Goal: Task Accomplishment & Management: Manage account settings

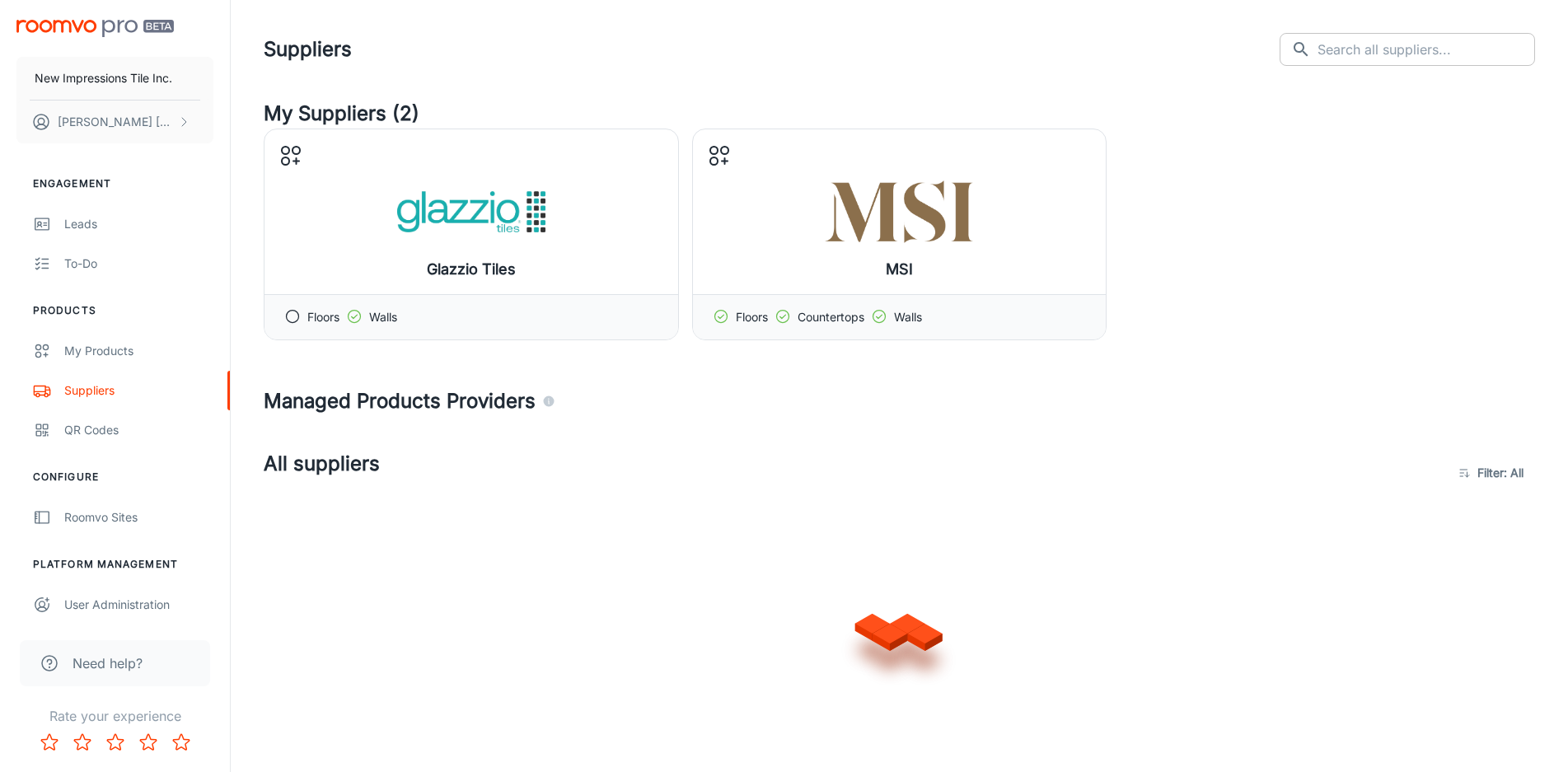
click at [1350, 51] on input "text" at bounding box center [1425, 49] width 217 height 33
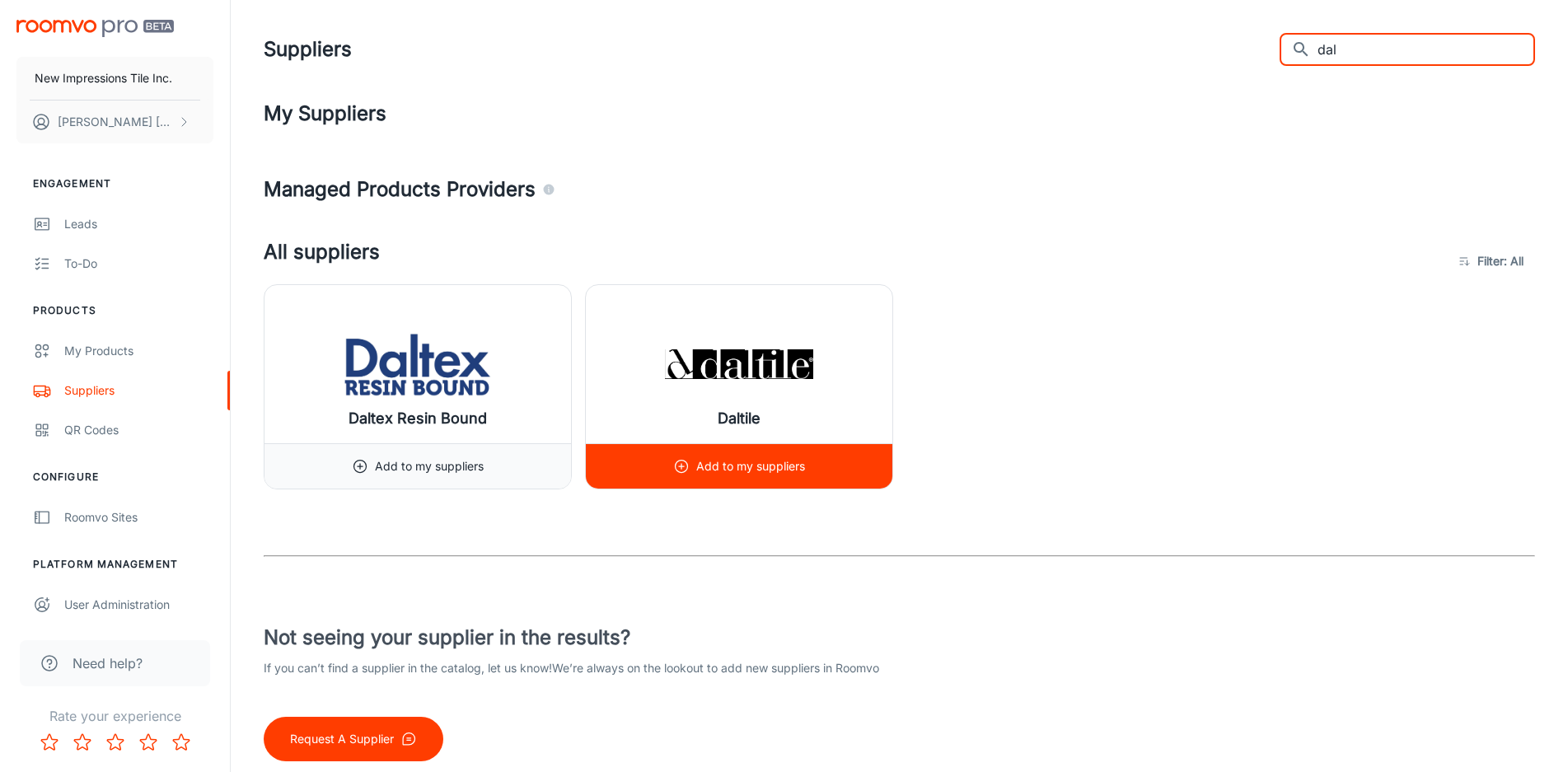
type input "dal"
click at [794, 472] on p "Add to my suppliers" at bounding box center [751, 466] width 109 height 18
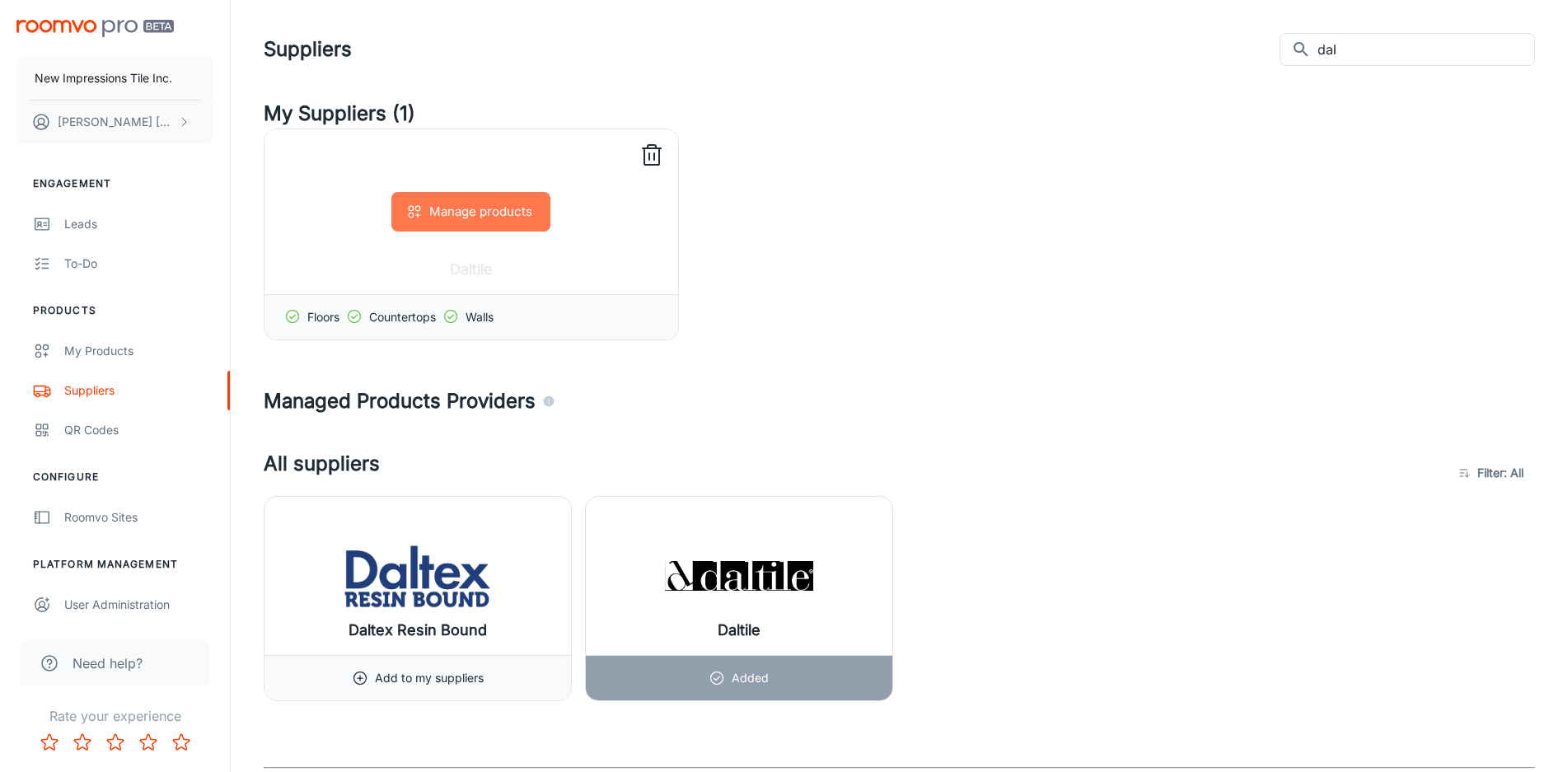
click at [494, 211] on button "Manage products" at bounding box center [471, 212] width 159 height 40
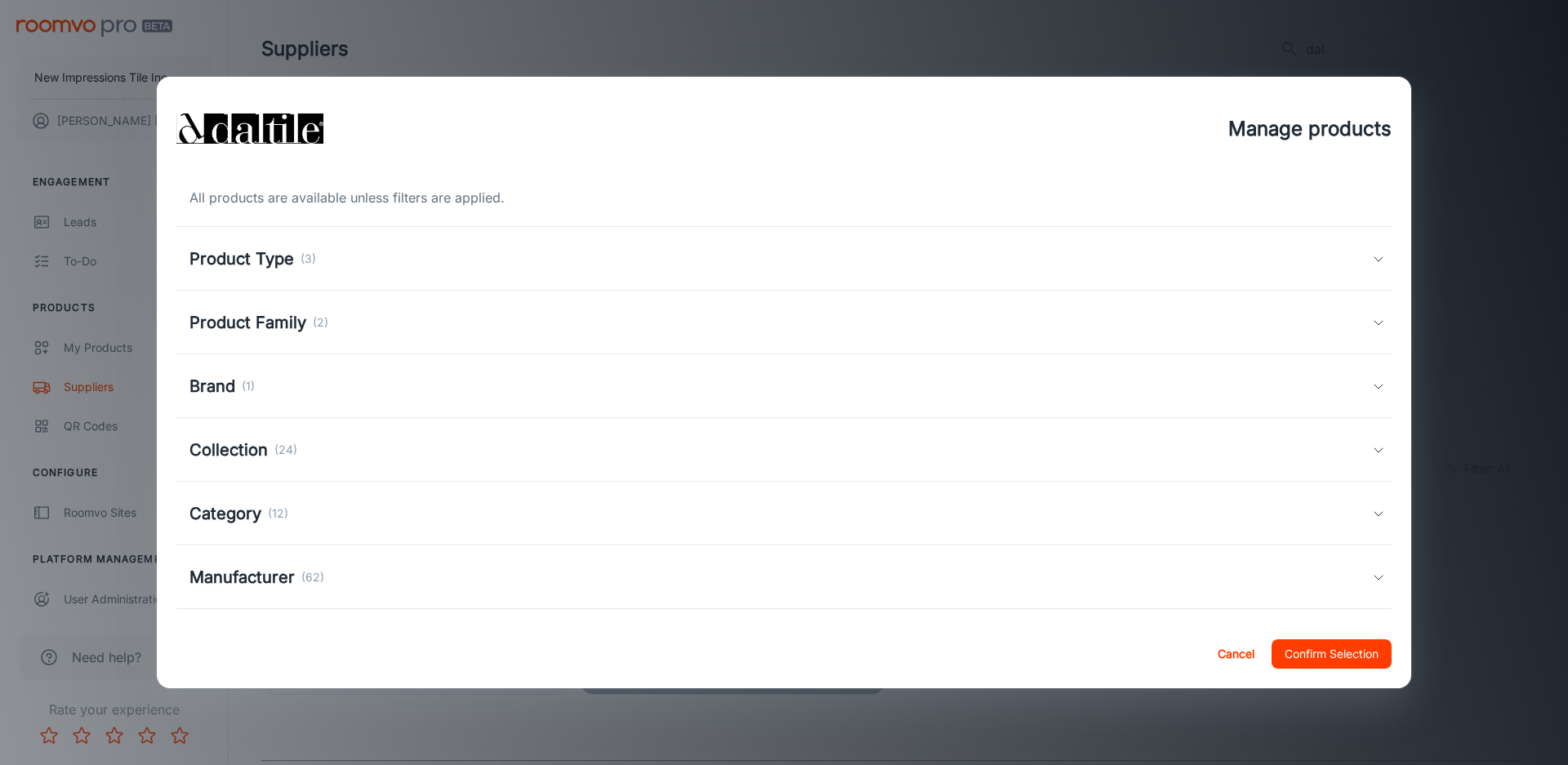
click at [330, 255] on div "Product Type (3)" at bounding box center [781, 259] width 1183 height 25
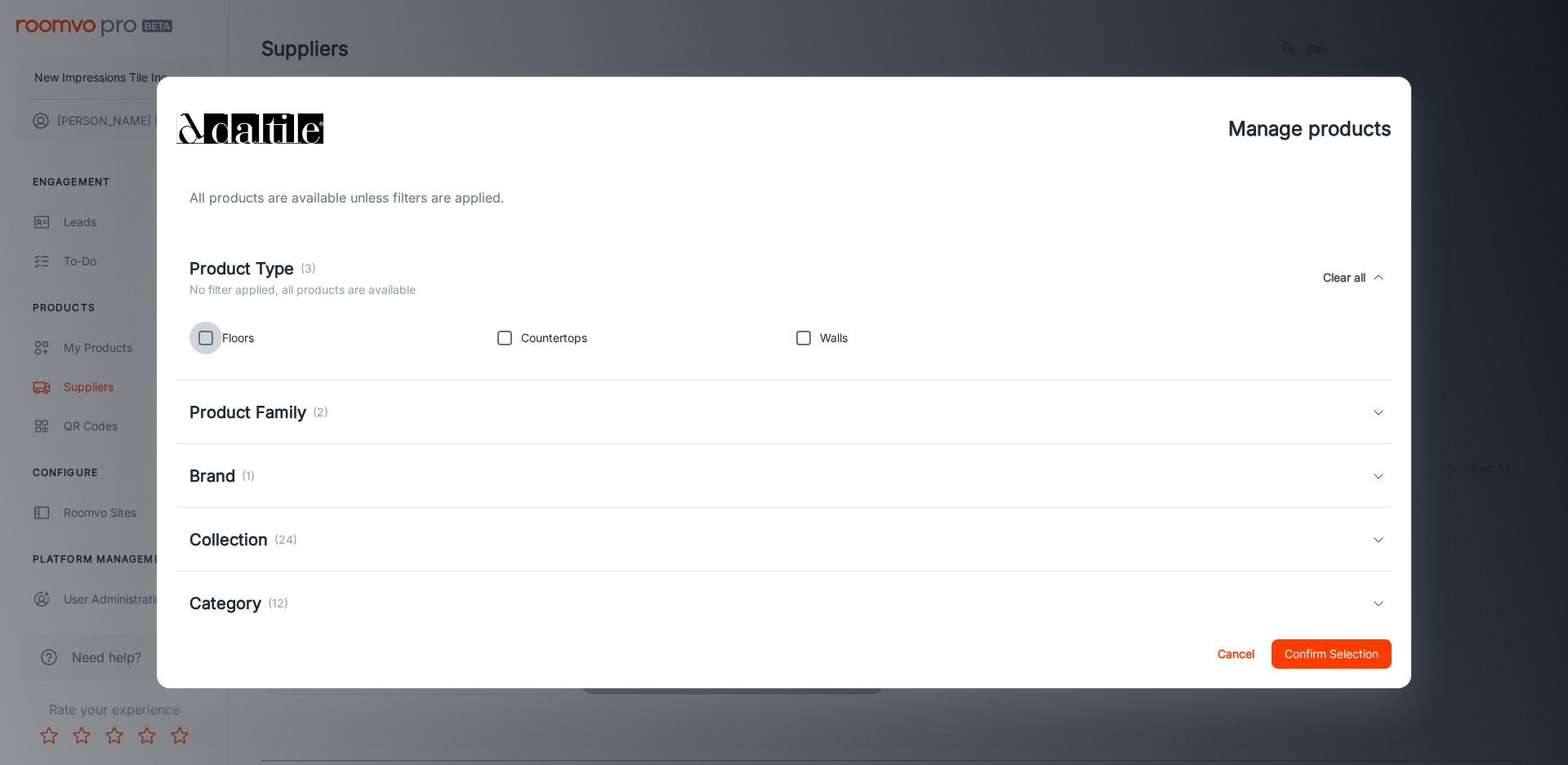
click at [217, 332] on input "checkbox" at bounding box center [205, 337] width 32 height 32
checkbox input "true"
click at [450, 422] on div "Product Family (2)" at bounding box center [781, 412] width 1183 height 25
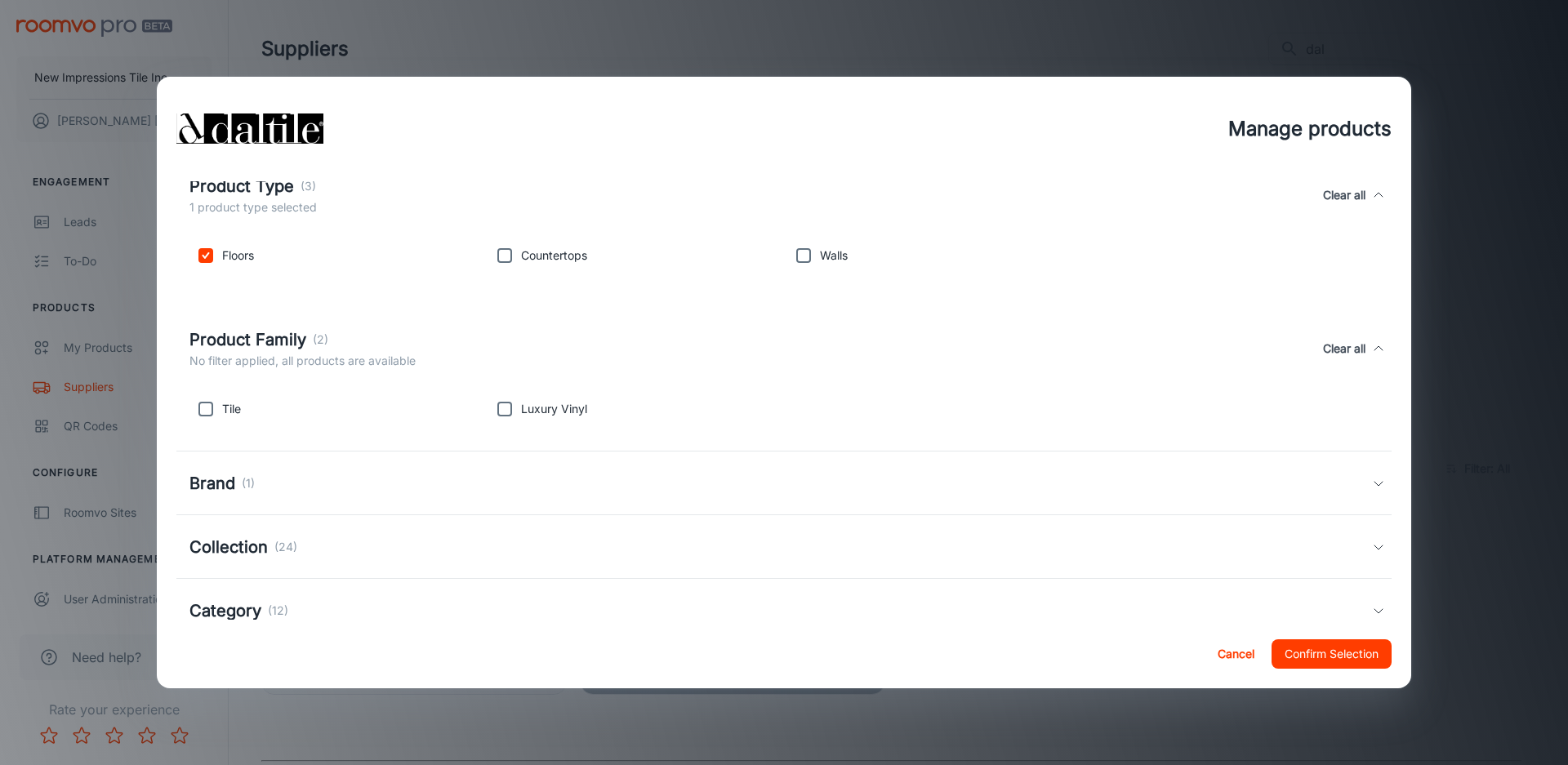
scroll to position [245, 0]
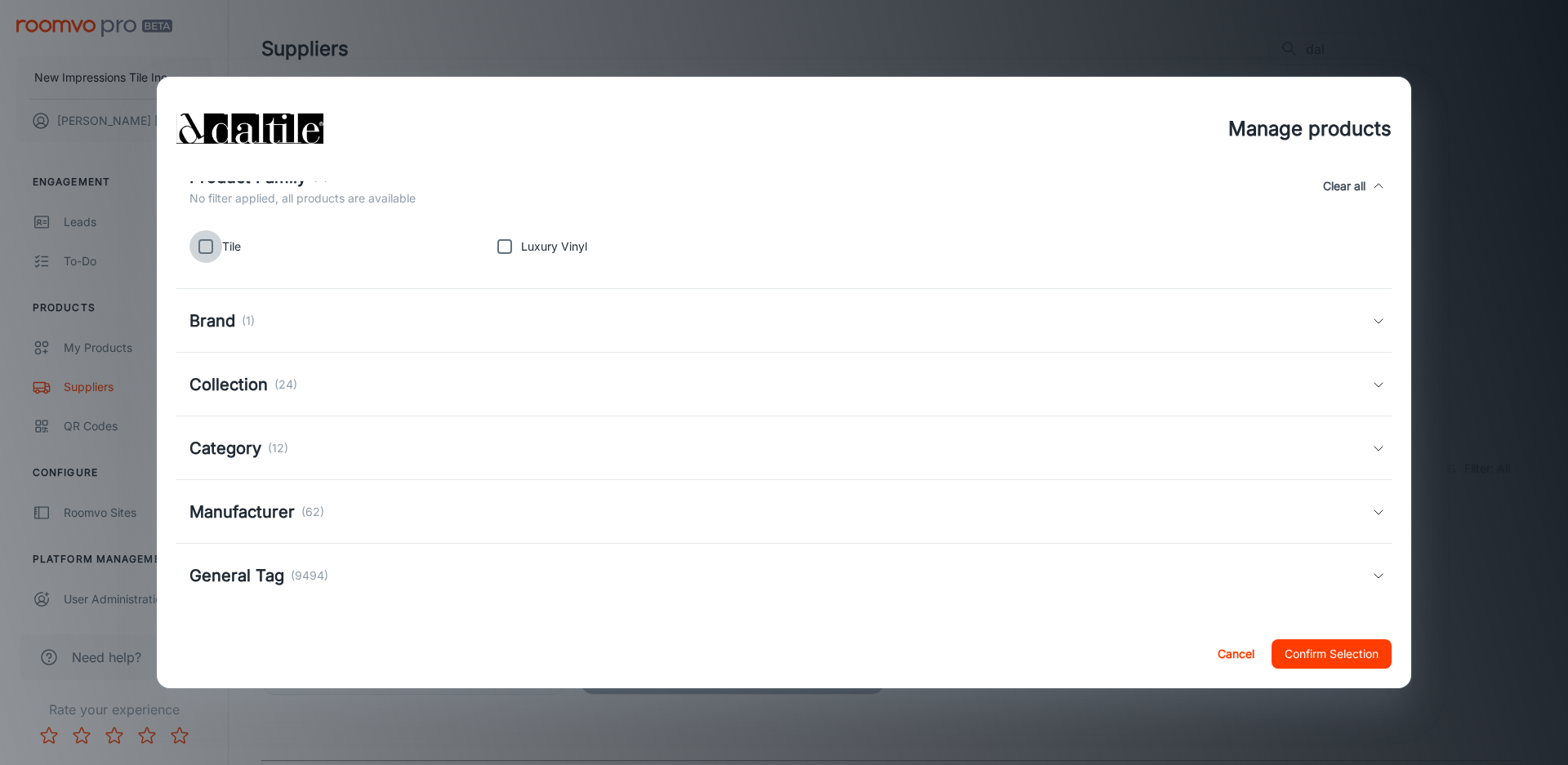
click at [214, 244] on input "checkbox" at bounding box center [205, 246] width 32 height 32
checkbox input "true"
click at [277, 324] on div "Brand (1)" at bounding box center [781, 321] width 1183 height 25
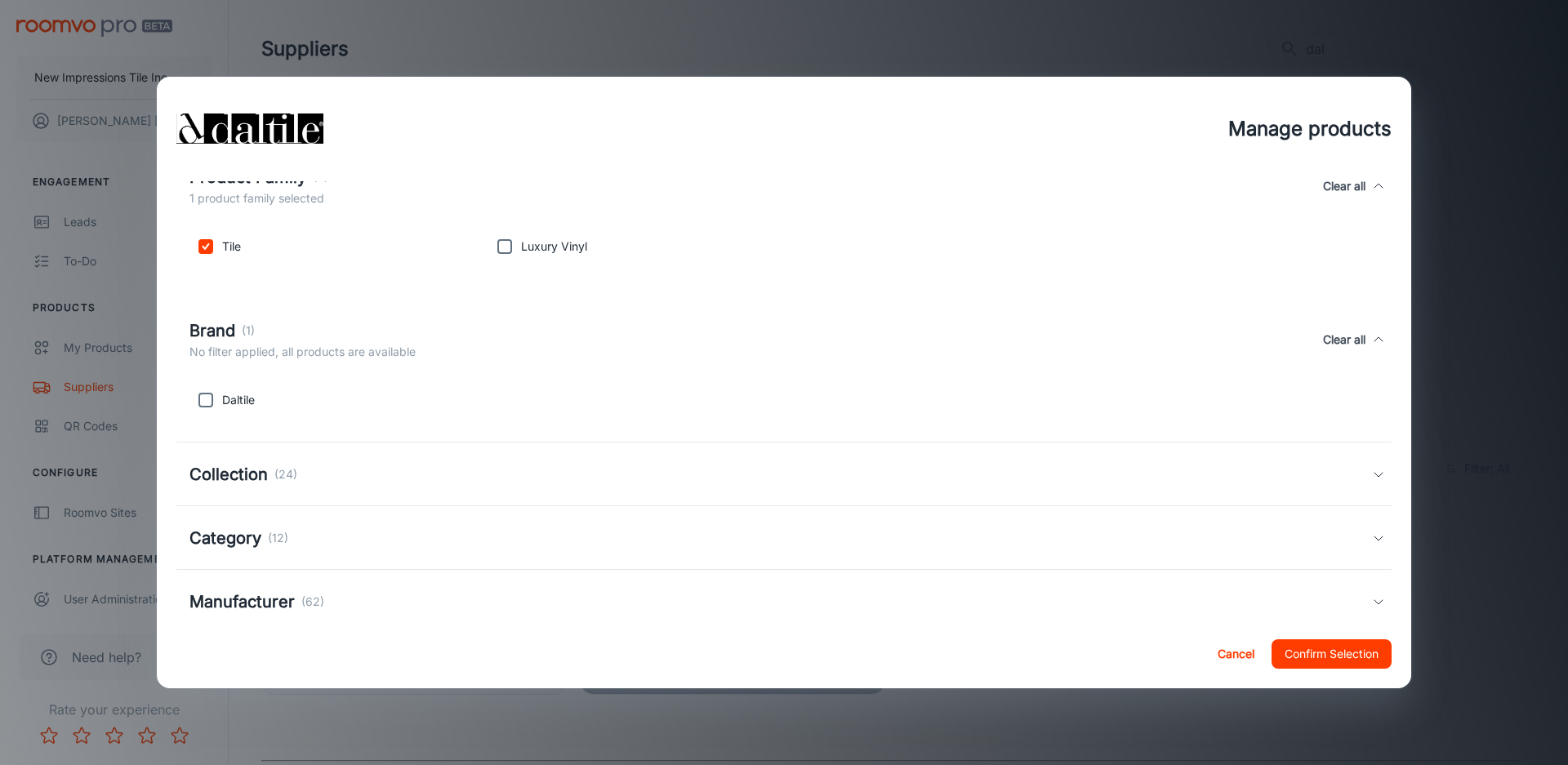
click at [214, 402] on input "checkbox" at bounding box center [205, 399] width 32 height 32
checkbox input "true"
click at [445, 511] on div "Category (12)" at bounding box center [784, 538] width 1215 height 64
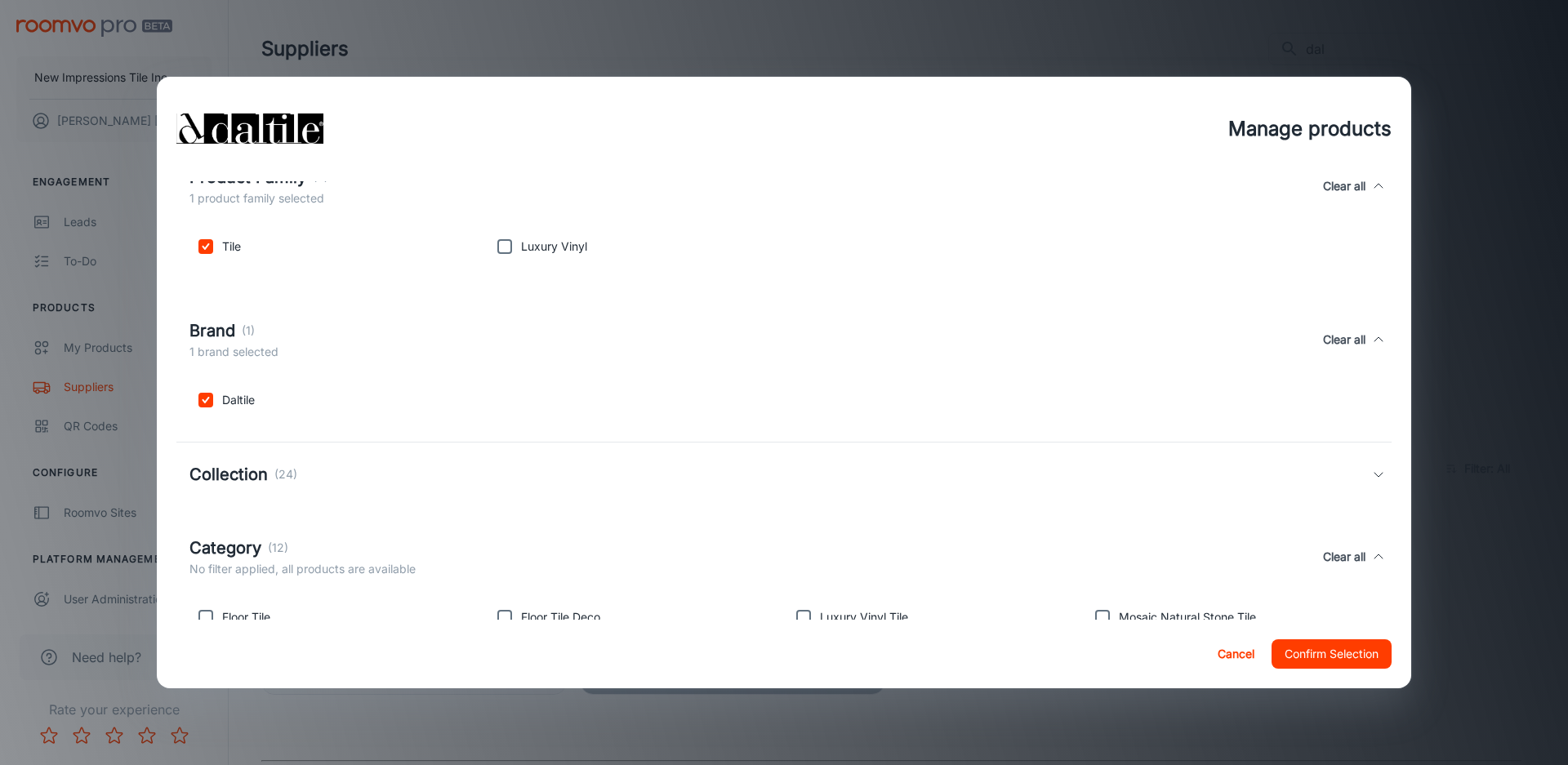
click at [400, 483] on div "Collection (24)" at bounding box center [781, 474] width 1183 height 25
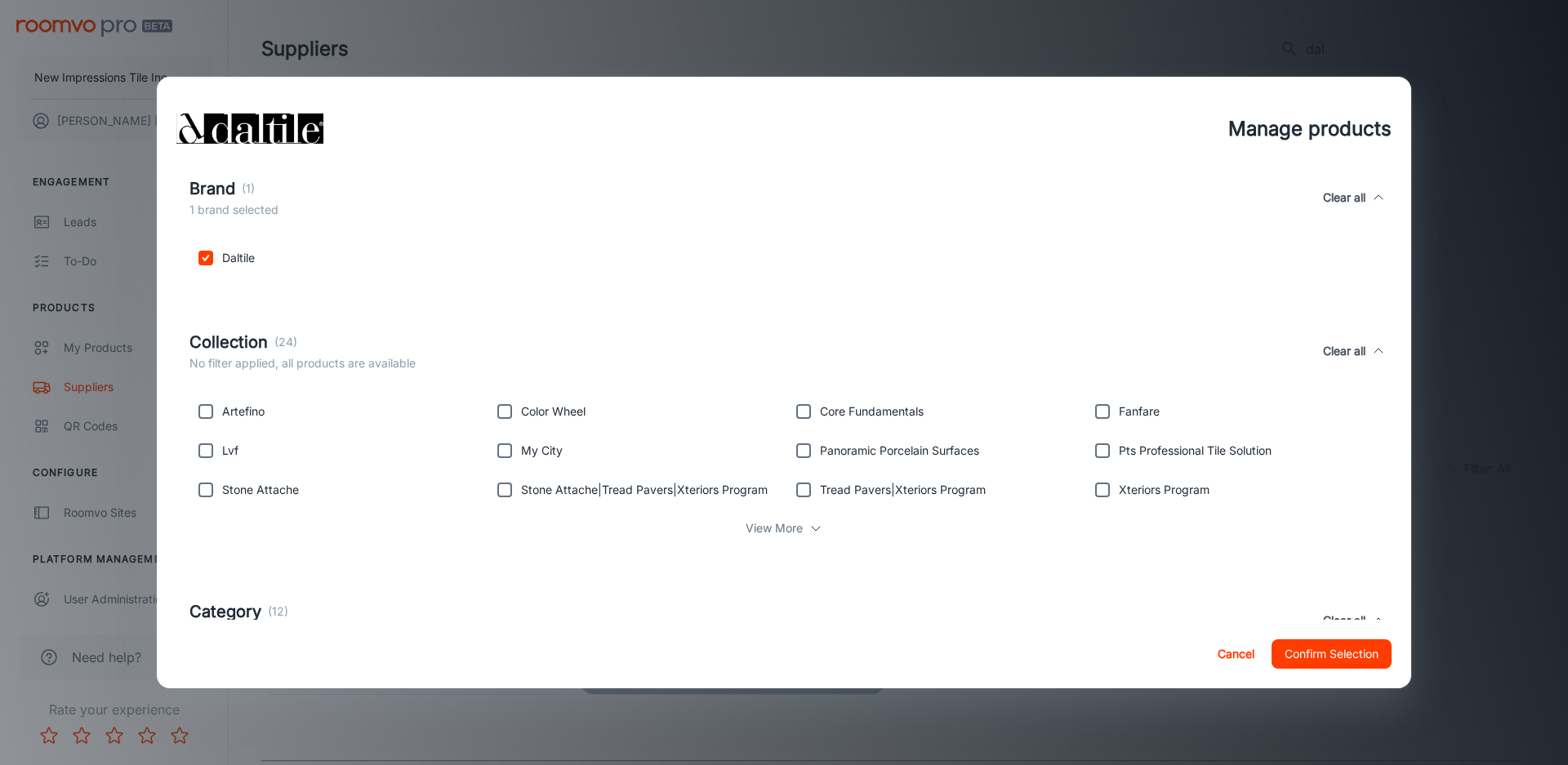
scroll to position [408, 0]
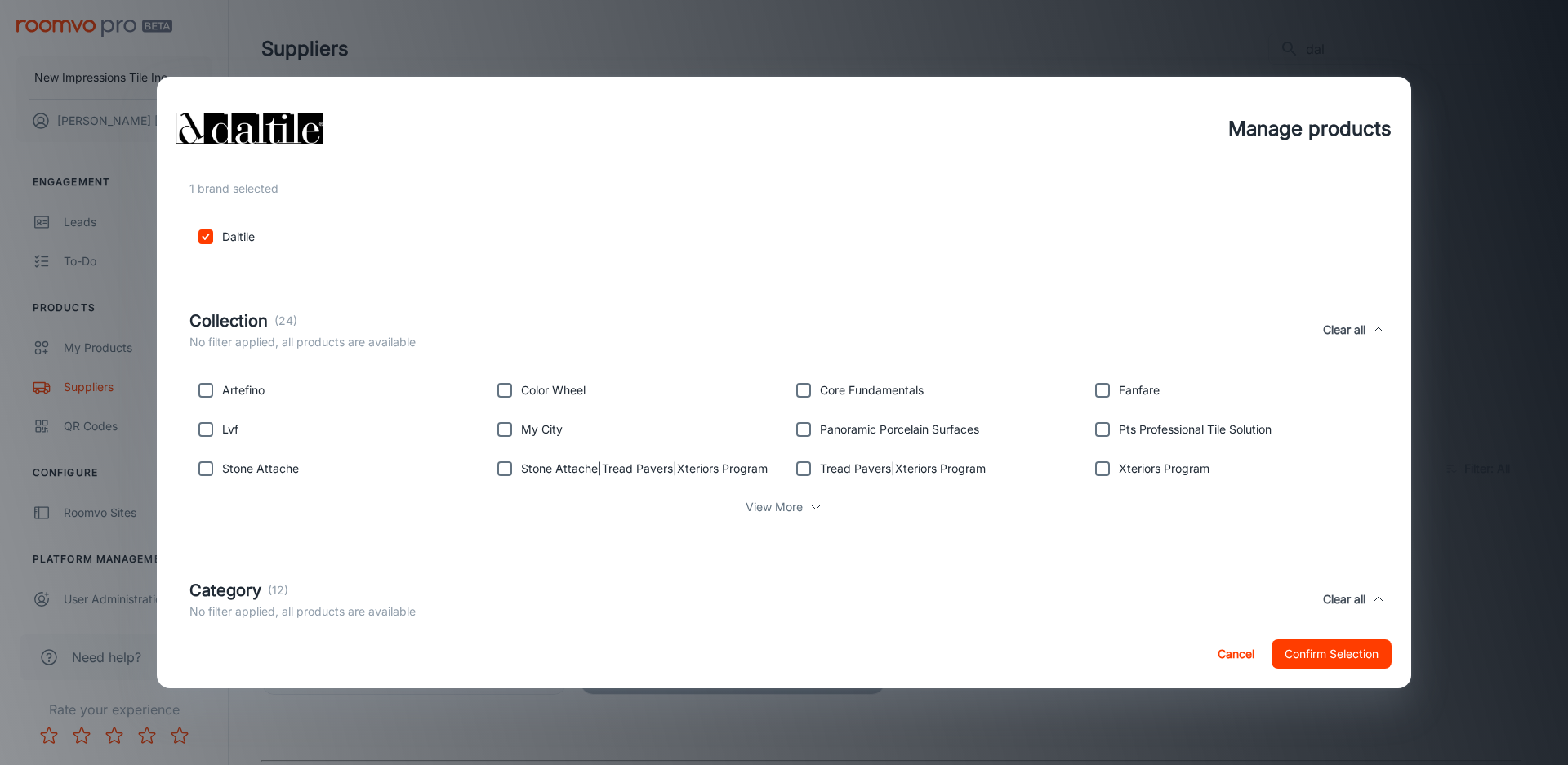
click at [1098, 435] on input "checkbox" at bounding box center [1102, 429] width 32 height 32
checkbox input "true"
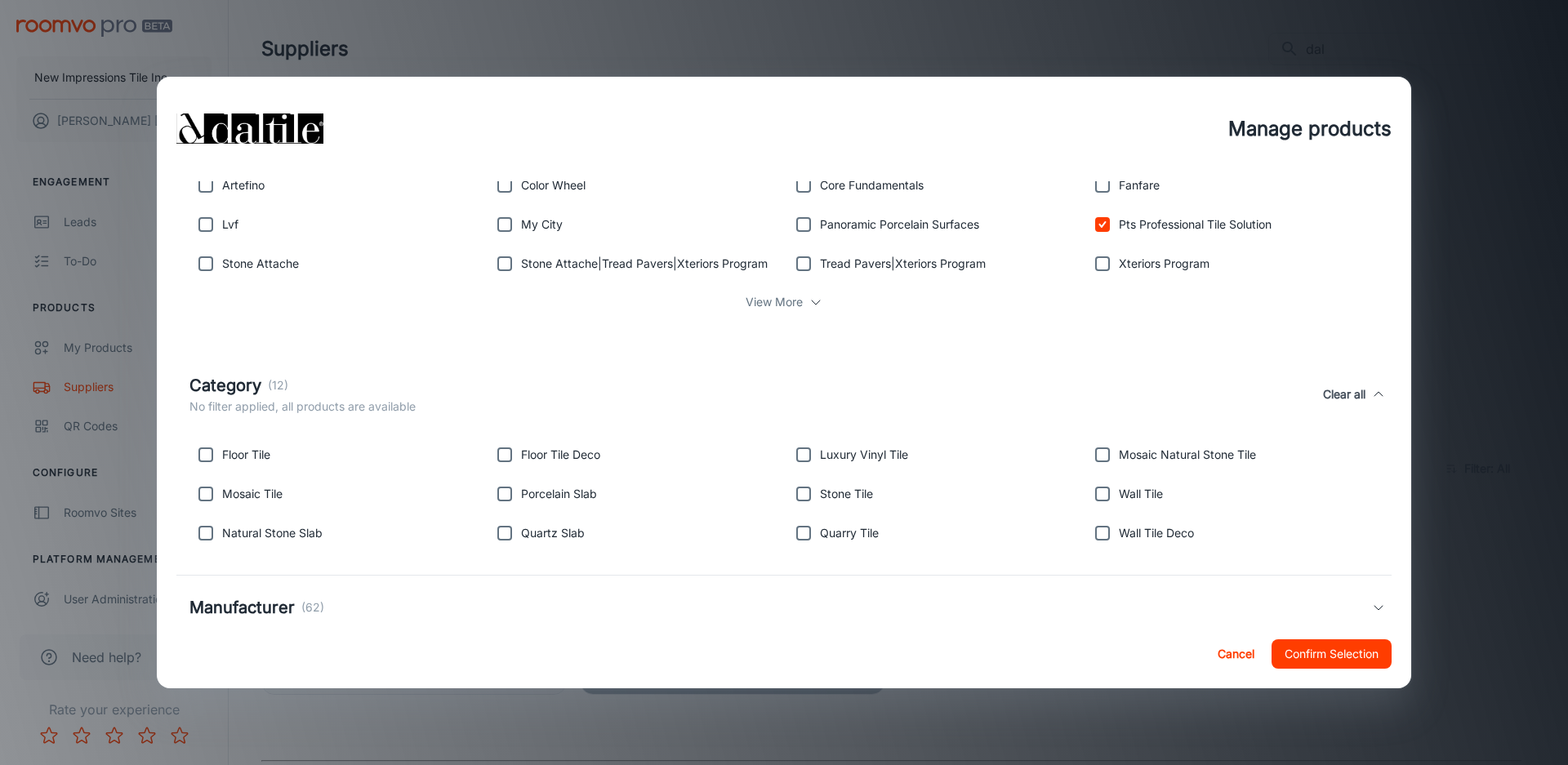
scroll to position [653, 0]
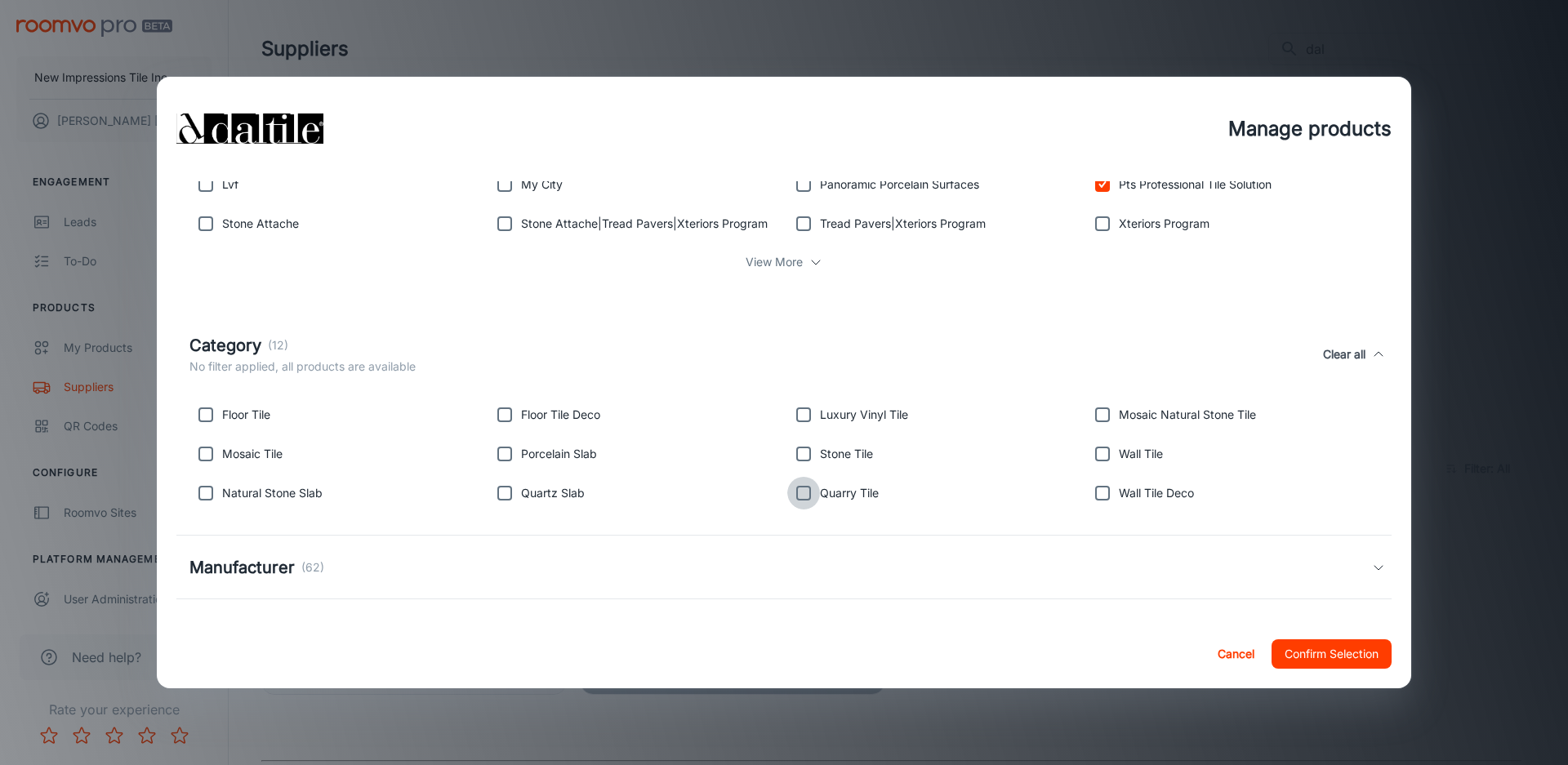
click at [802, 492] on input "checkbox" at bounding box center [803, 493] width 32 height 32
checkbox input "true"
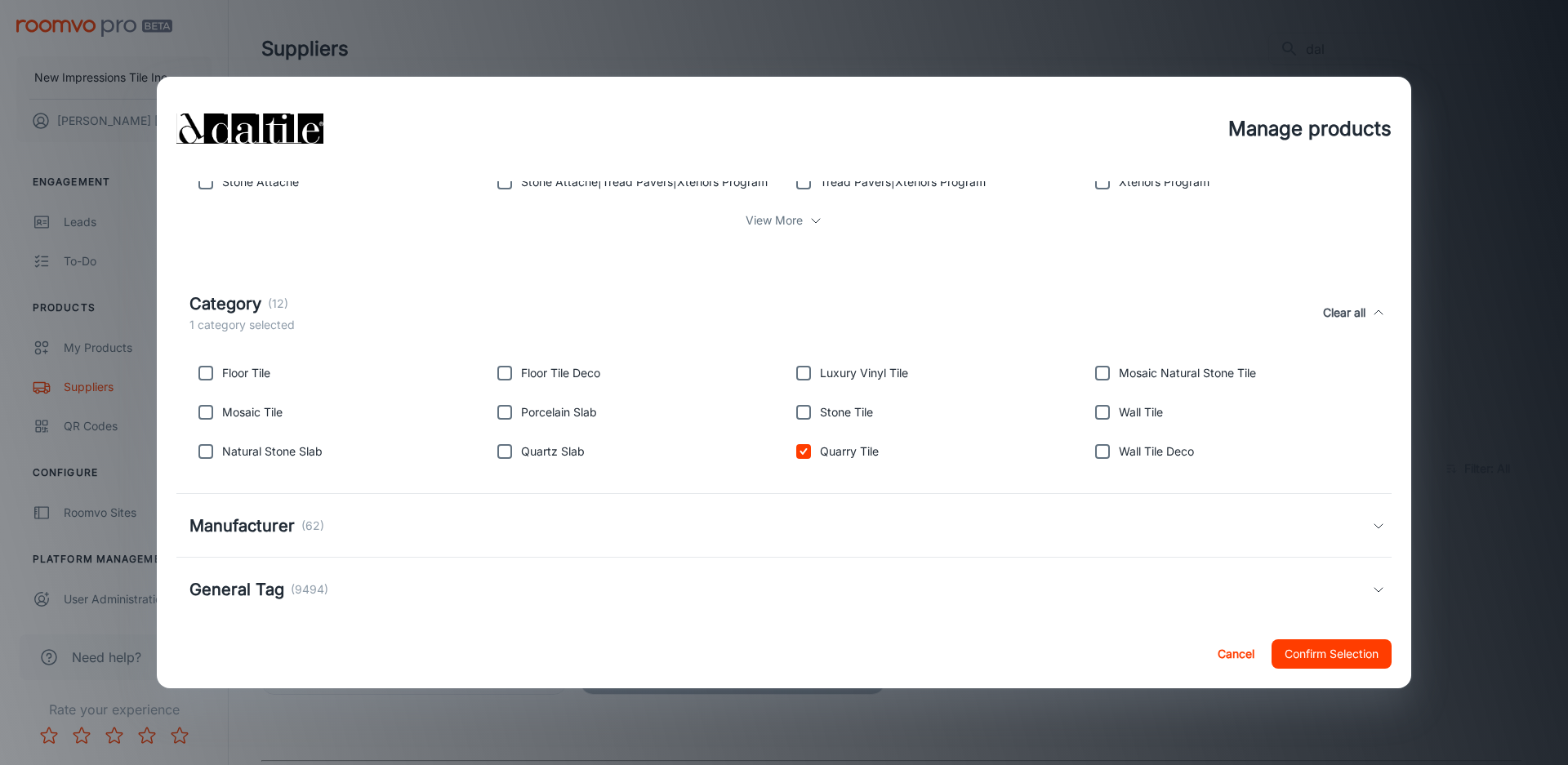
scroll to position [716, 0]
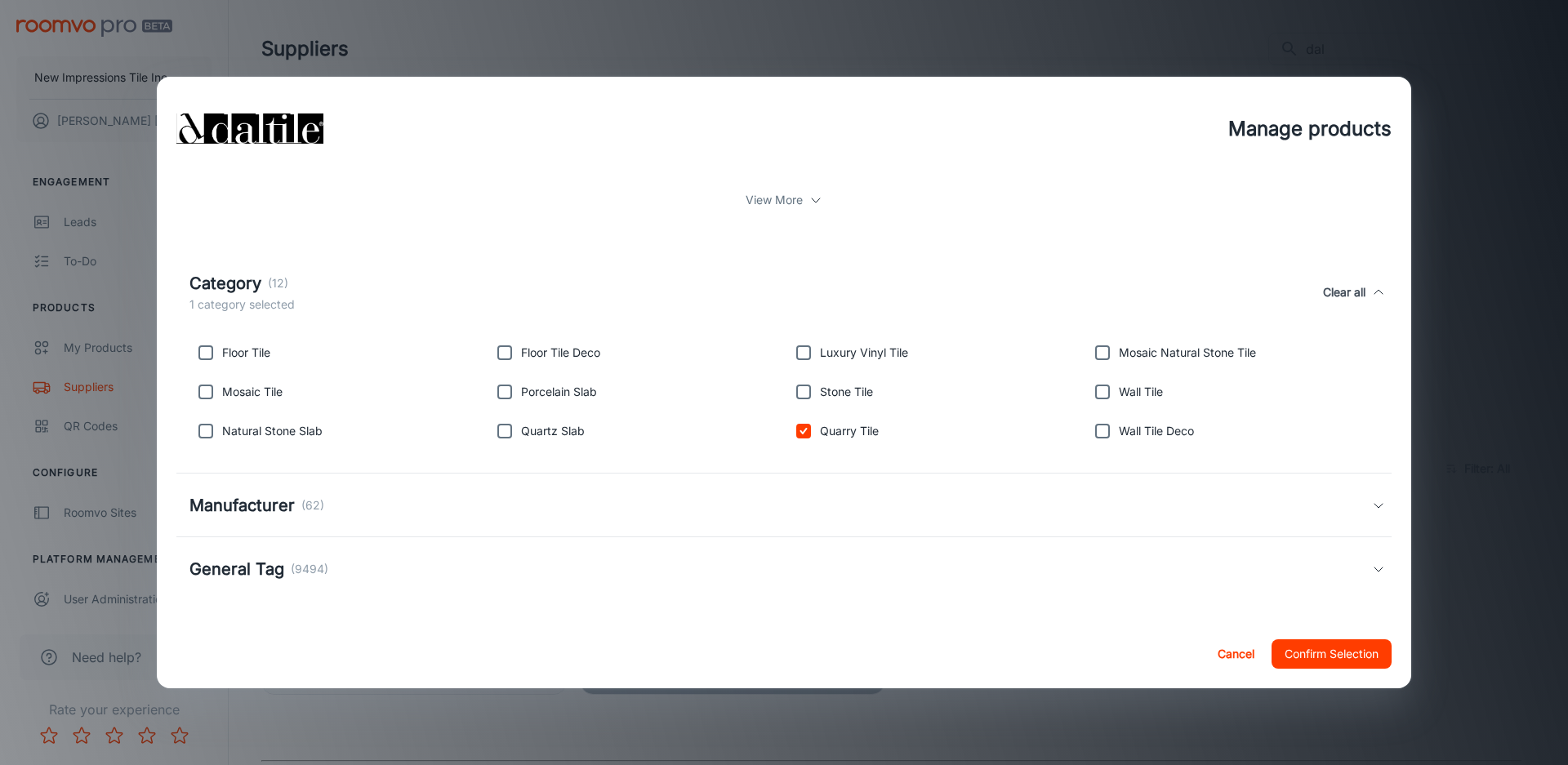
click at [565, 496] on div "Manufacturer (62)" at bounding box center [781, 505] width 1183 height 25
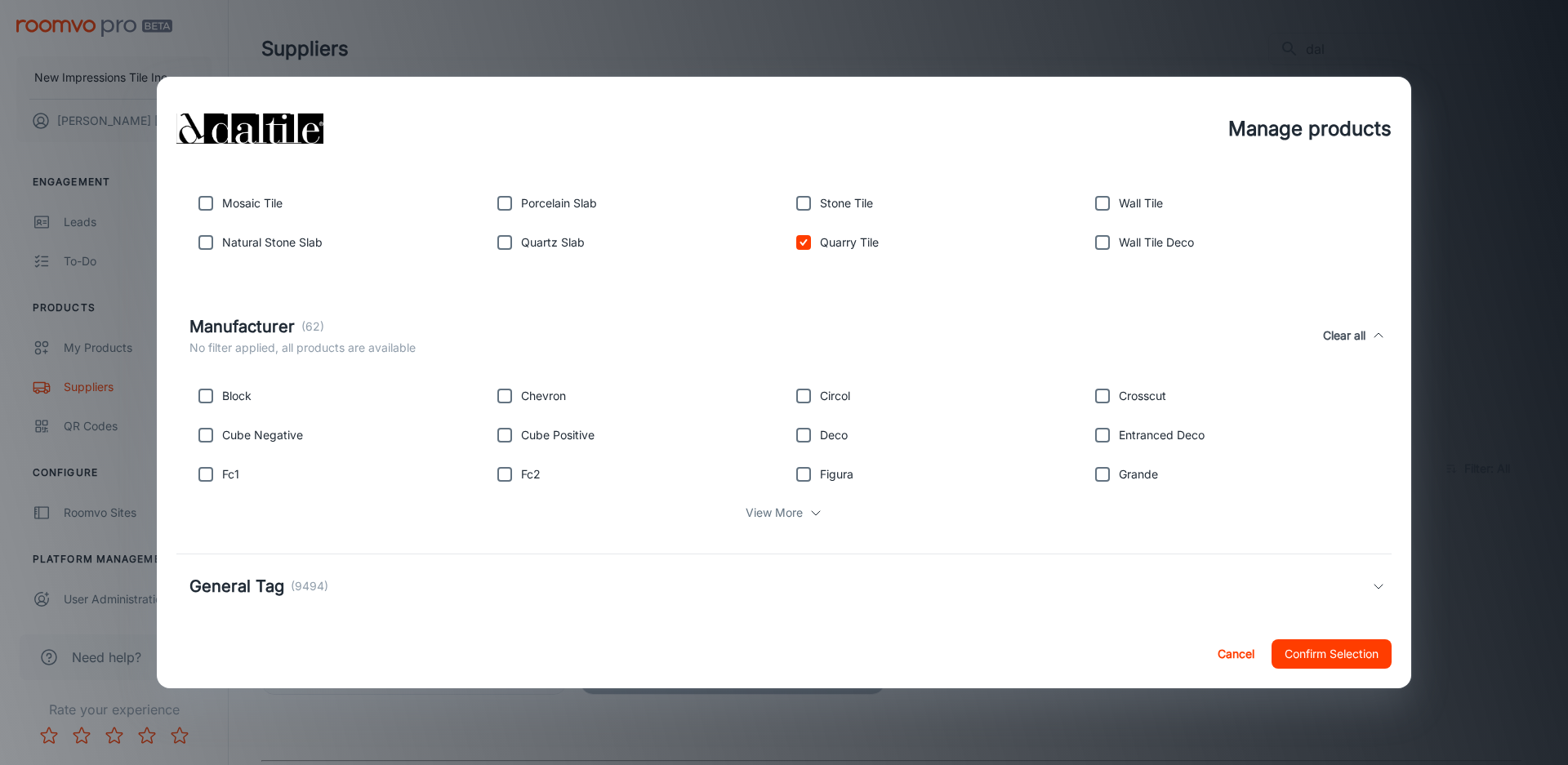
scroll to position [921, 0]
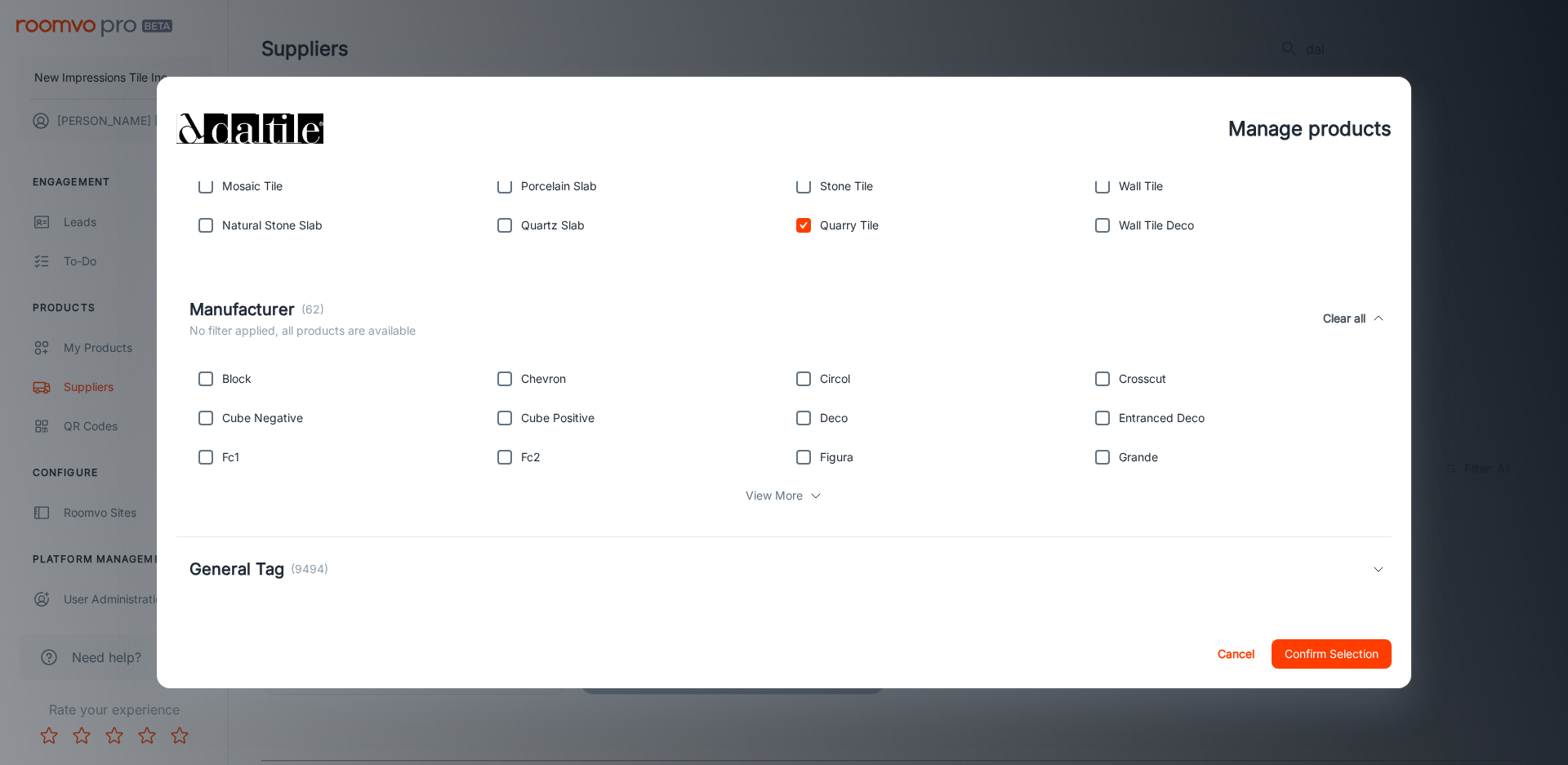
click at [772, 566] on div "General Tag (9494)" at bounding box center [781, 568] width 1183 height 25
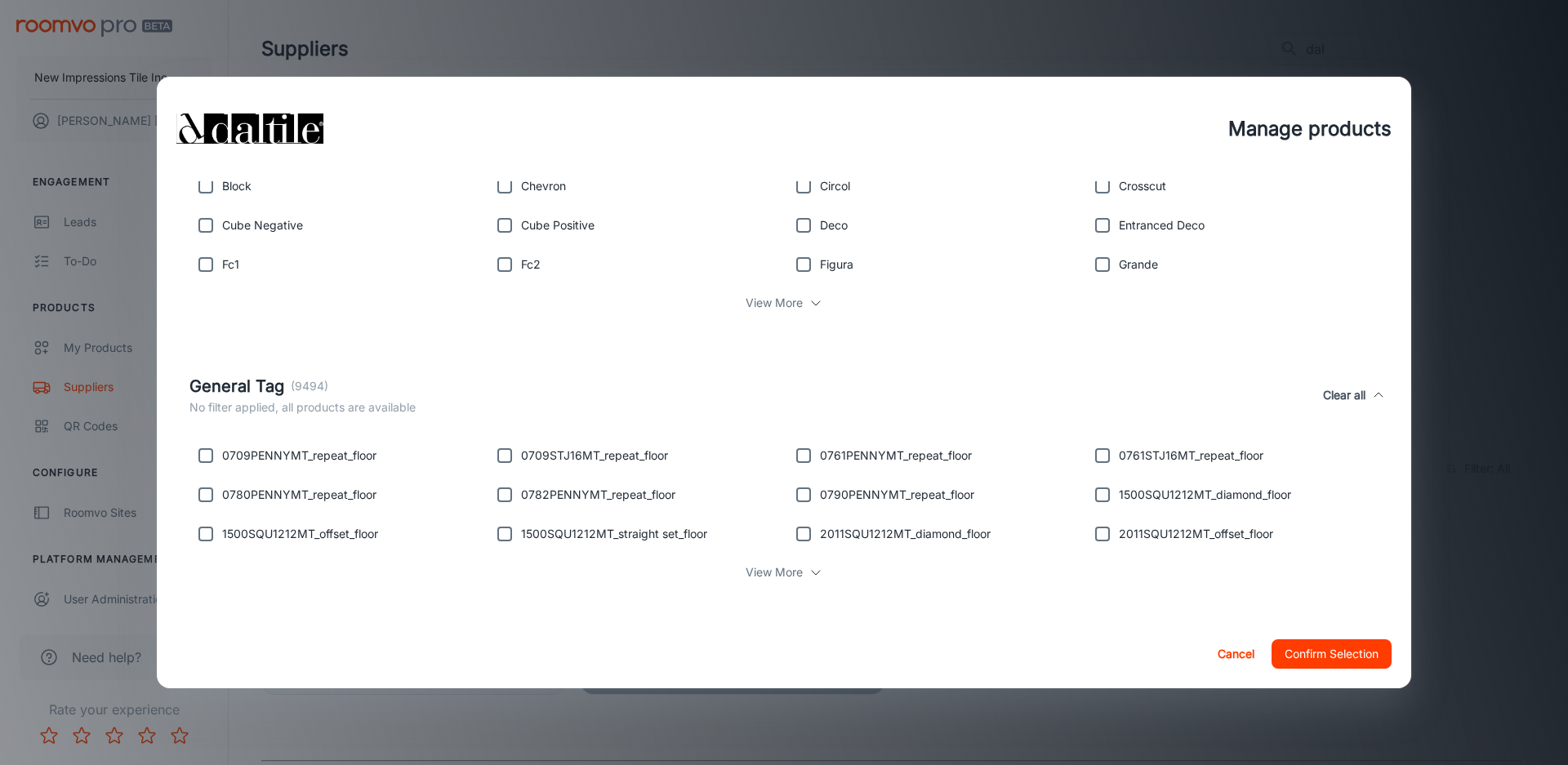
click at [1339, 657] on button "Confirm Selection" at bounding box center [1331, 654] width 120 height 29
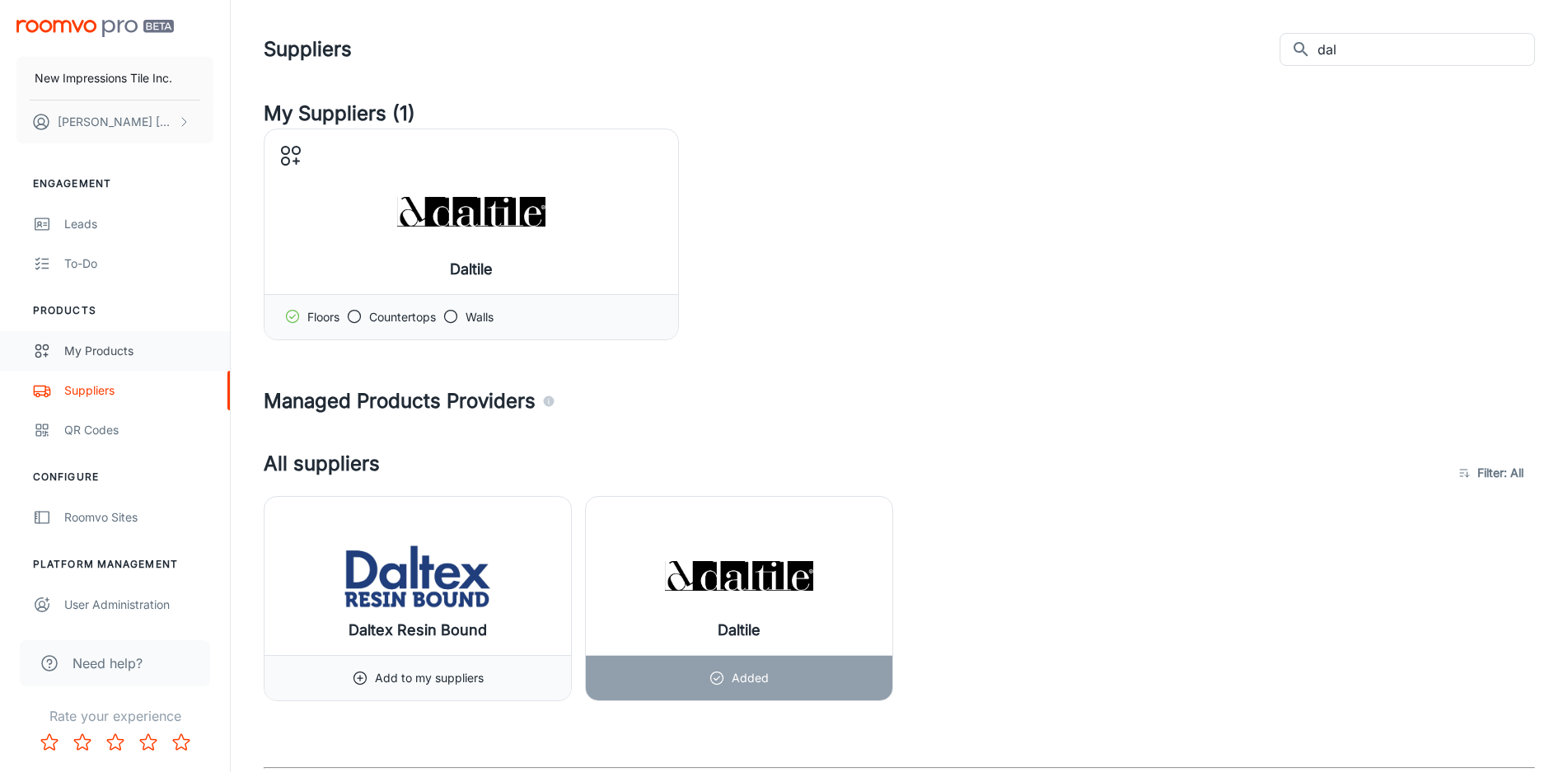
click at [102, 342] on div "My Products" at bounding box center [139, 351] width 149 height 18
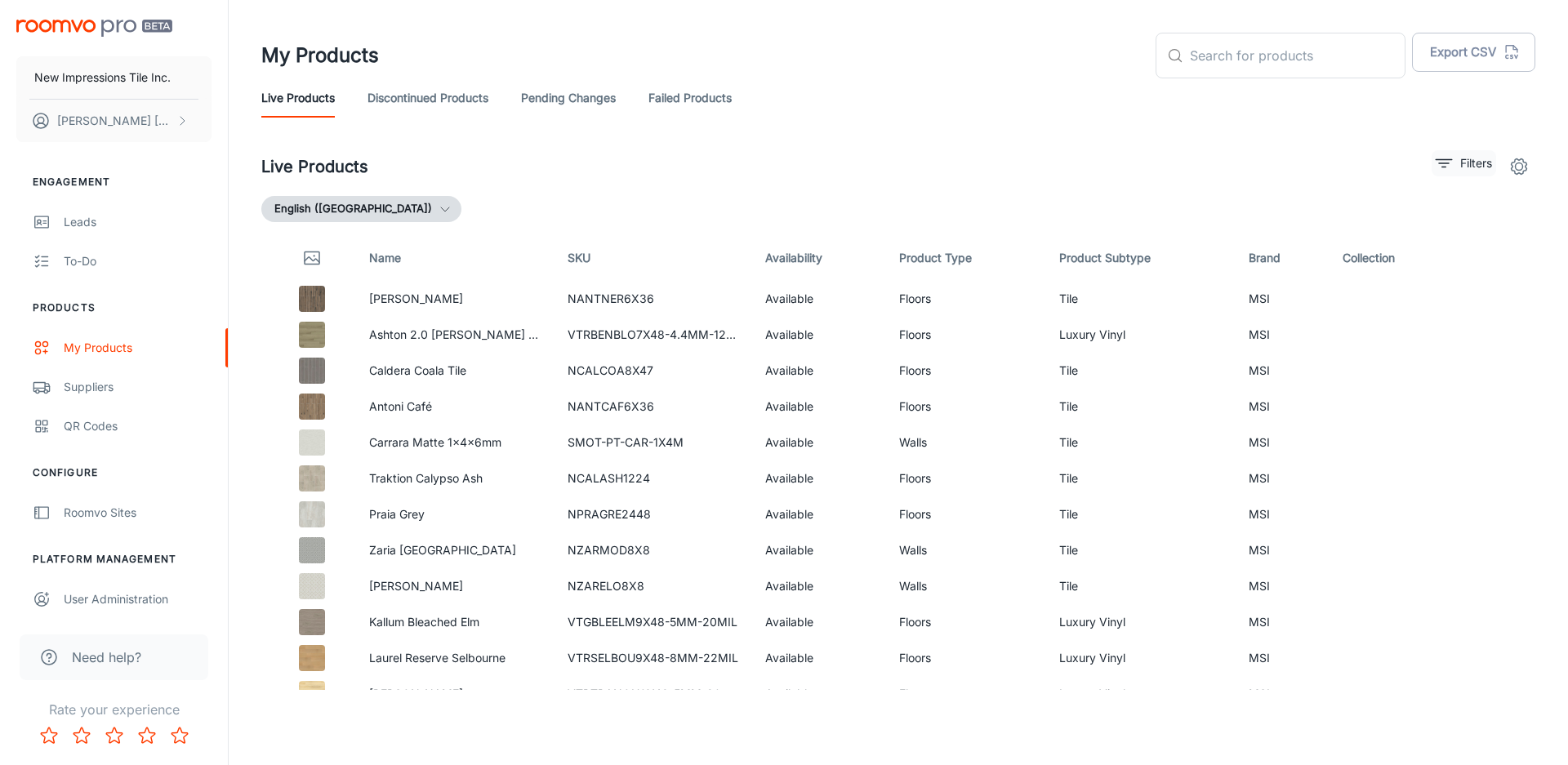
click at [1438, 161] on icon "filter" at bounding box center [1443, 163] width 20 height 20
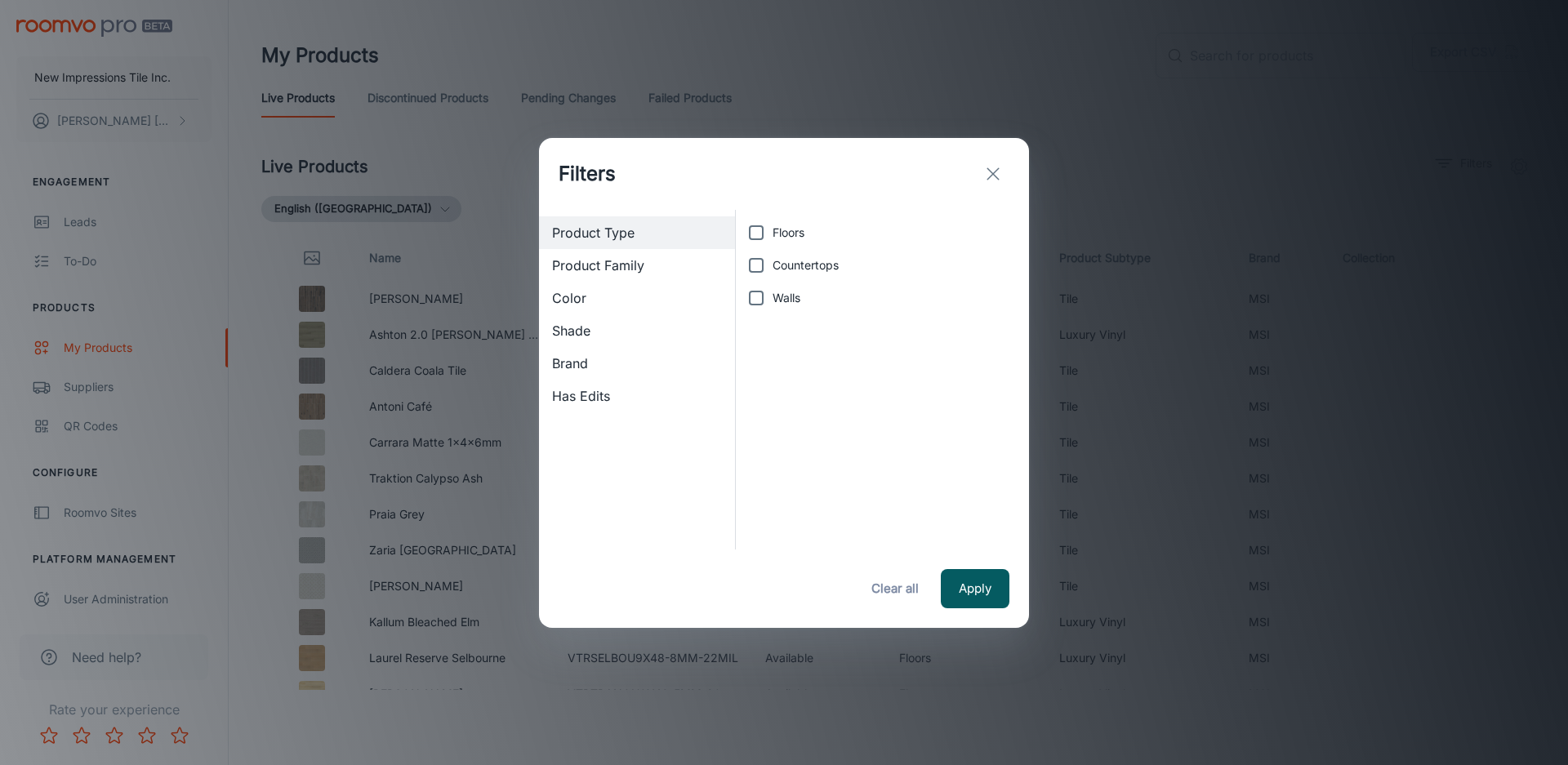
click at [682, 267] on span "Product Family" at bounding box center [636, 265] width 170 height 20
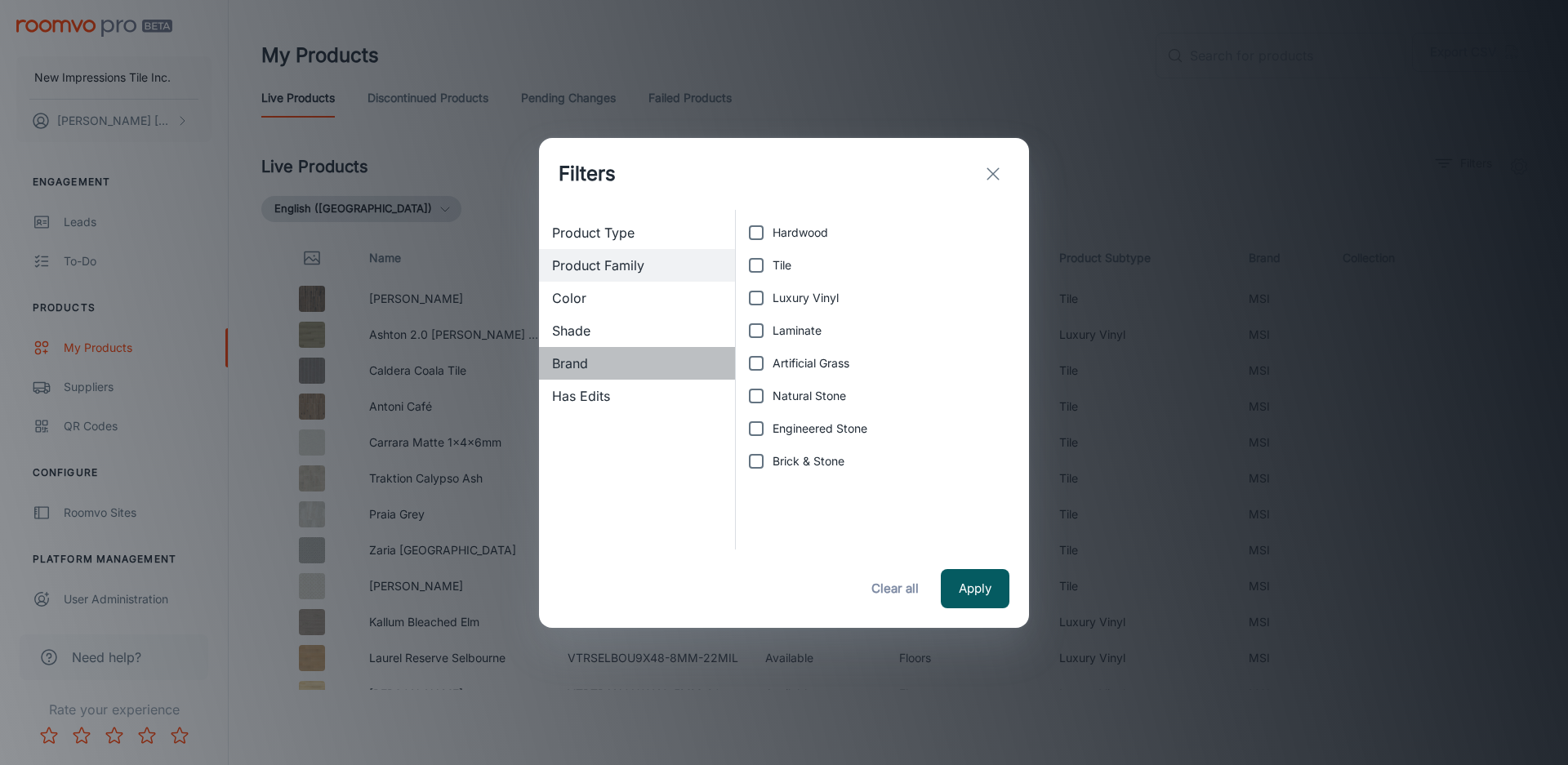
click at [666, 367] on span "Brand" at bounding box center [636, 364] width 170 height 20
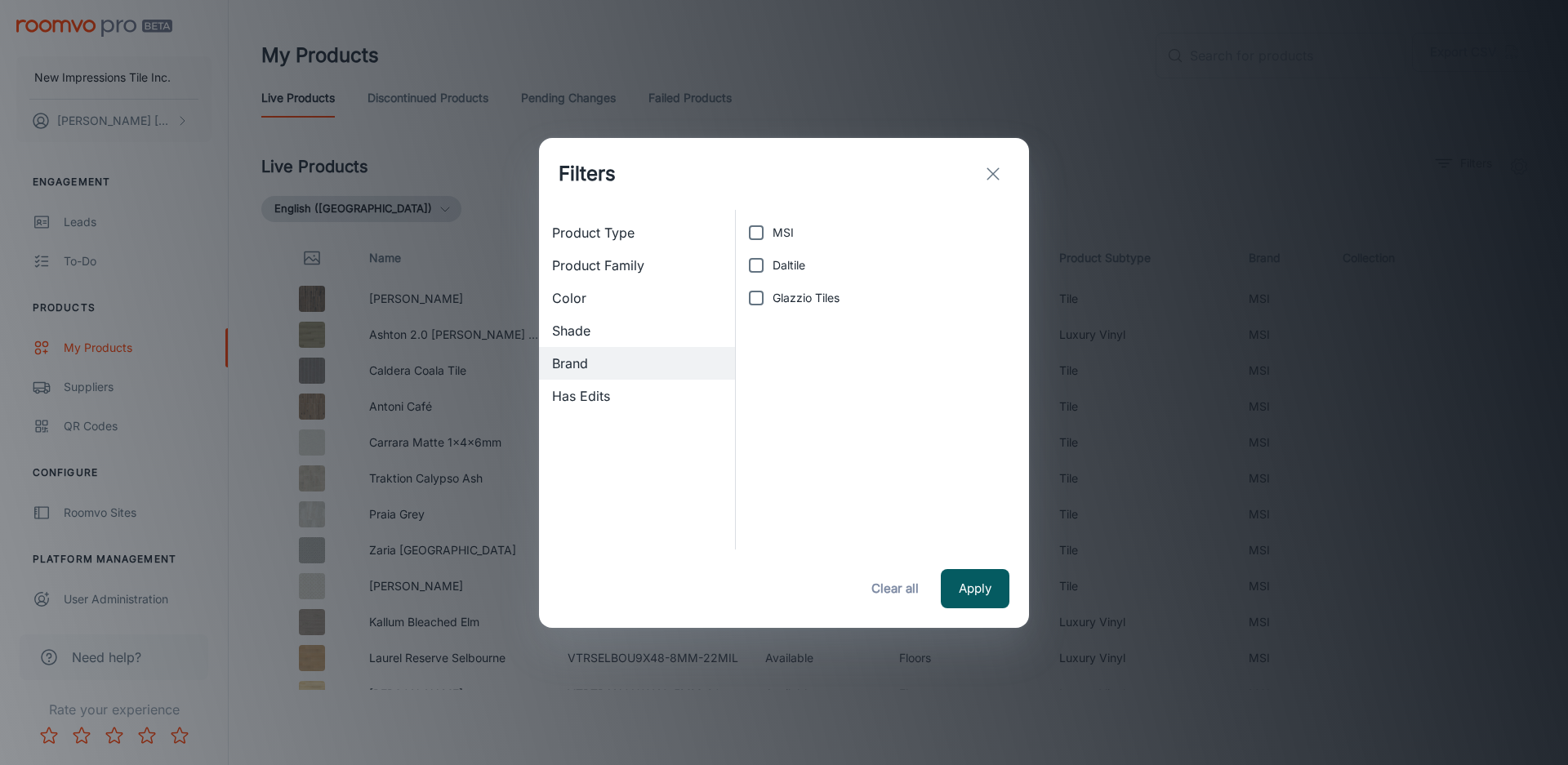
click at [772, 260] on input "Daltile" at bounding box center [755, 265] width 32 height 32
checkbox input "true"
click at [966, 595] on button "Apply" at bounding box center [975, 589] width 69 height 39
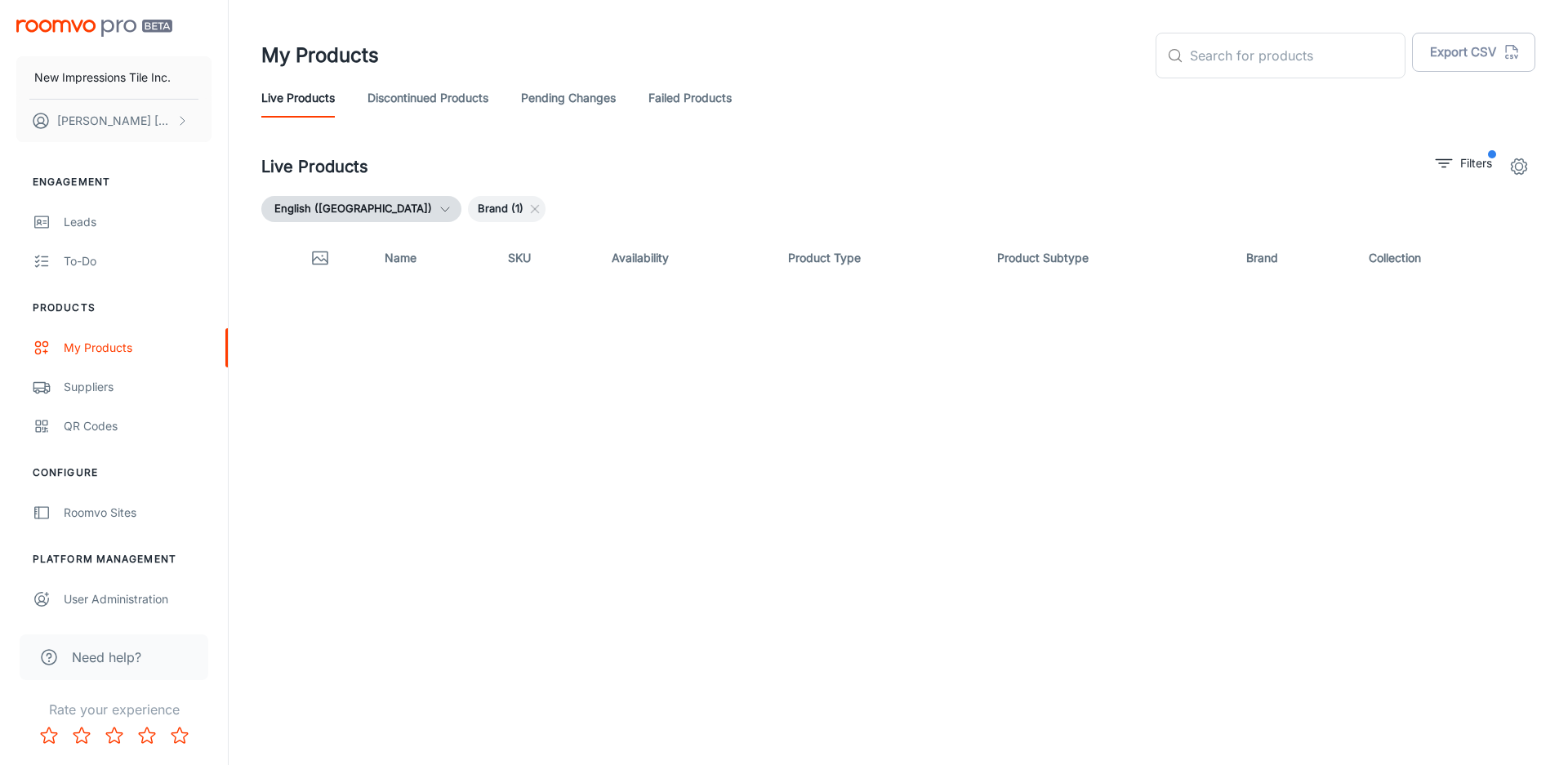
click at [468, 214] on span "Brand (1)" at bounding box center [500, 208] width 65 height 17
click at [468, 210] on span "Brand (1)" at bounding box center [500, 208] width 65 height 17
click at [130, 402] on link "Suppliers" at bounding box center [114, 387] width 228 height 39
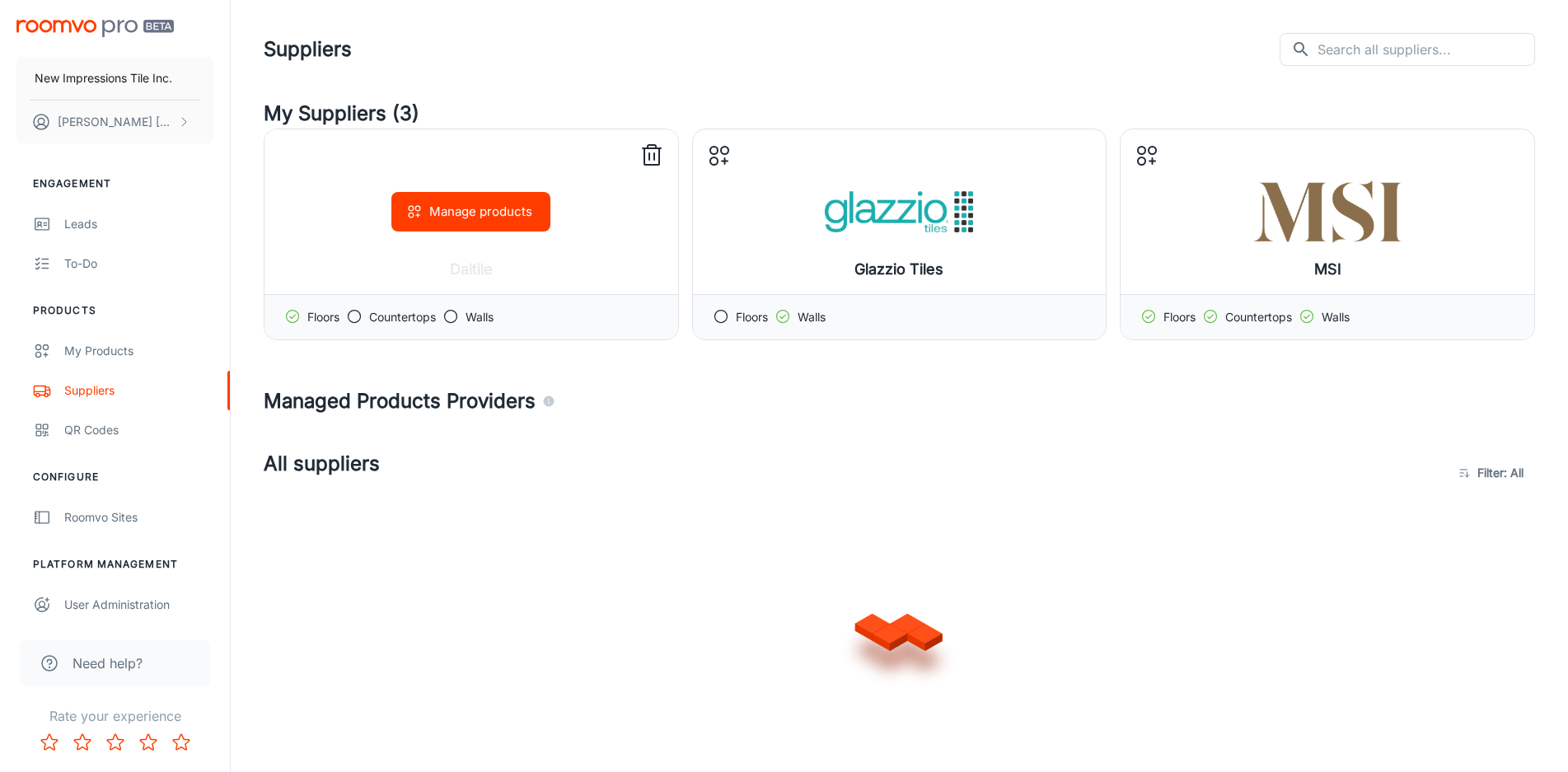
click at [445, 215] on button "Manage products" at bounding box center [471, 212] width 159 height 40
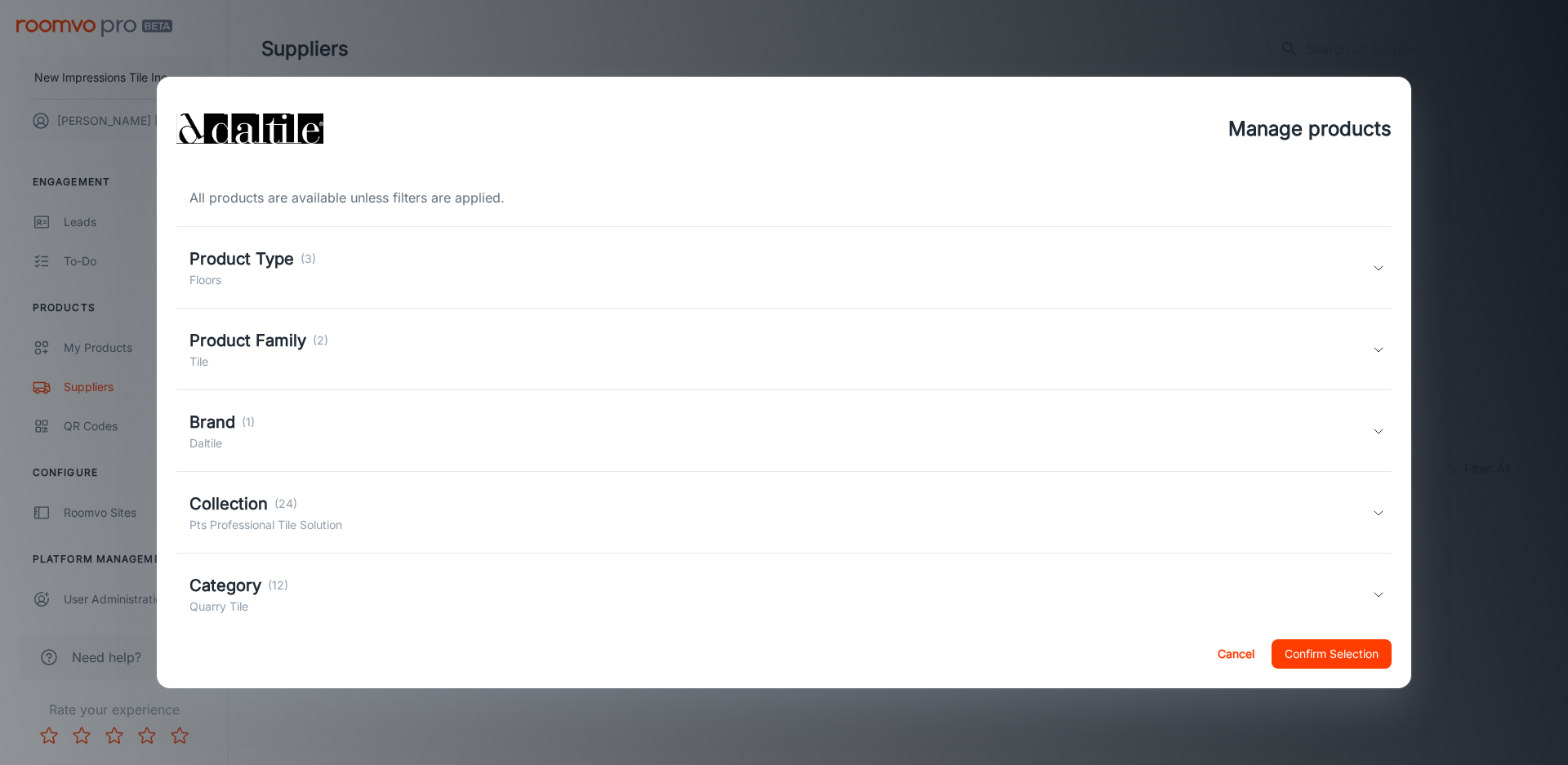
click at [329, 277] on div "Product Type (3) Floors" at bounding box center [781, 267] width 1183 height 42
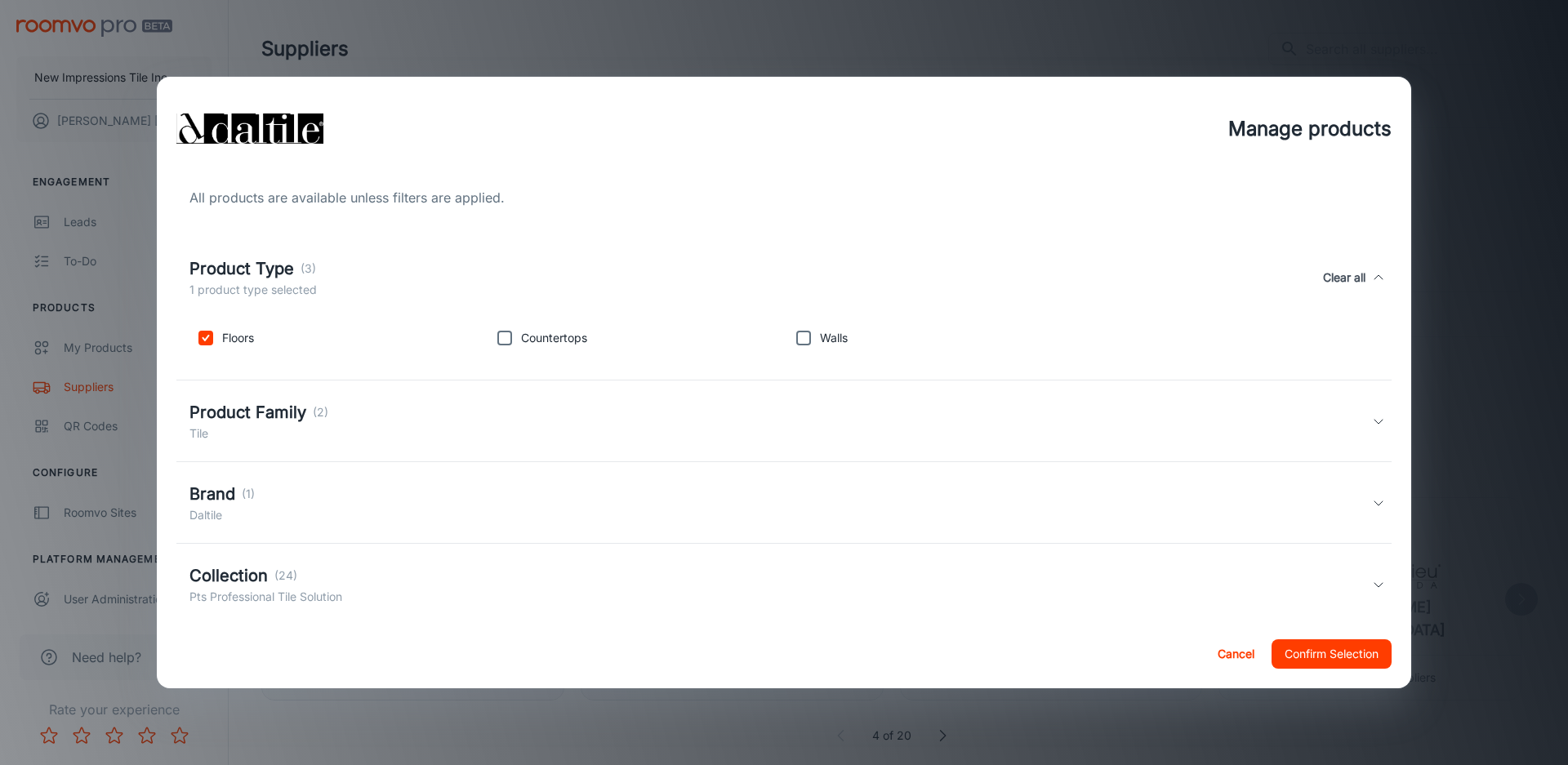
scroll to position [163, 0]
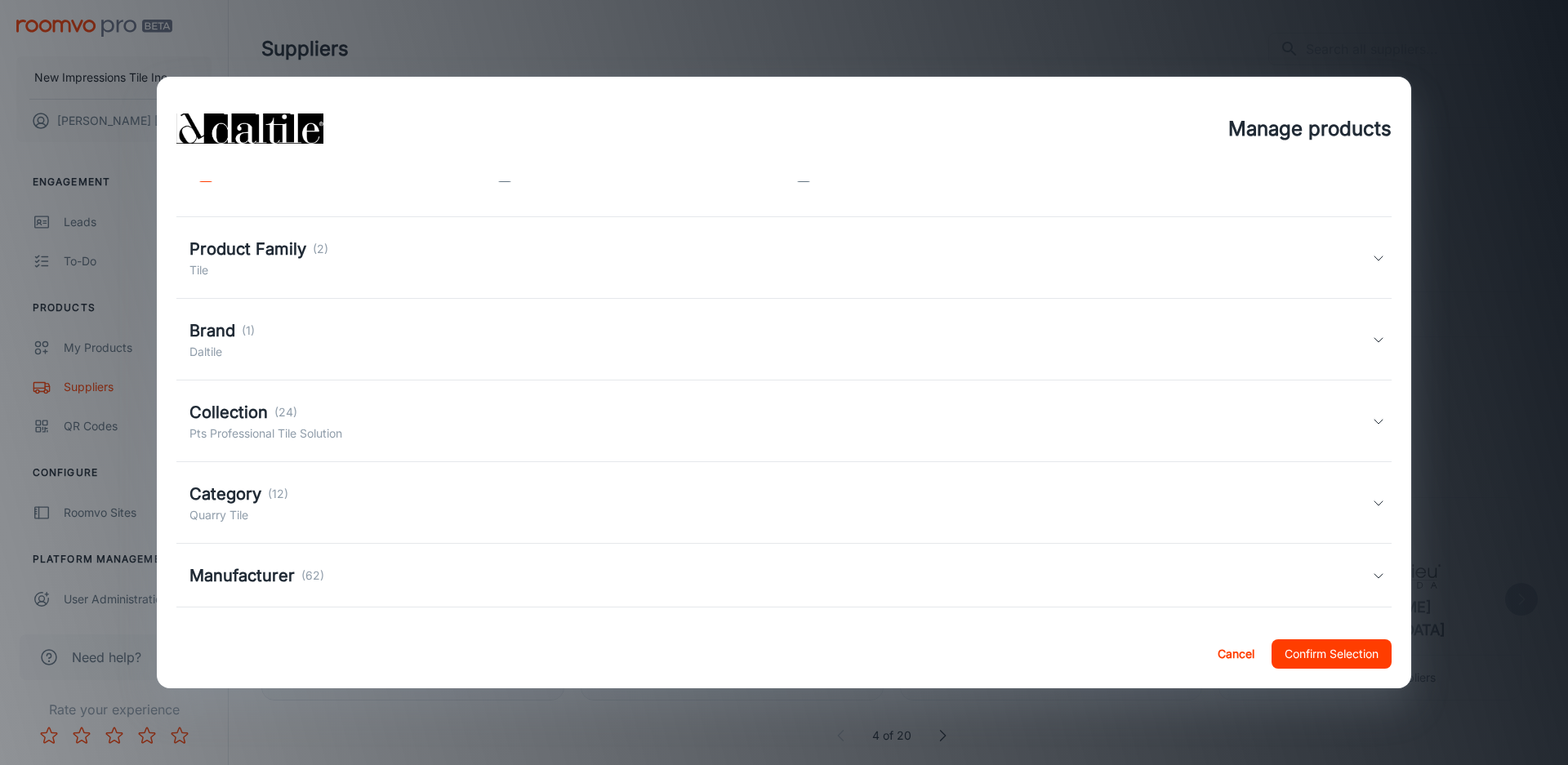
click at [328, 263] on div "Product Family (2) Tile" at bounding box center [781, 258] width 1183 height 42
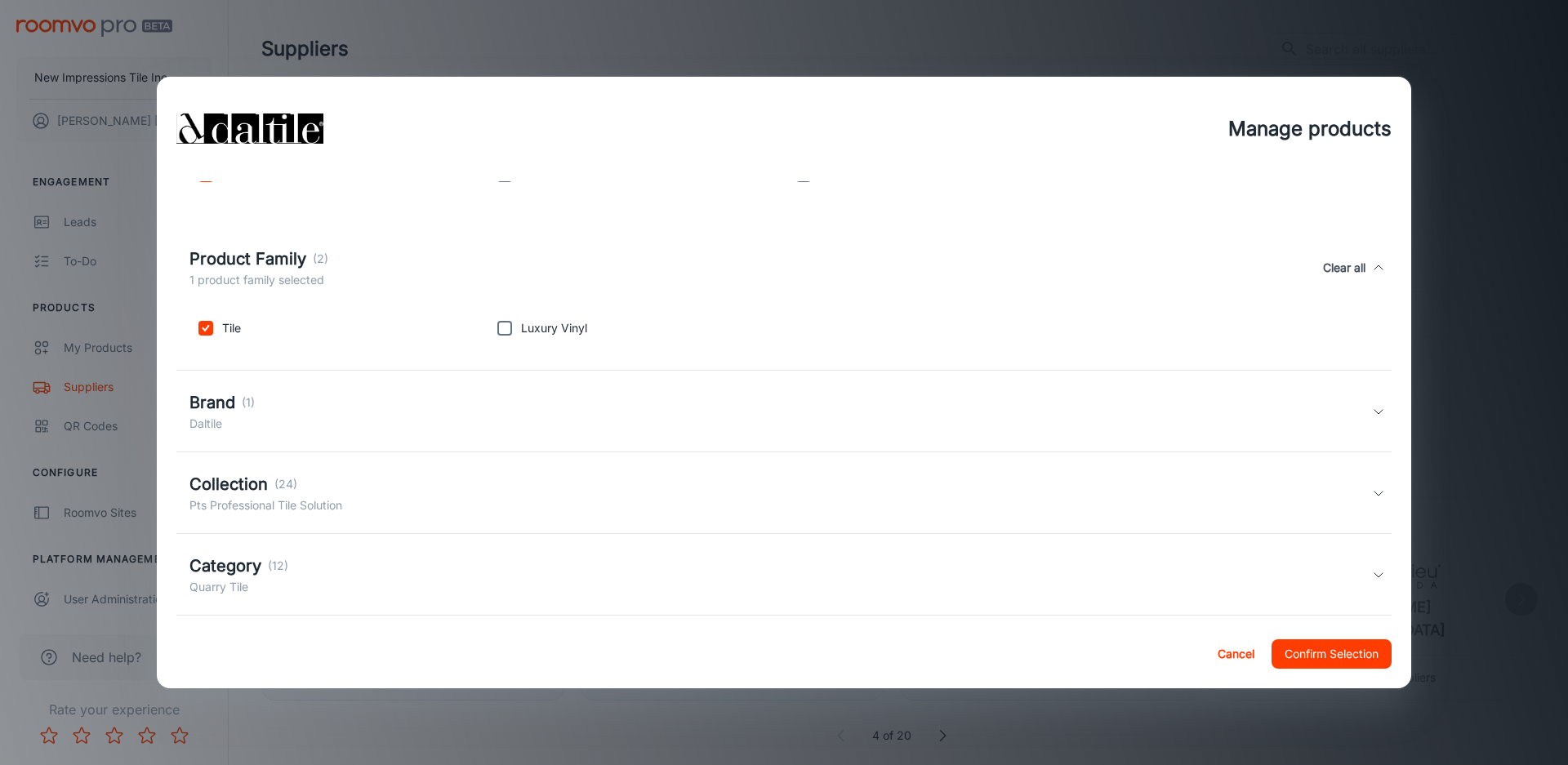
scroll to position [306, 0]
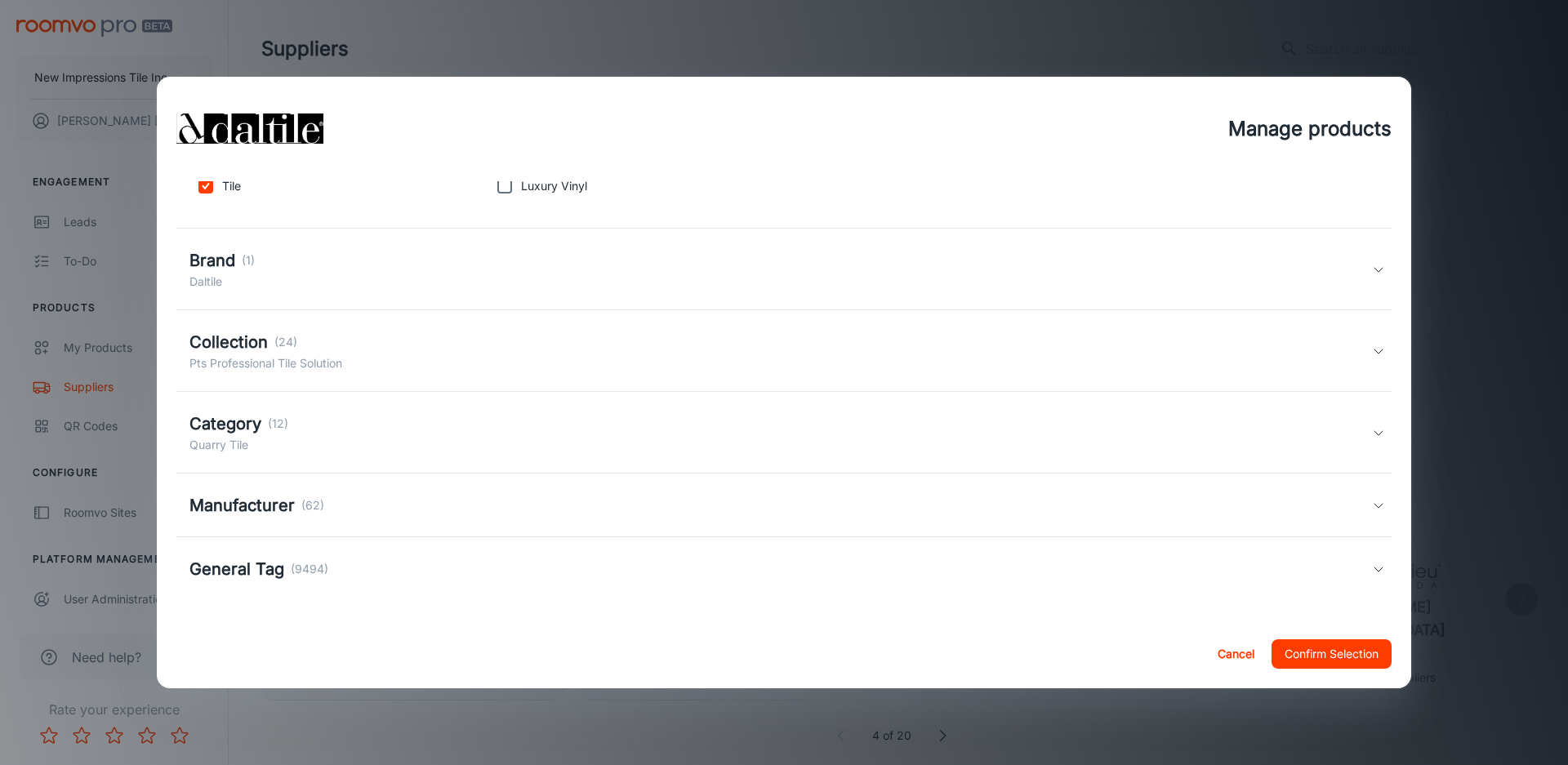
click at [320, 274] on div "Brand (1) Daltile" at bounding box center [781, 268] width 1183 height 42
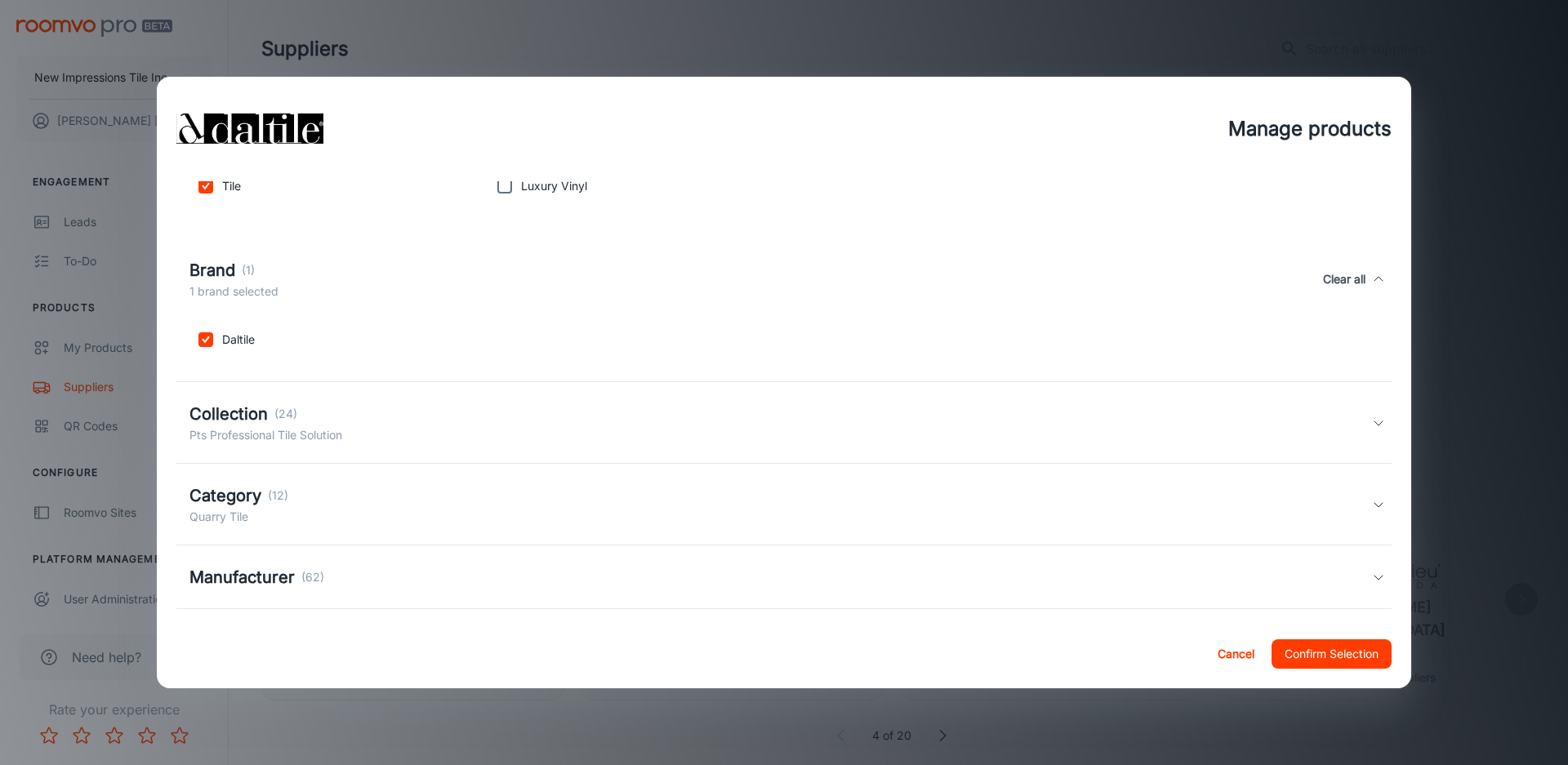
click at [317, 364] on div "All products are available unless filters are applied. Product Type (3) 1 produ…" at bounding box center [784, 400] width 1254 height 440
click at [341, 397] on div "Collection (24) Pts Professional Tile Solution" at bounding box center [784, 423] width 1215 height 82
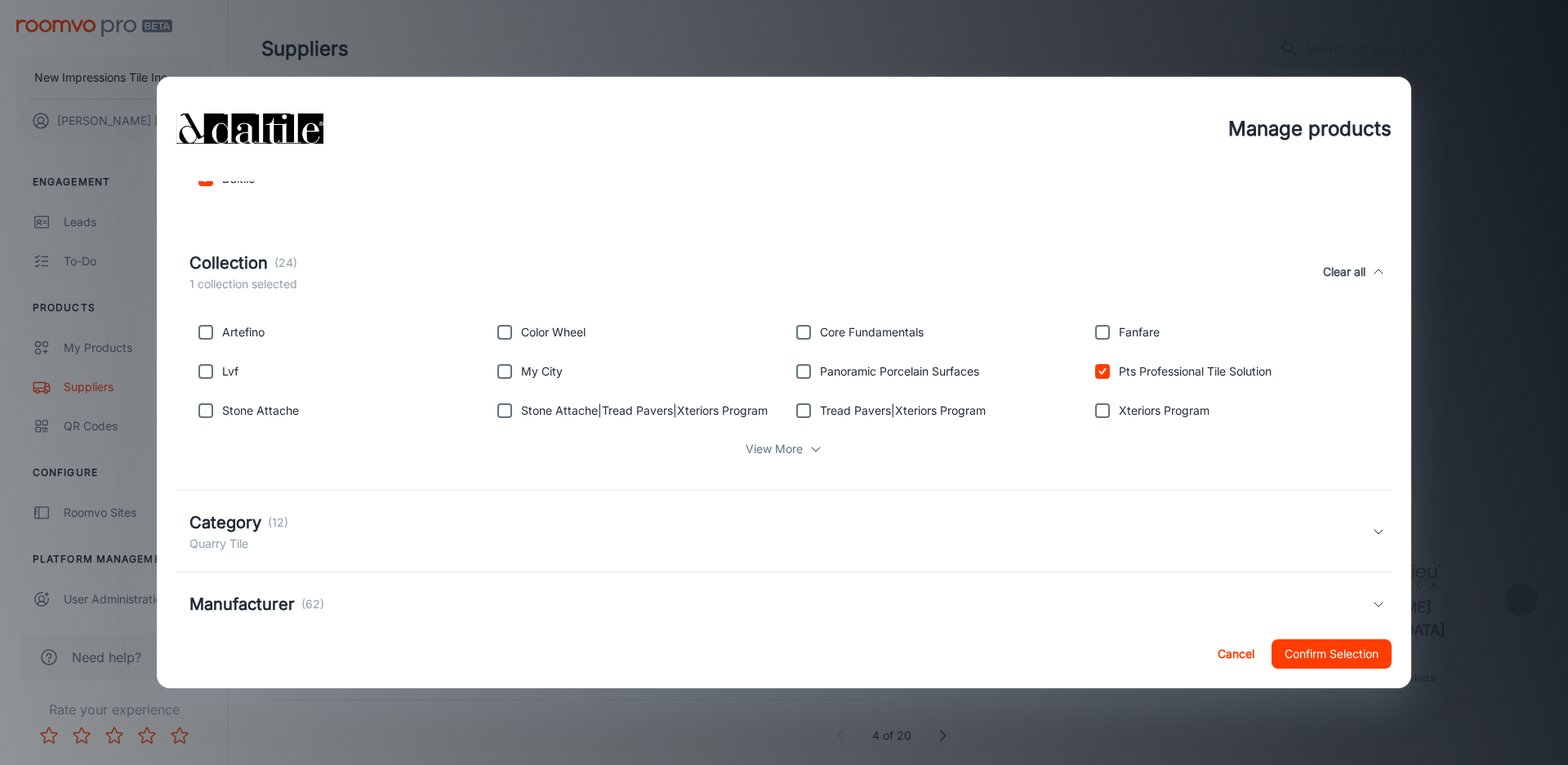
scroll to position [469, 0]
click at [1101, 370] on input "checkbox" at bounding box center [1102, 369] width 32 height 32
checkbox input "false"
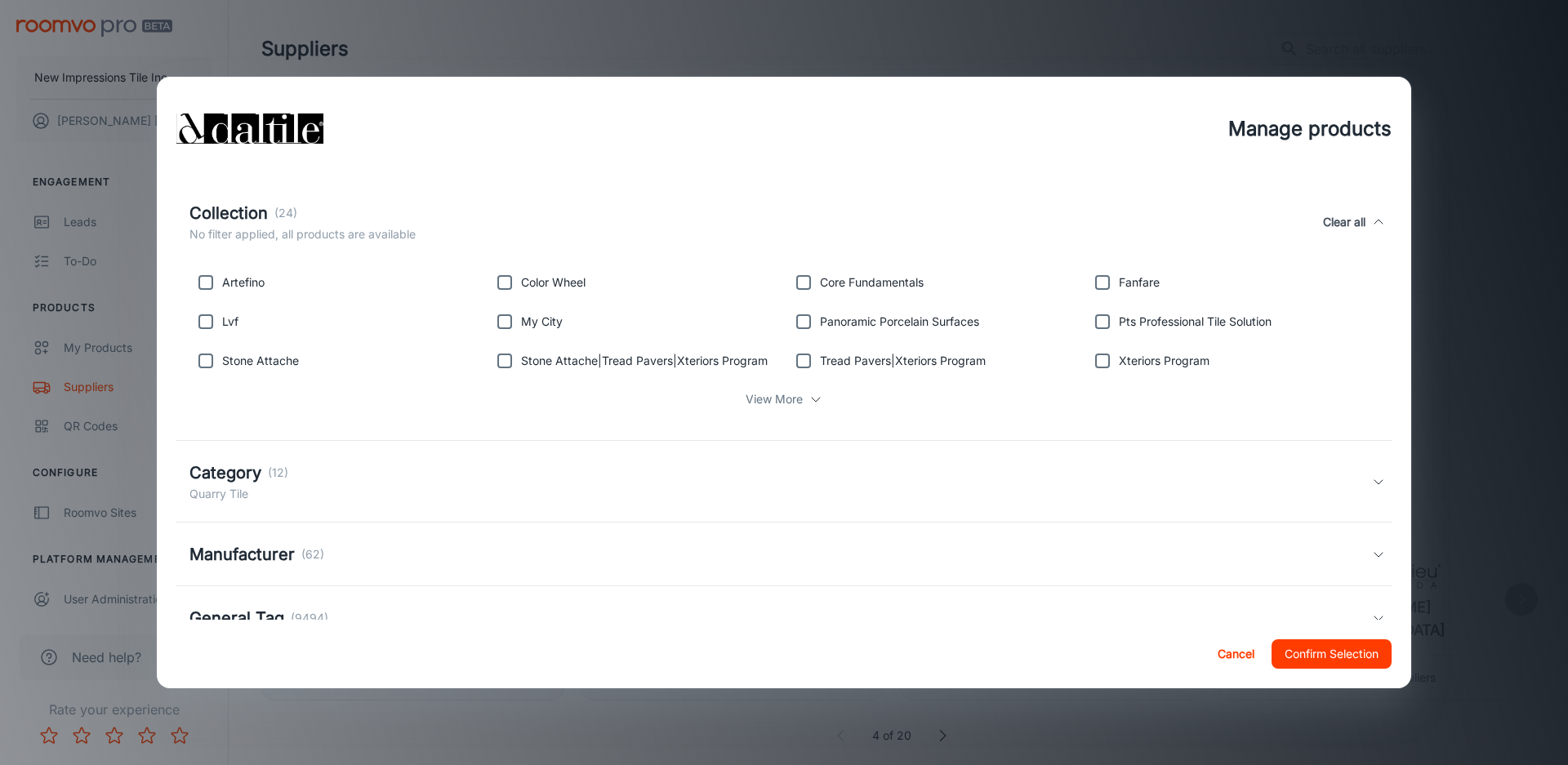
scroll to position [565, 0]
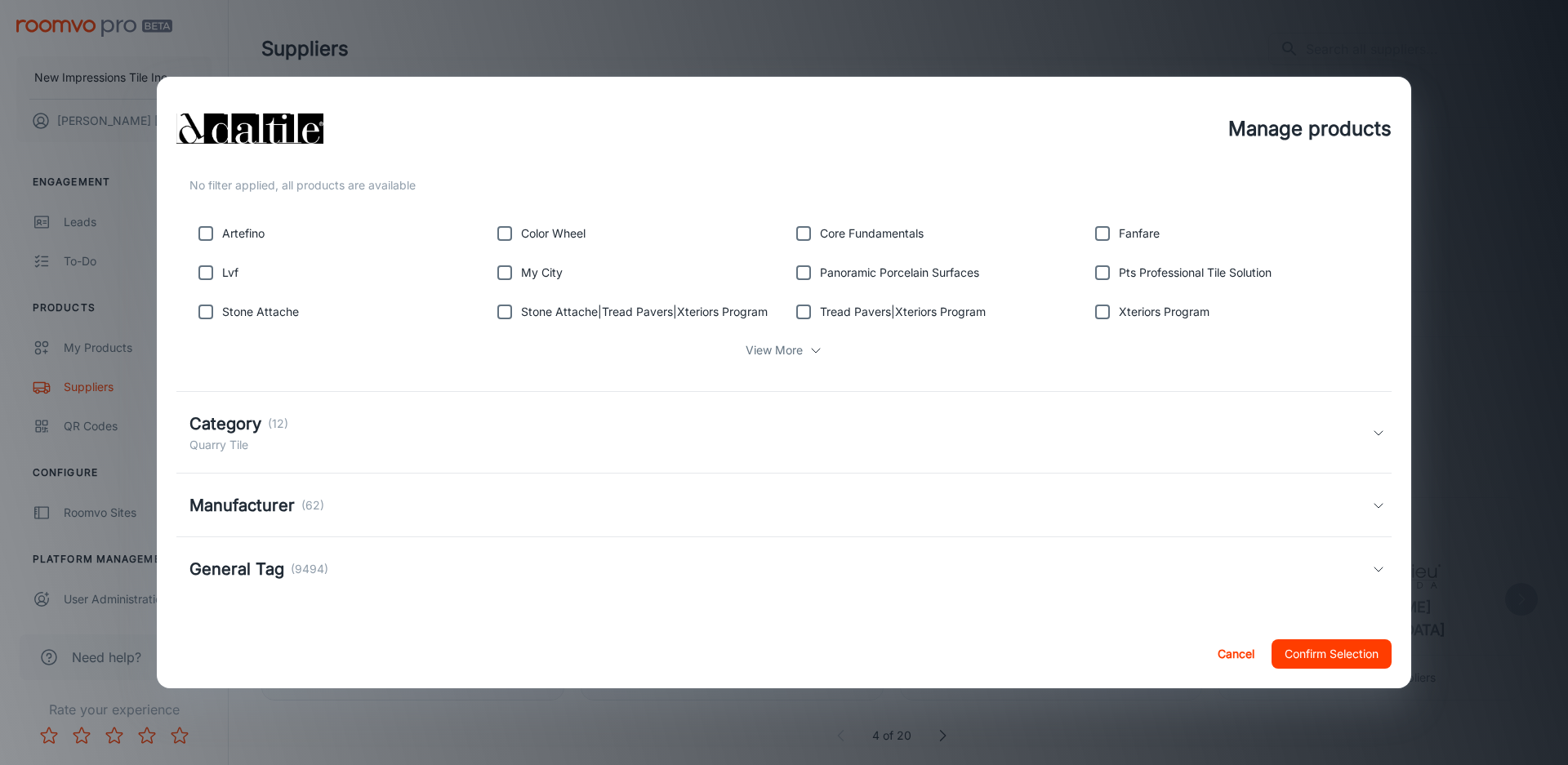
click at [485, 512] on div "Manufacturer (62)" at bounding box center [781, 505] width 1183 height 25
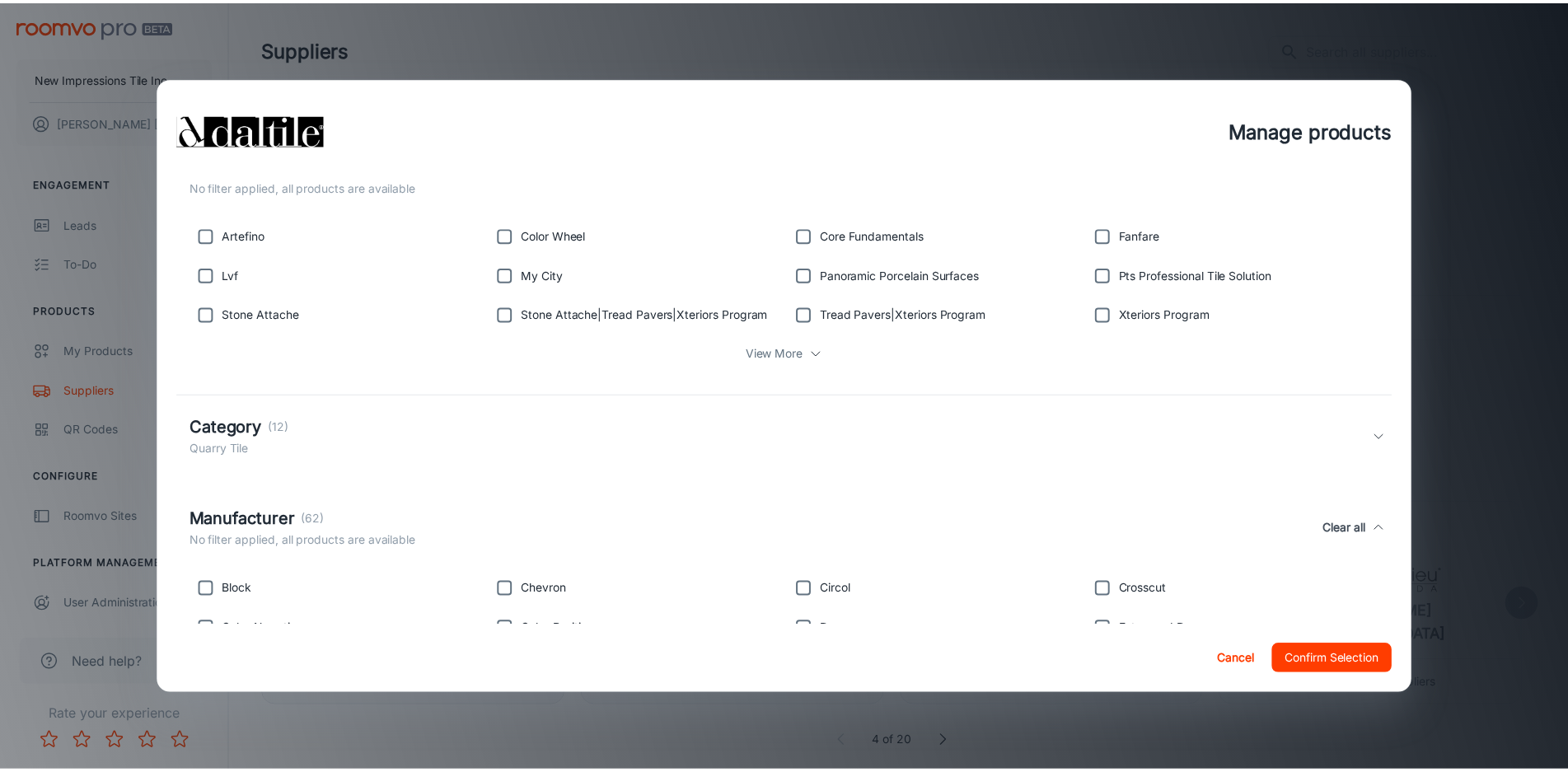
scroll to position [778, 0]
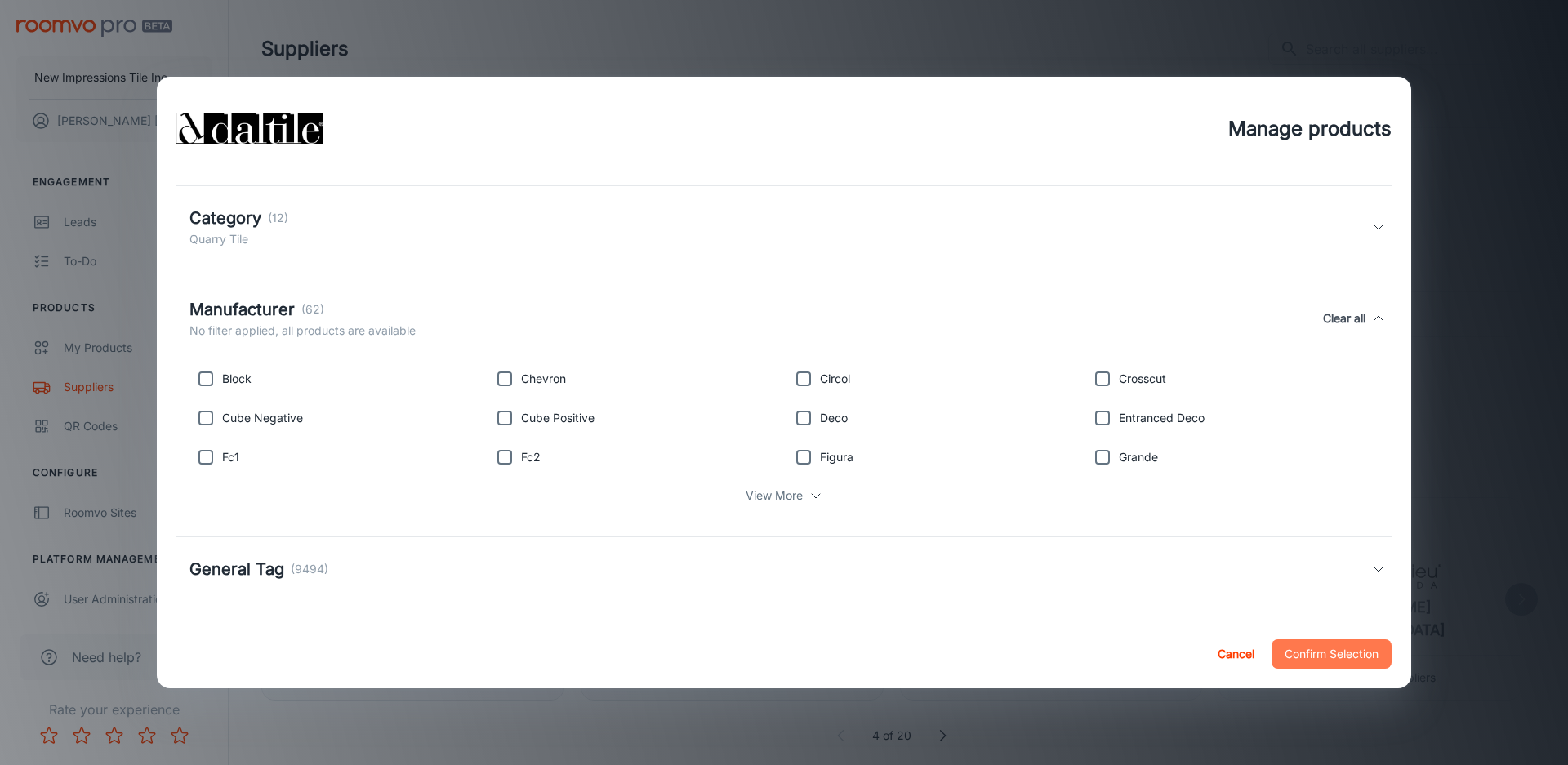
click at [1357, 648] on button "Confirm Selection" at bounding box center [1331, 654] width 120 height 29
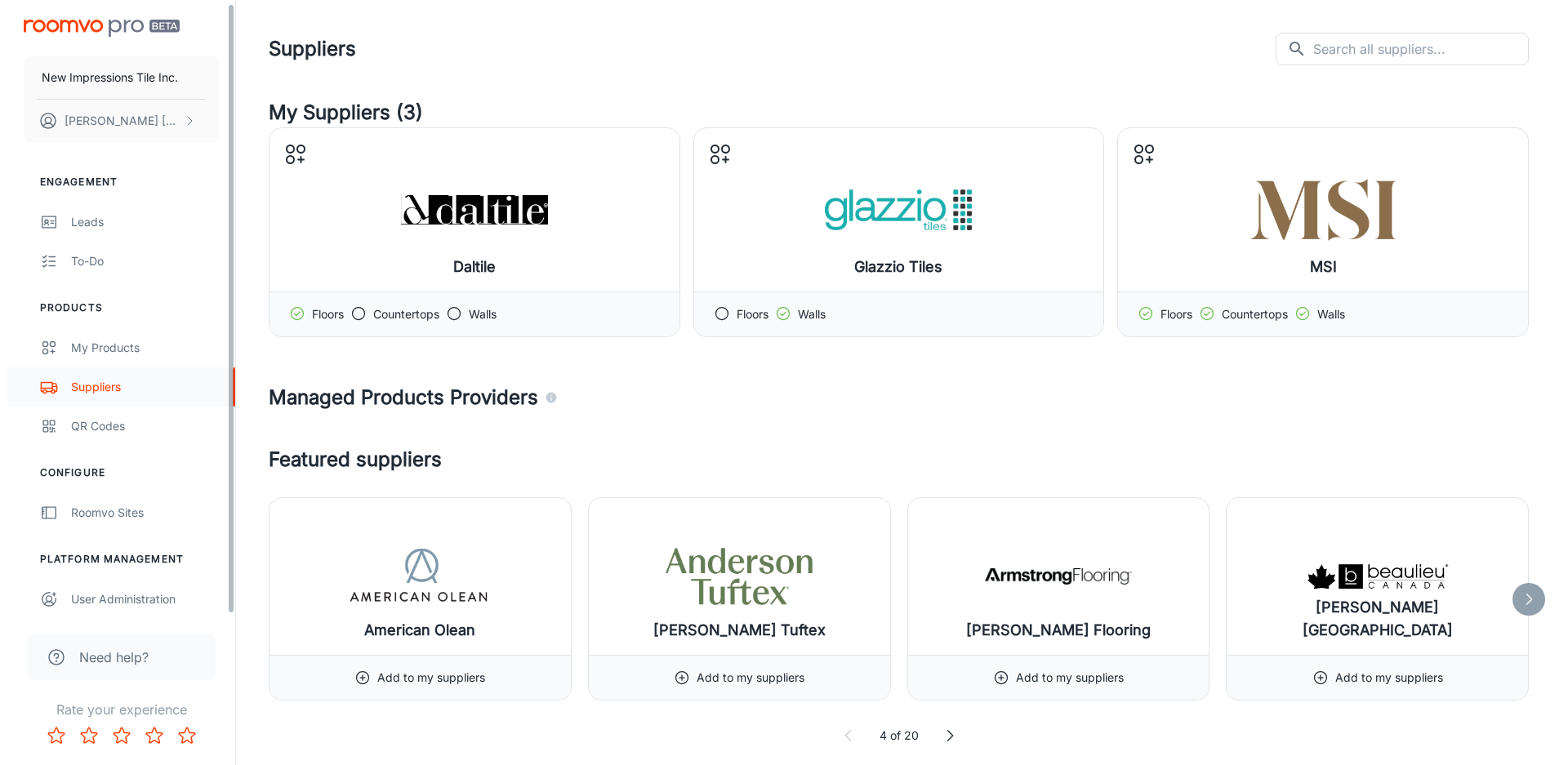
scroll to position [4, 0]
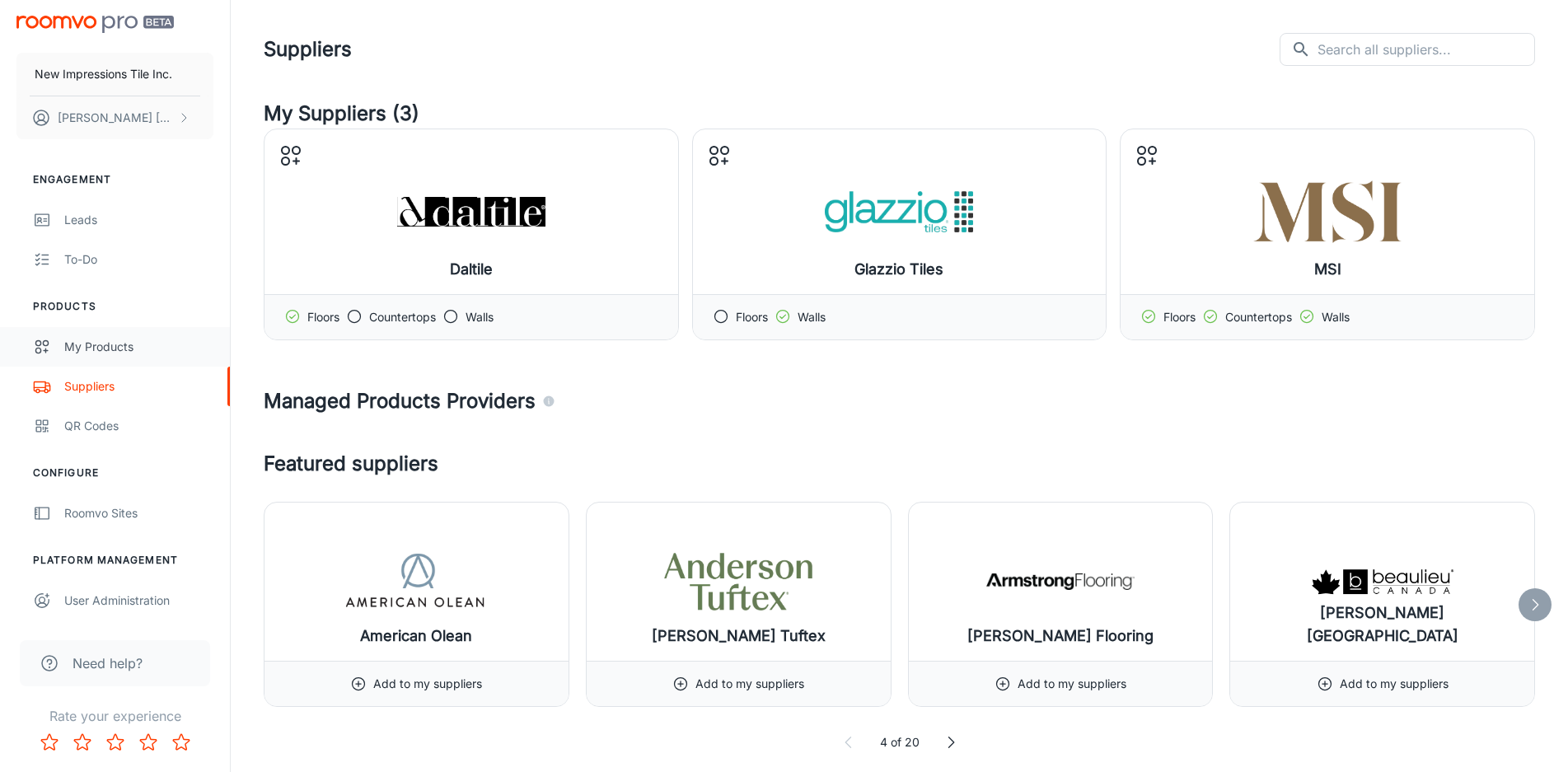
click at [122, 347] on div "My Products" at bounding box center [139, 347] width 149 height 18
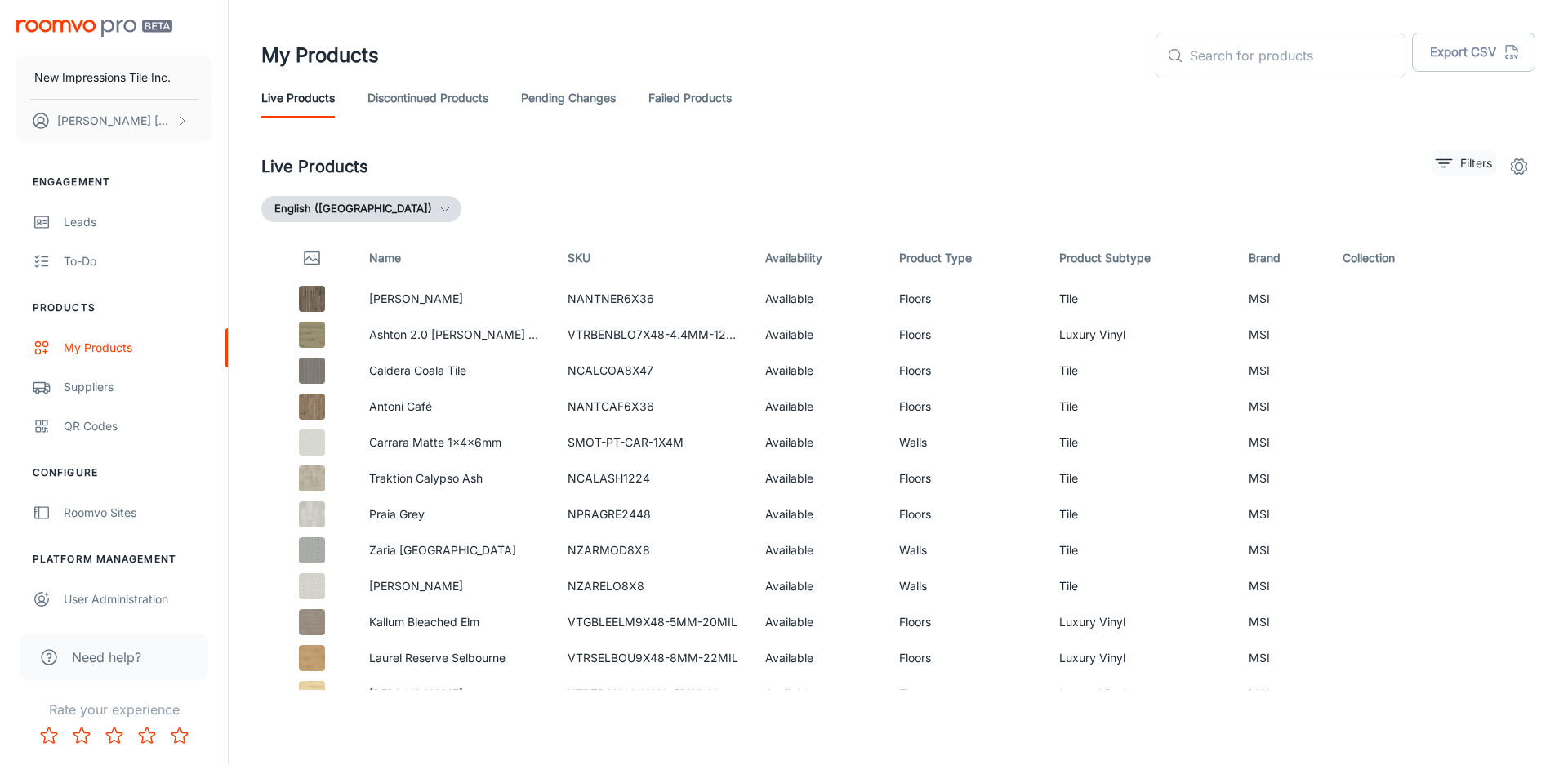
click at [1450, 155] on icon "filter" at bounding box center [1443, 163] width 20 height 20
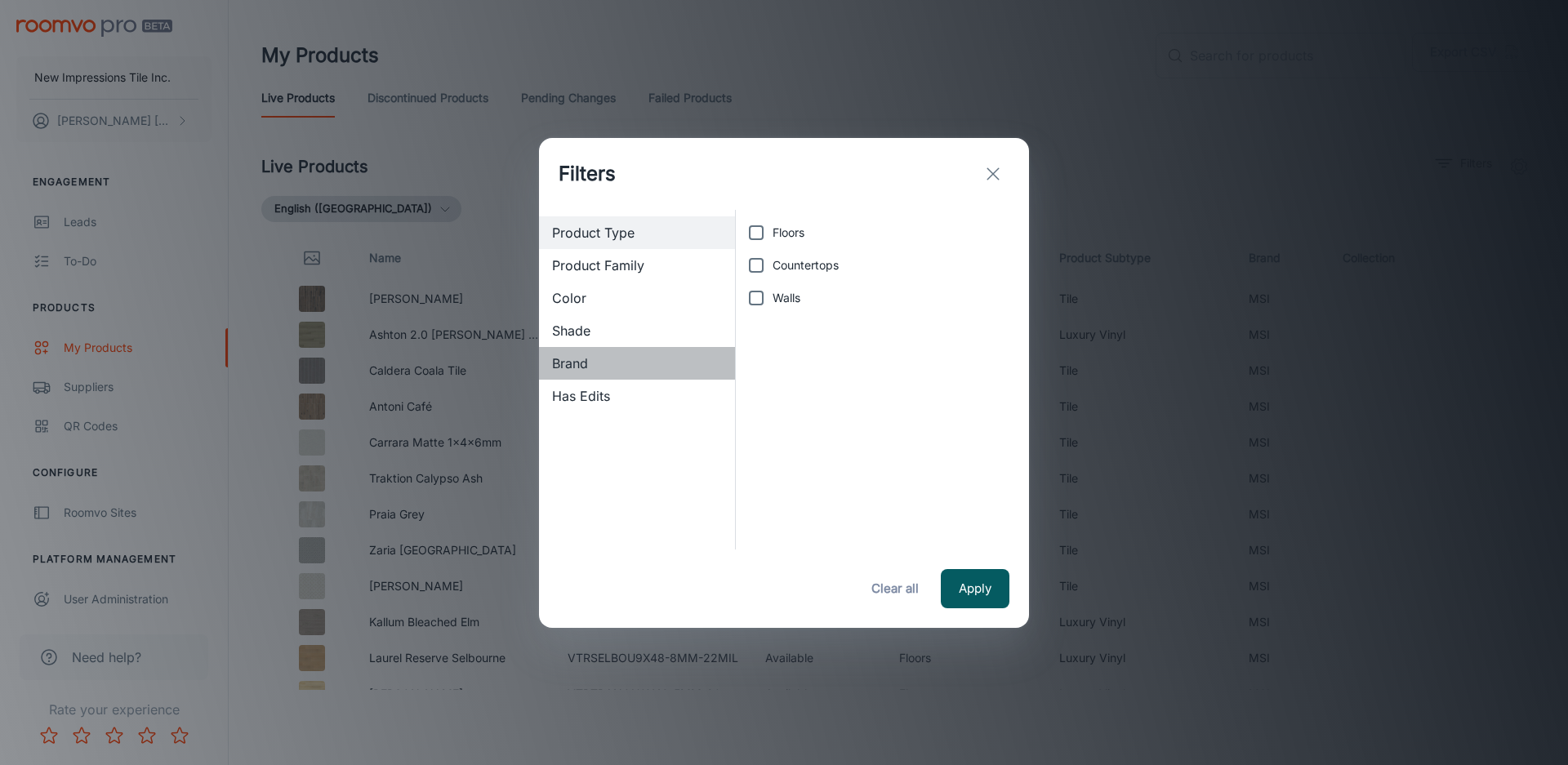
click at [614, 361] on span "Brand" at bounding box center [636, 364] width 170 height 20
click at [778, 266] on span "Daltile" at bounding box center [788, 265] width 32 height 18
click at [773, 266] on input "Daltile" at bounding box center [755, 265] width 32 height 32
checkbox input "true"
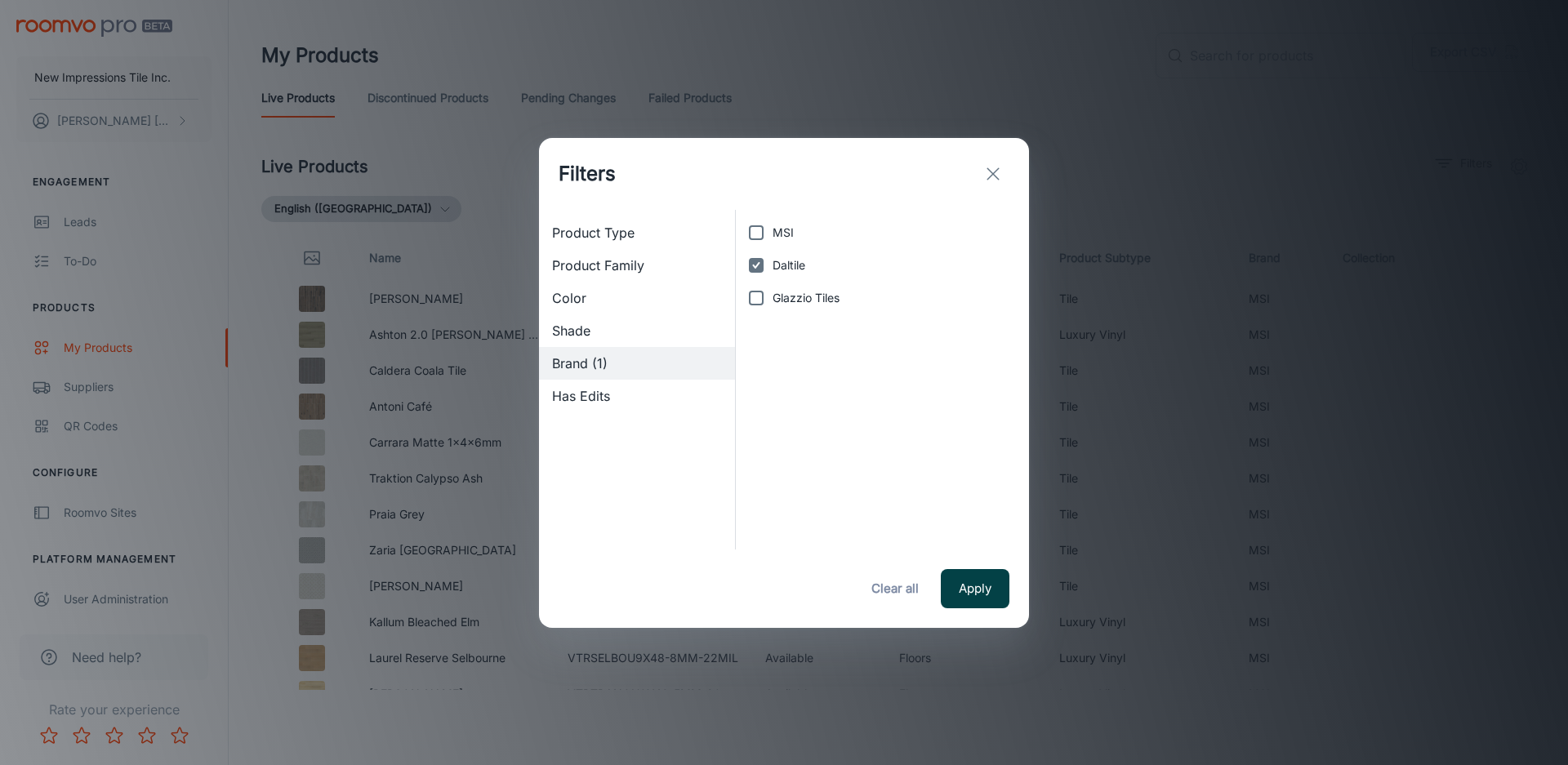
click at [994, 595] on button "Apply" at bounding box center [975, 589] width 69 height 39
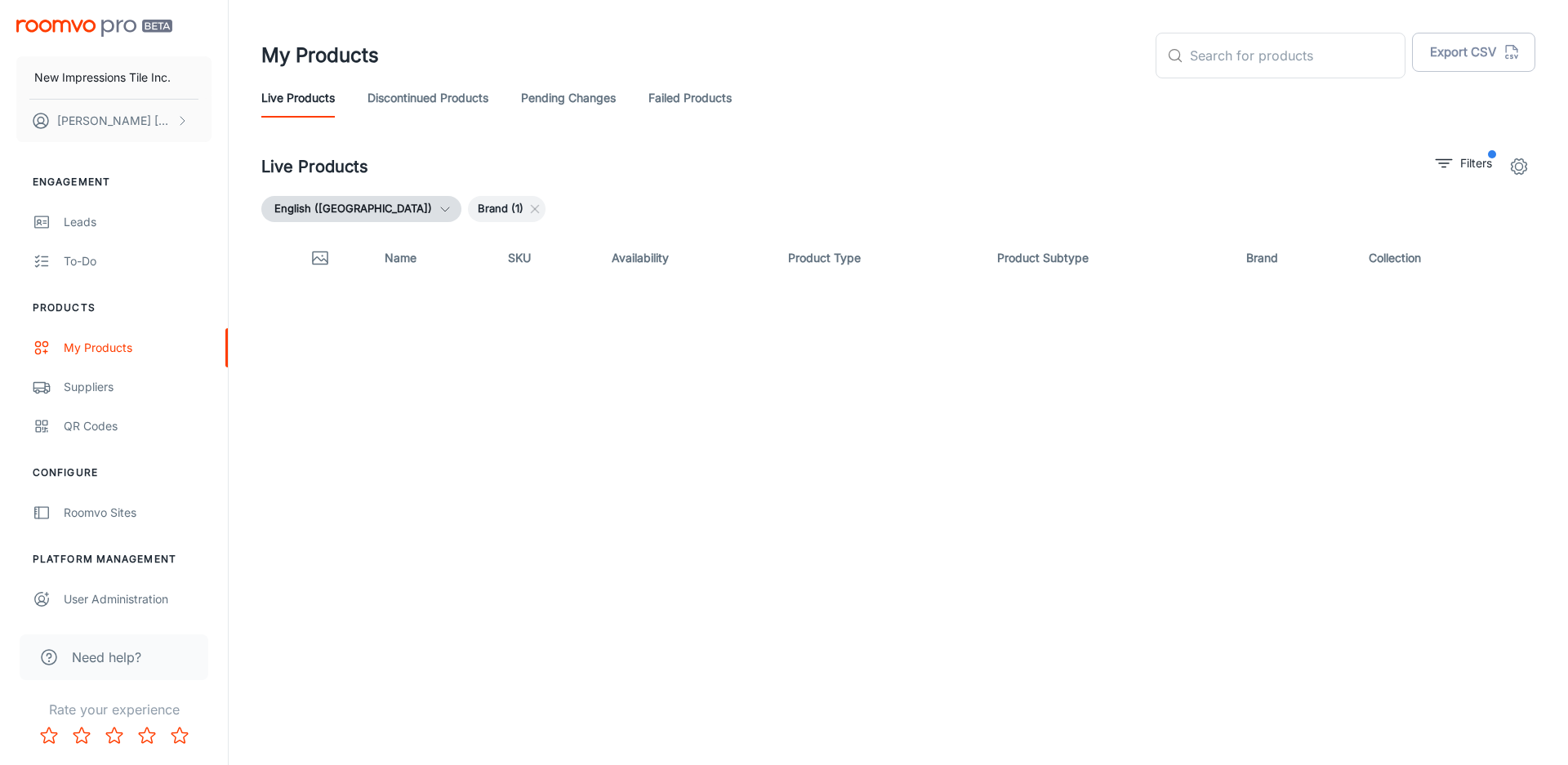
click at [962, 392] on div "Name SKU Availability Product Type Product Subtype Brand Collection" at bounding box center [899, 462] width 1274 height 455
click at [1244, 49] on input "text" at bounding box center [1297, 55] width 215 height 46
type input "quarrry"
click at [122, 357] on link "My Products" at bounding box center [114, 348] width 228 height 39
click at [58, 377] on link "Suppliers" at bounding box center [114, 387] width 228 height 39
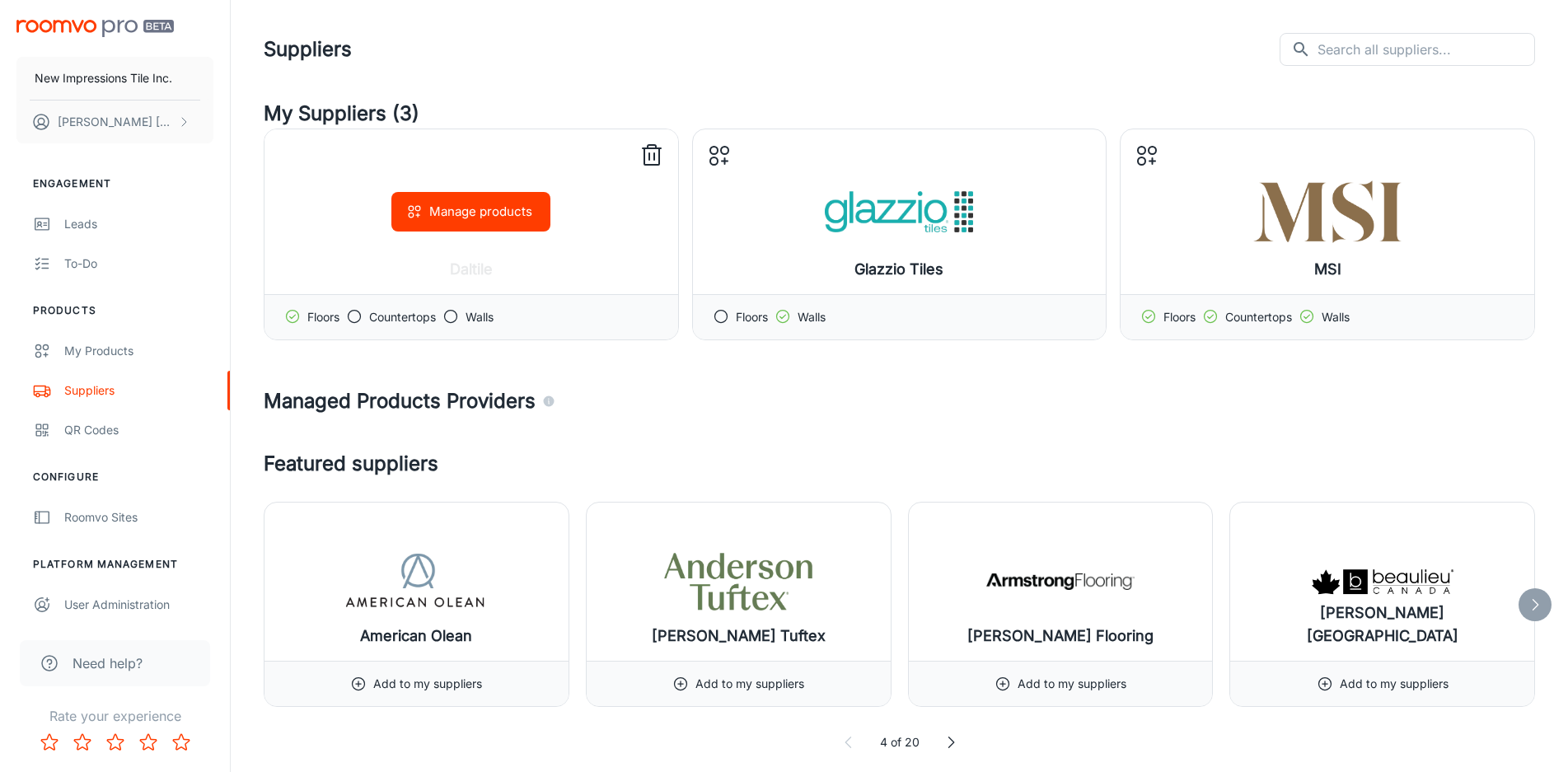
click at [501, 210] on button "Manage products" at bounding box center [471, 212] width 159 height 40
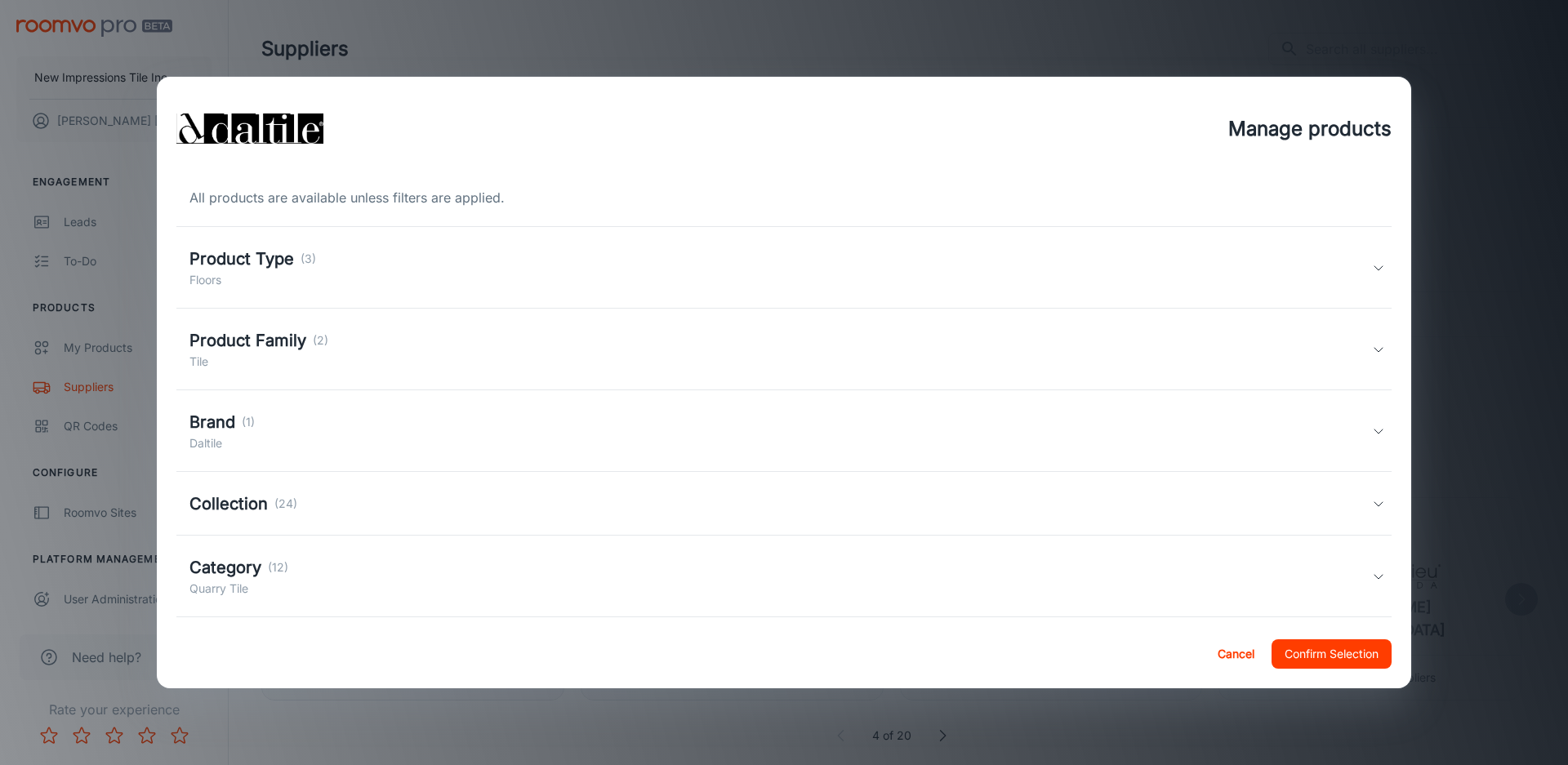
click at [845, 288] on div "Product Type (3) Floors" at bounding box center [781, 267] width 1183 height 42
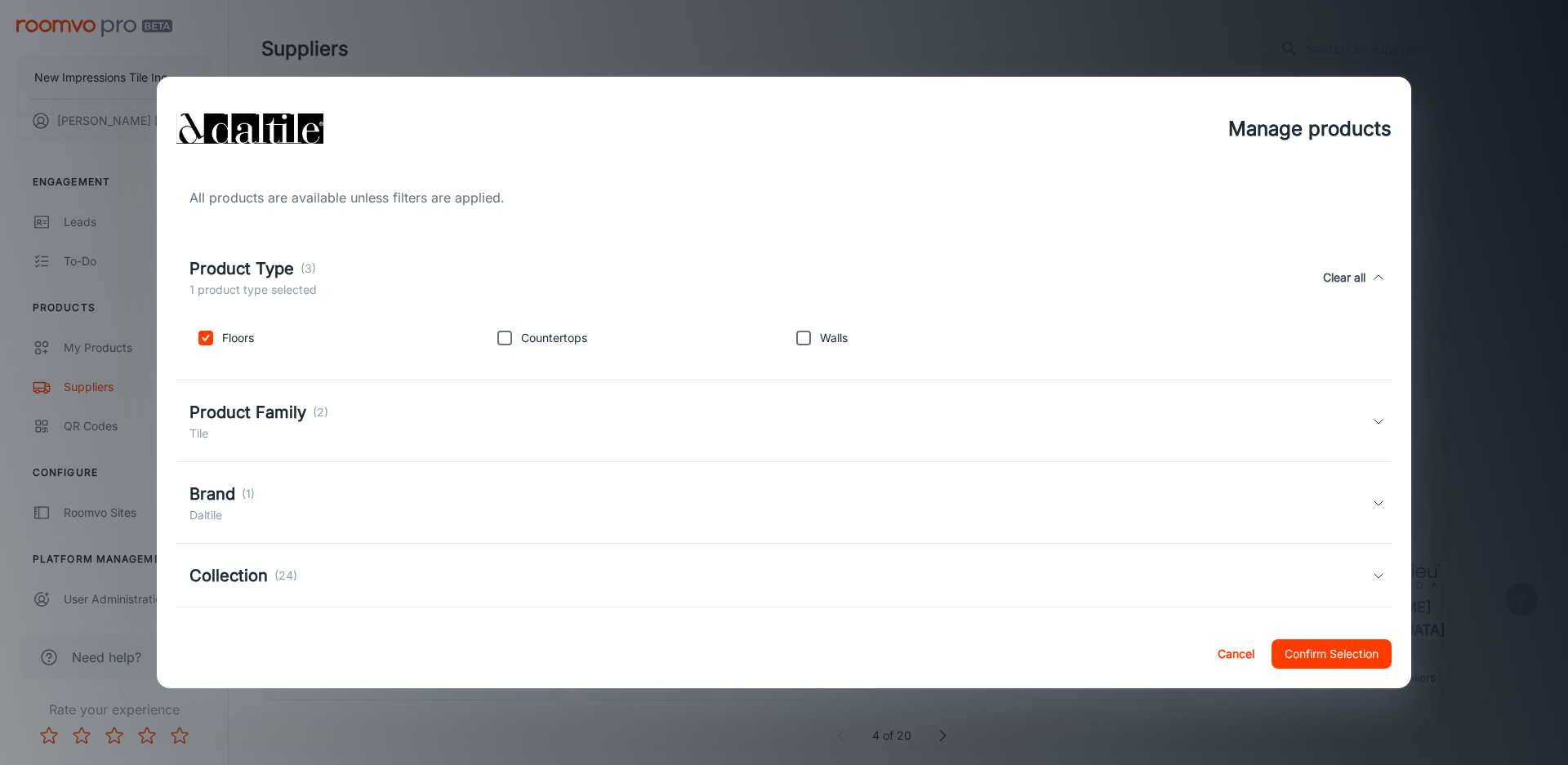
click at [218, 340] on input "checkbox" at bounding box center [205, 337] width 32 height 32
checkbox input "false"
click at [269, 413] on h5 "Product Family" at bounding box center [248, 412] width 117 height 25
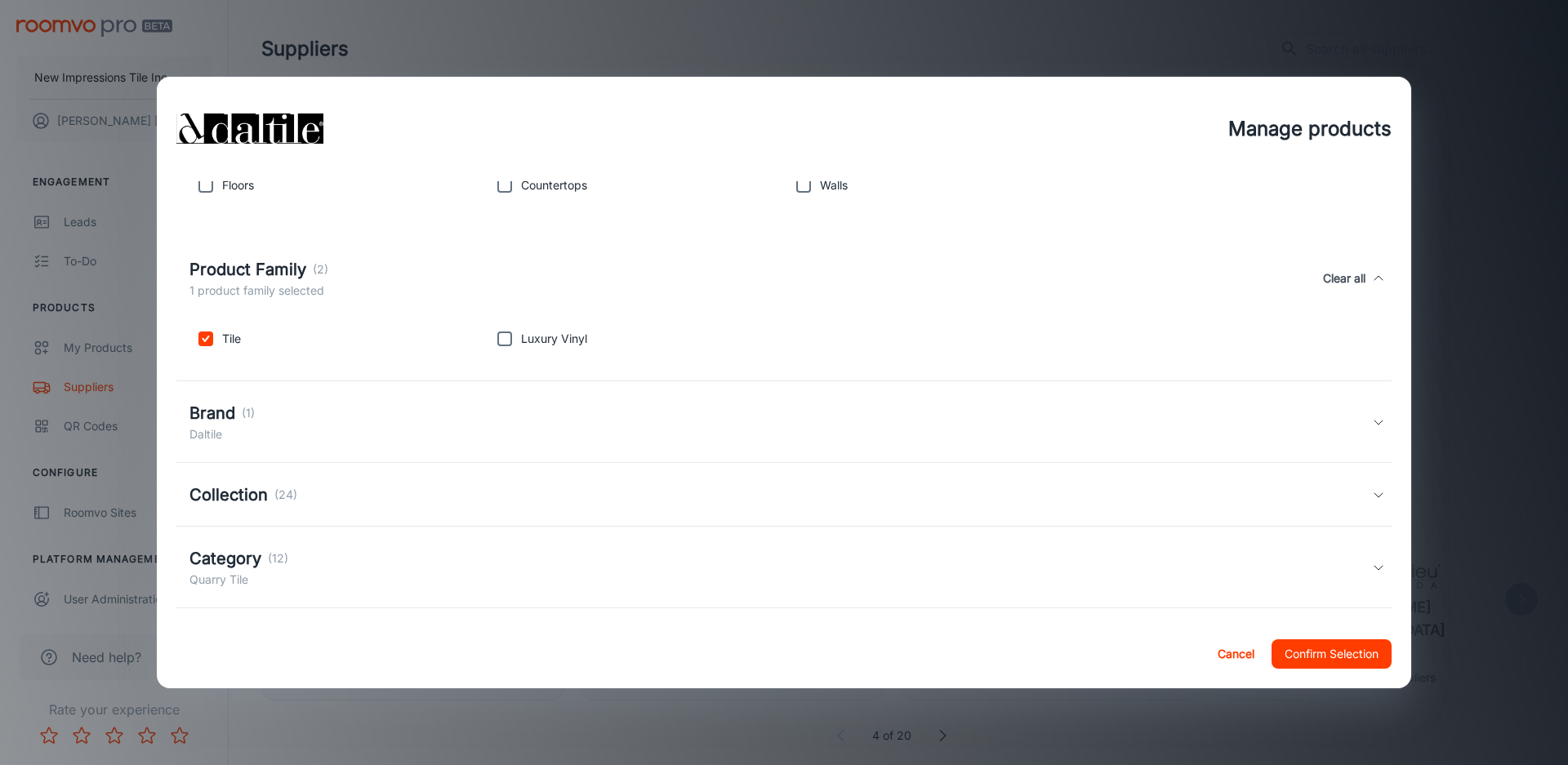
scroll to position [245, 0]
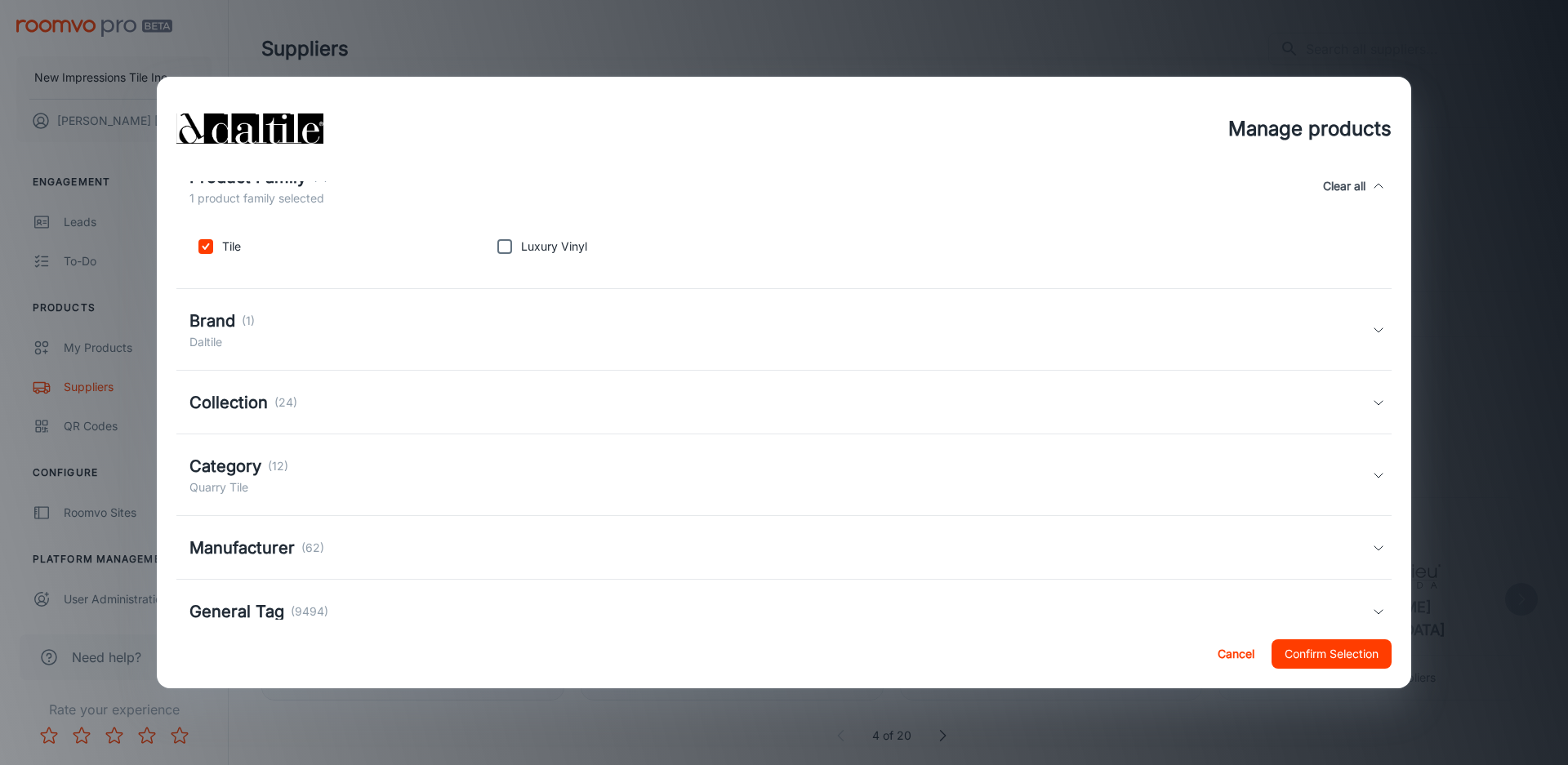
click at [358, 347] on div "Brand (1) Daltile" at bounding box center [781, 329] width 1183 height 42
click at [203, 395] on input "checkbox" at bounding box center [205, 399] width 32 height 32
checkbox input "false"
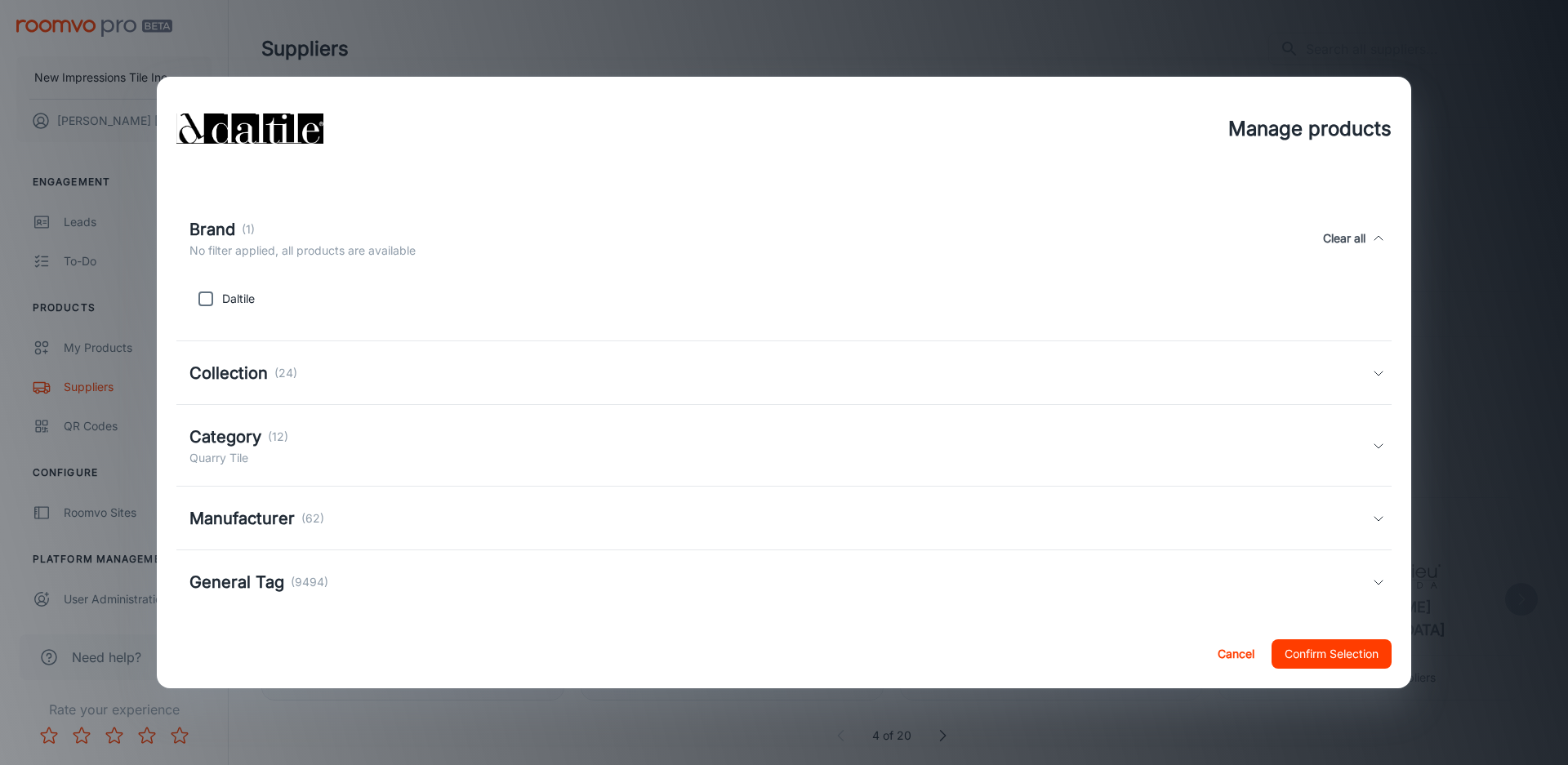
scroll to position [359, 0]
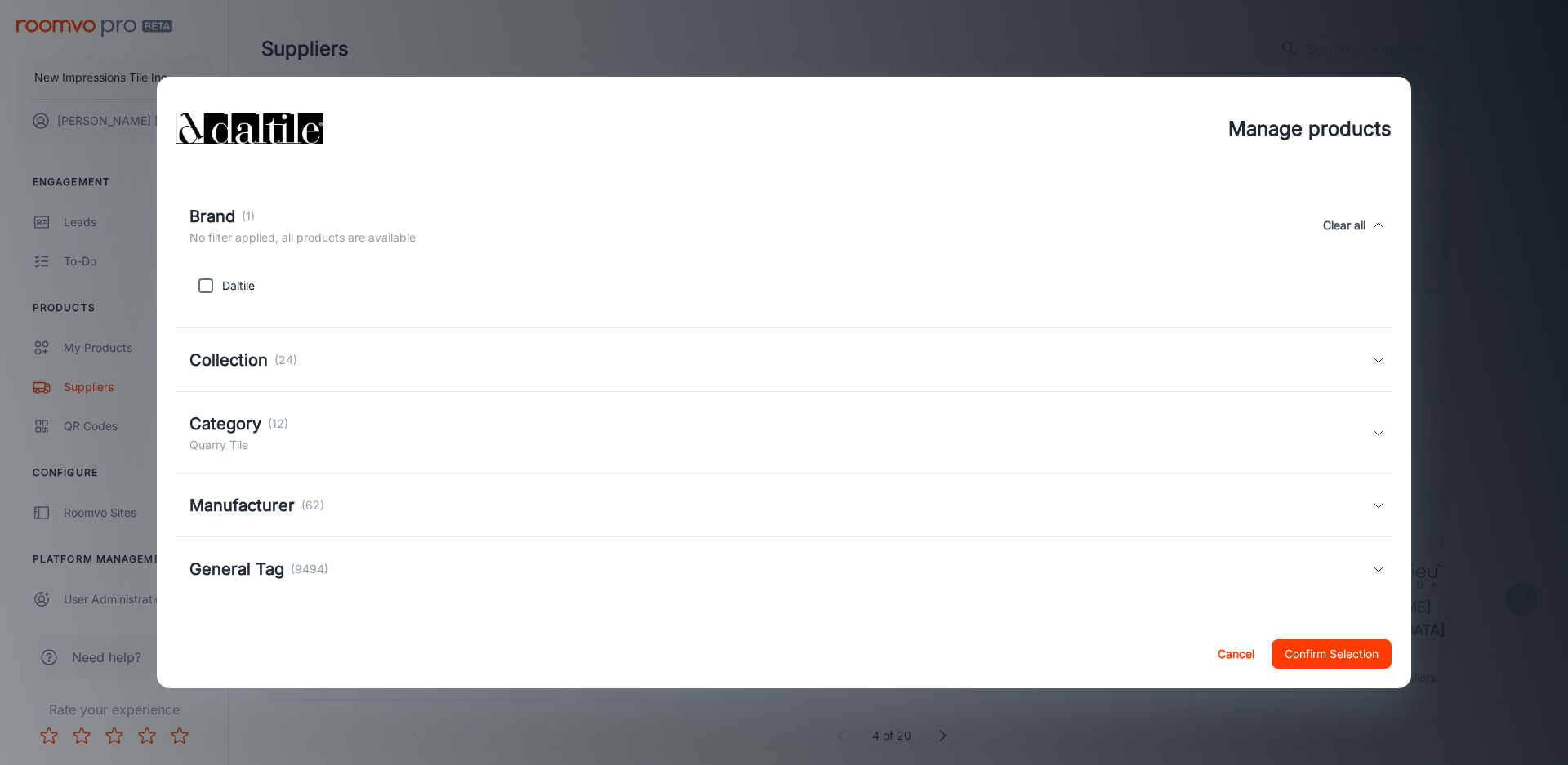
click at [316, 369] on div "Collection (24)" at bounding box center [781, 360] width 1183 height 25
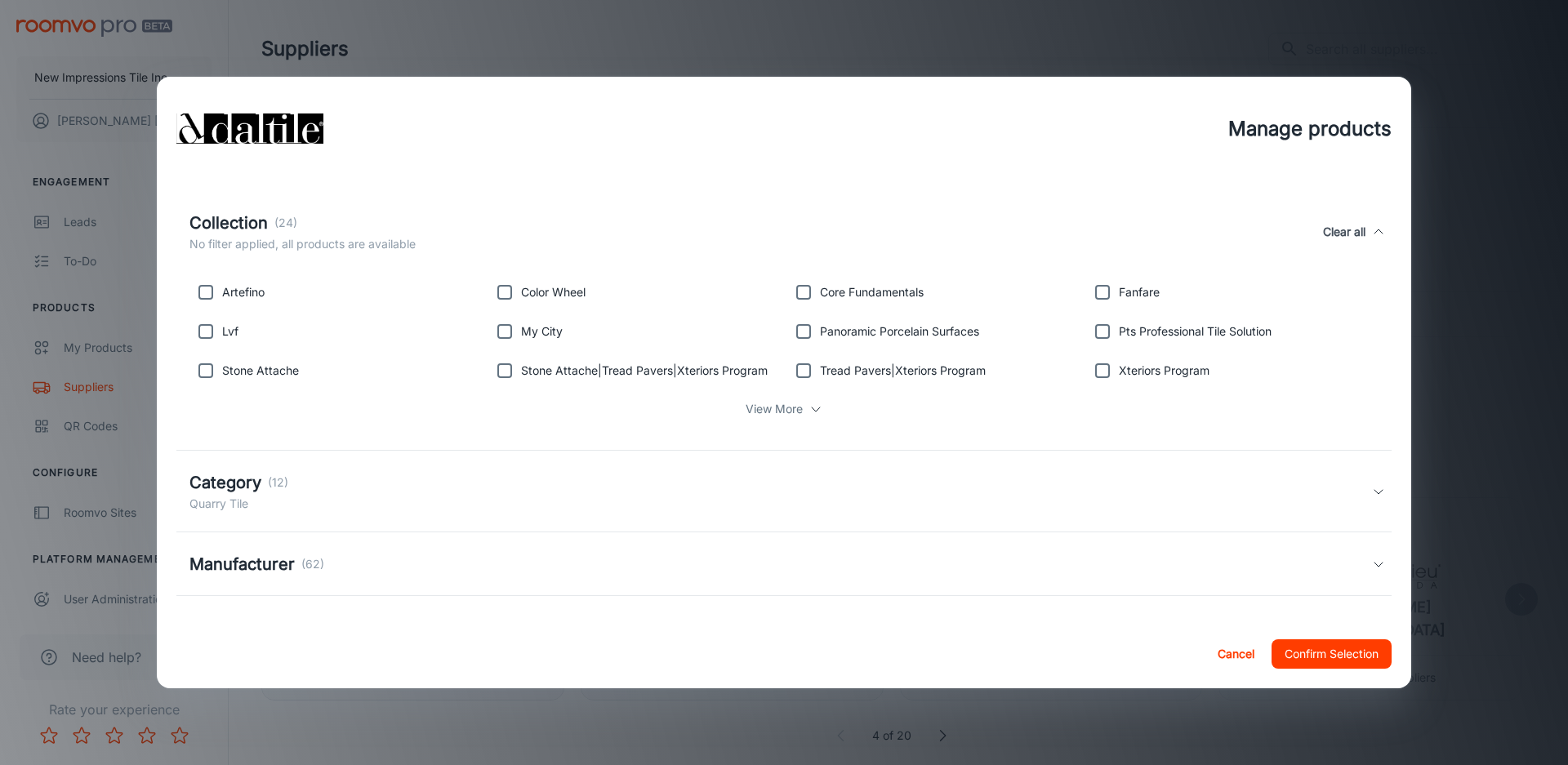
scroll to position [565, 0]
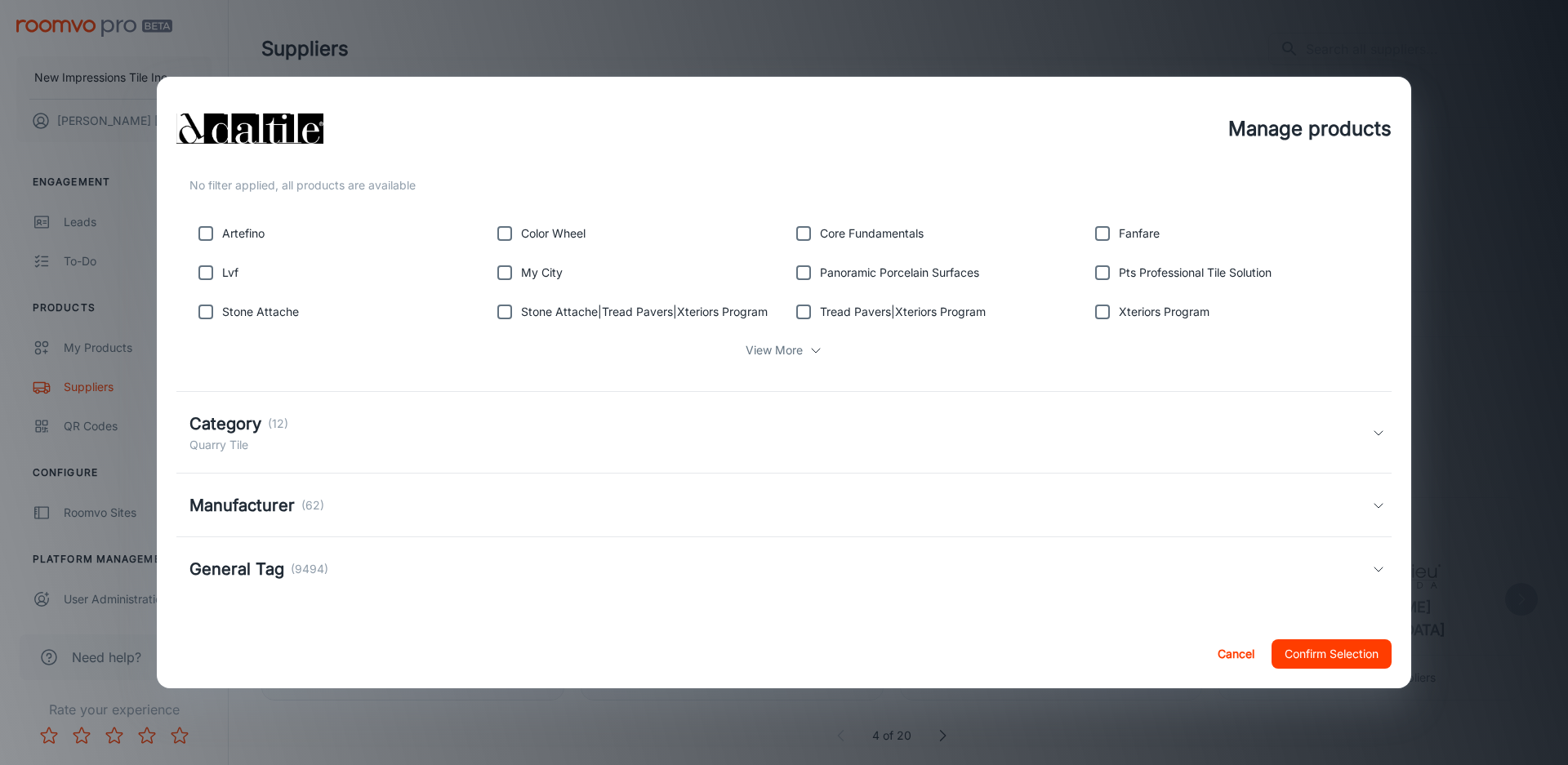
click at [291, 437] on div "Category (12) Quarry Tile" at bounding box center [781, 433] width 1183 height 42
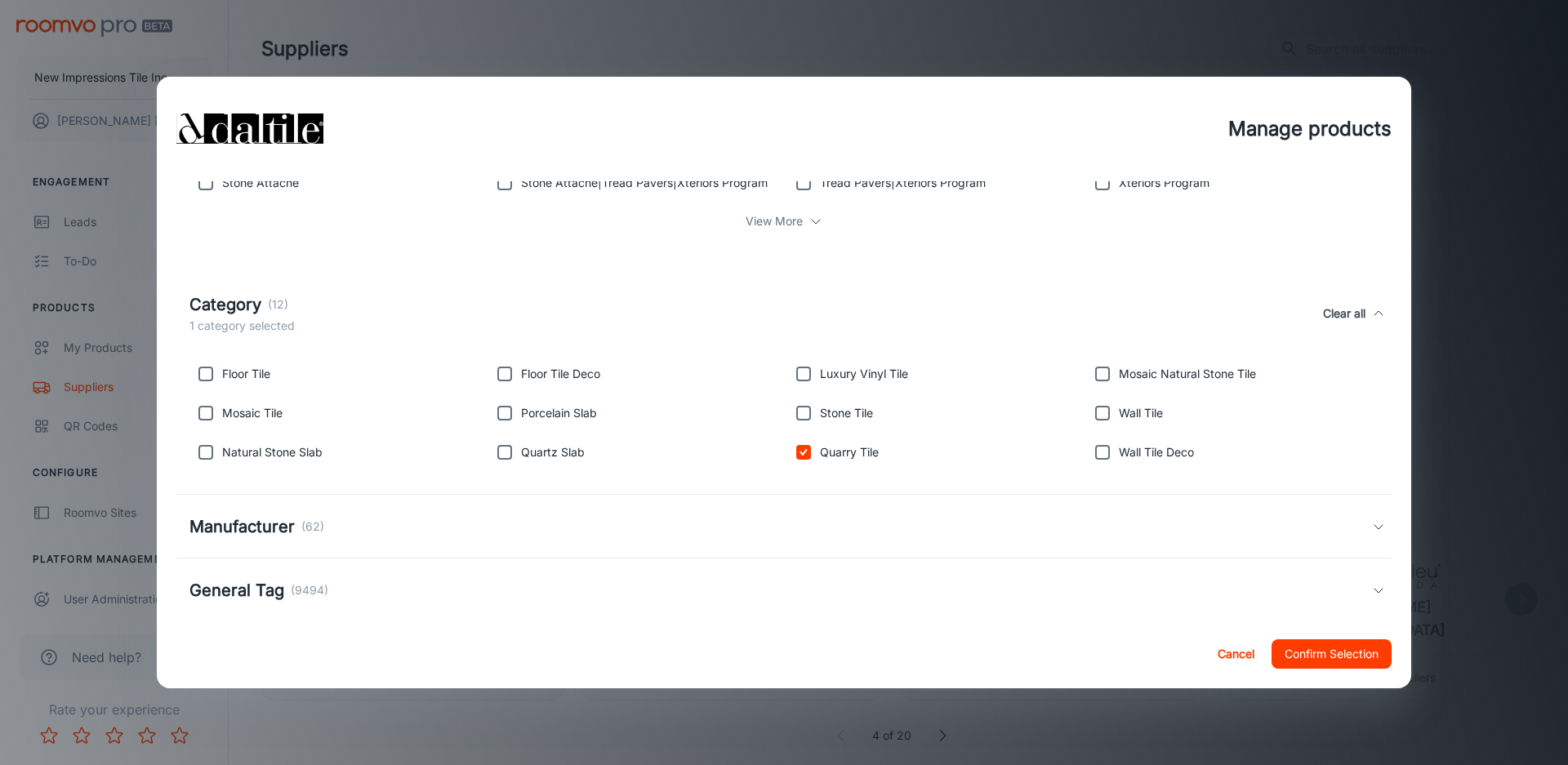
scroll to position [716, 0]
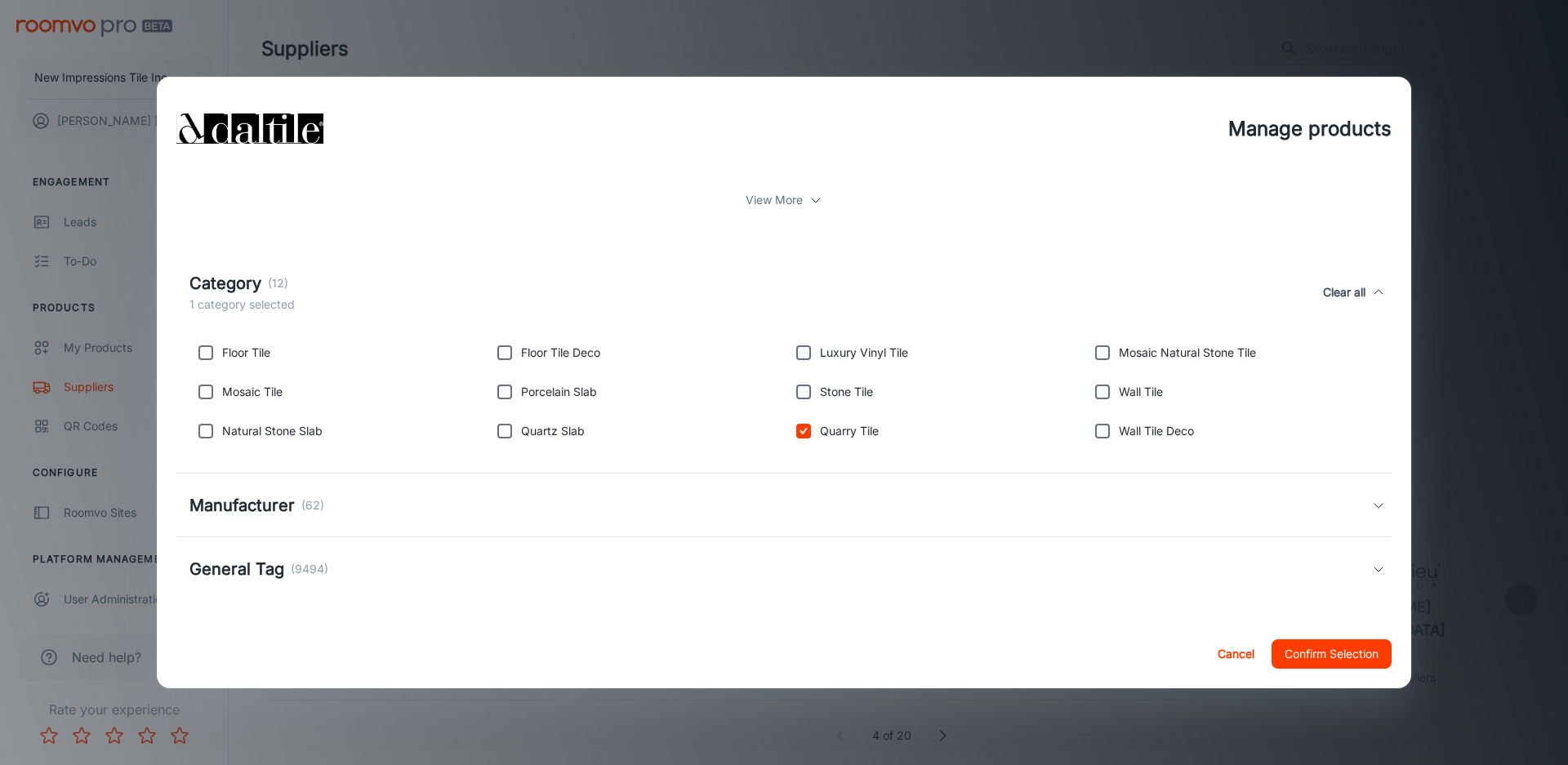
click at [270, 508] on h5 "Manufacturer" at bounding box center [242, 505] width 105 height 25
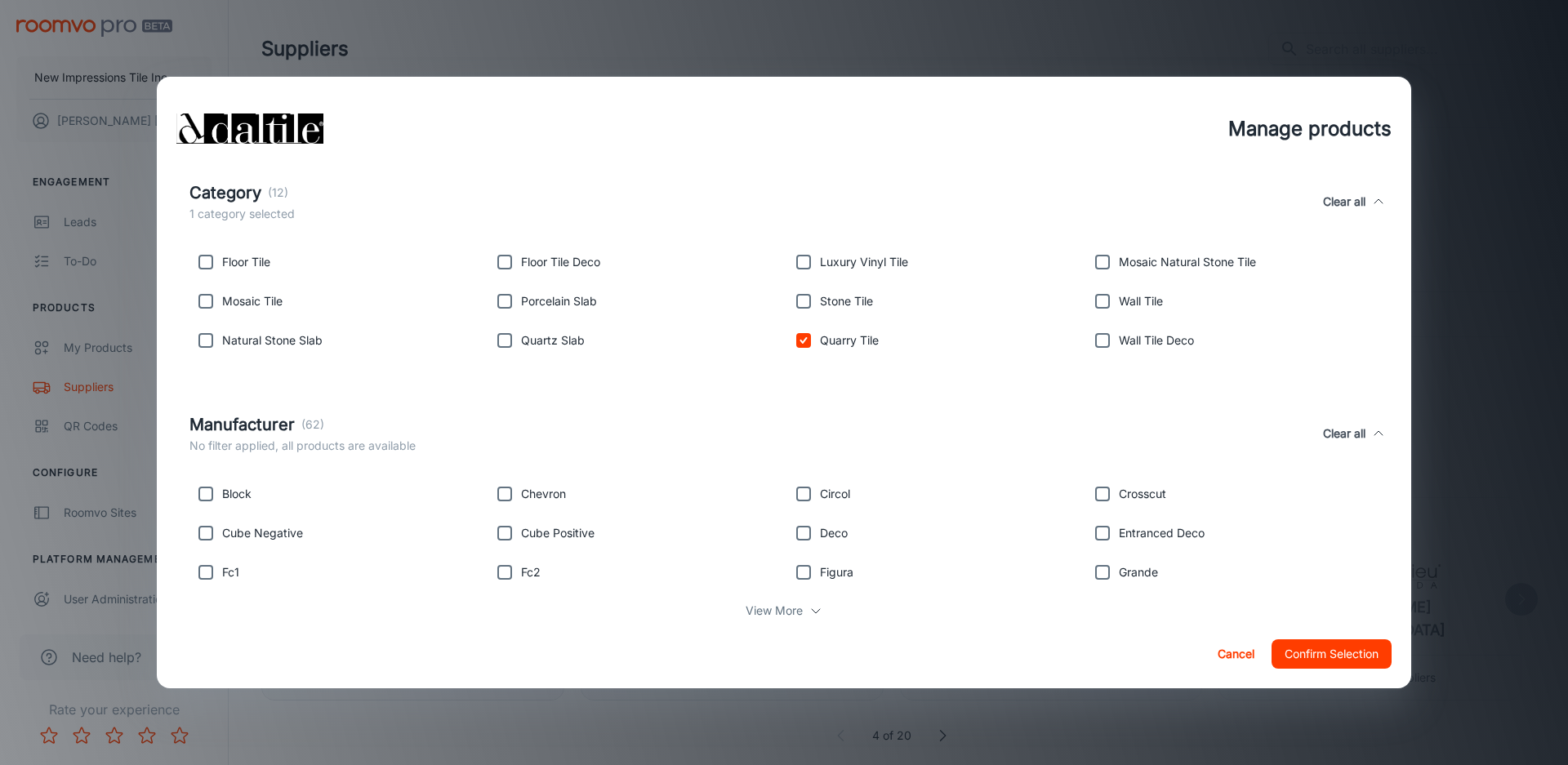
scroll to position [921, 0]
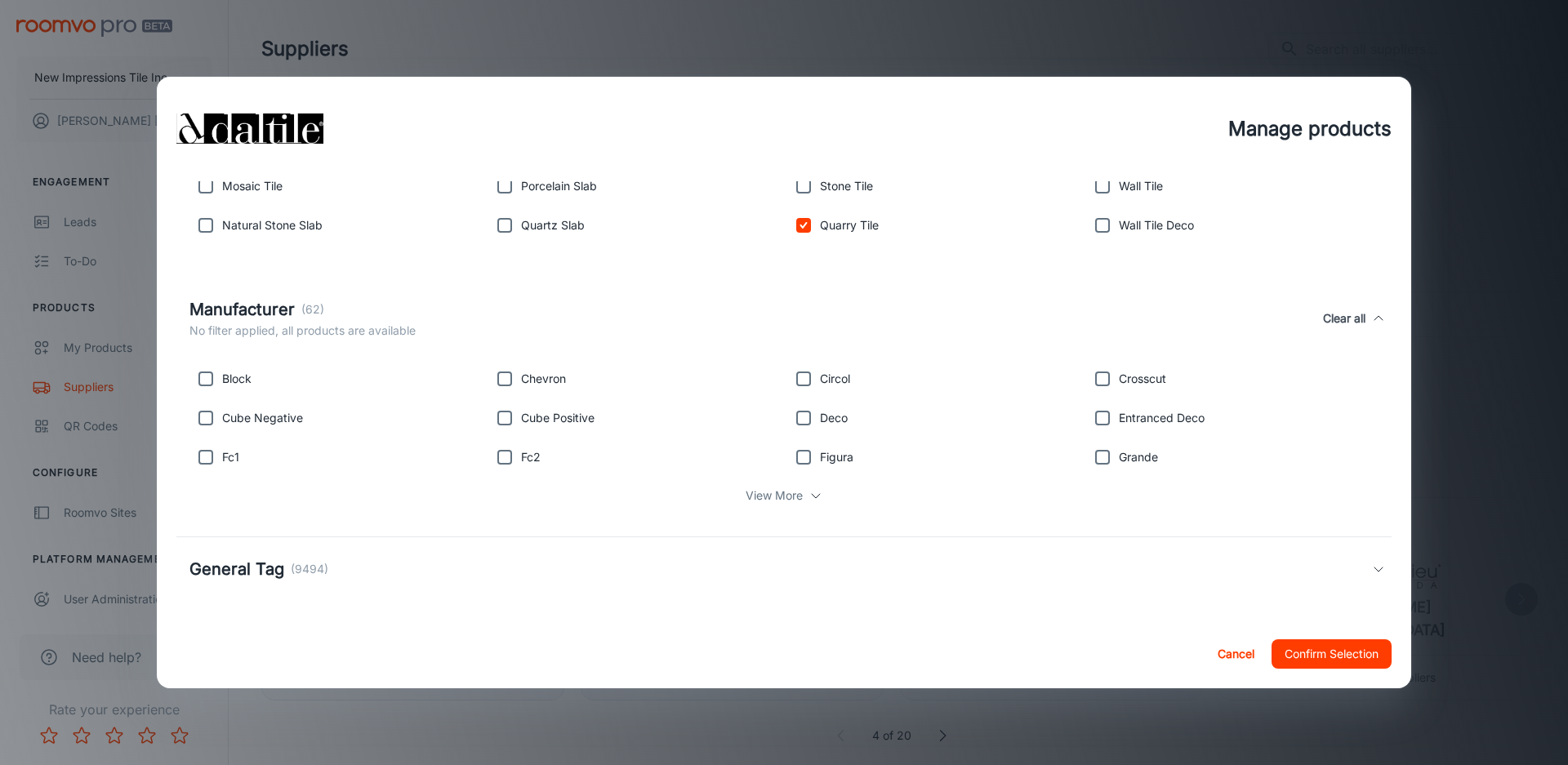
click at [501, 552] on div "General Tag (9494)" at bounding box center [784, 568] width 1215 height 64
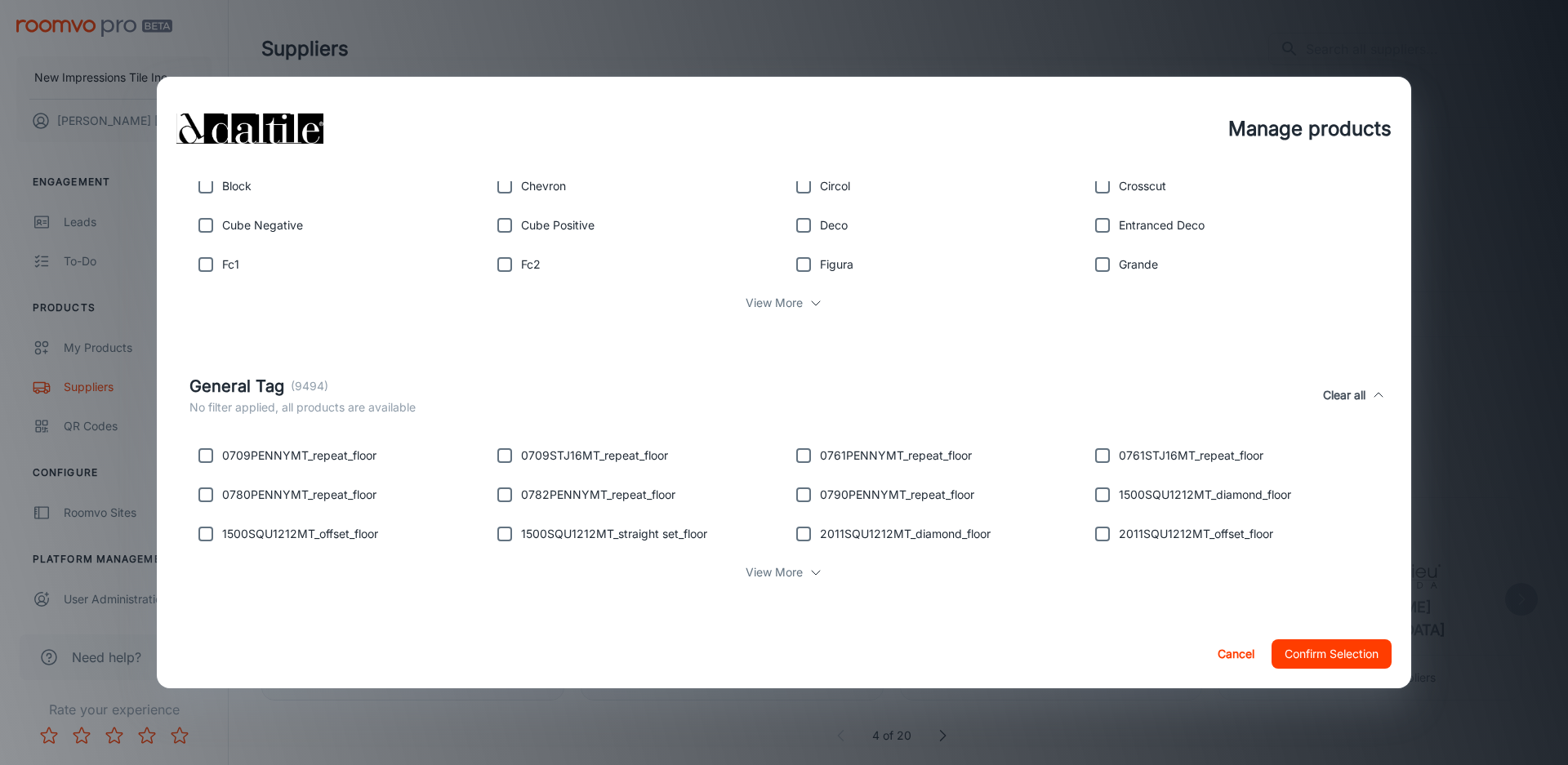
click at [1324, 649] on button "Confirm Selection" at bounding box center [1331, 654] width 120 height 29
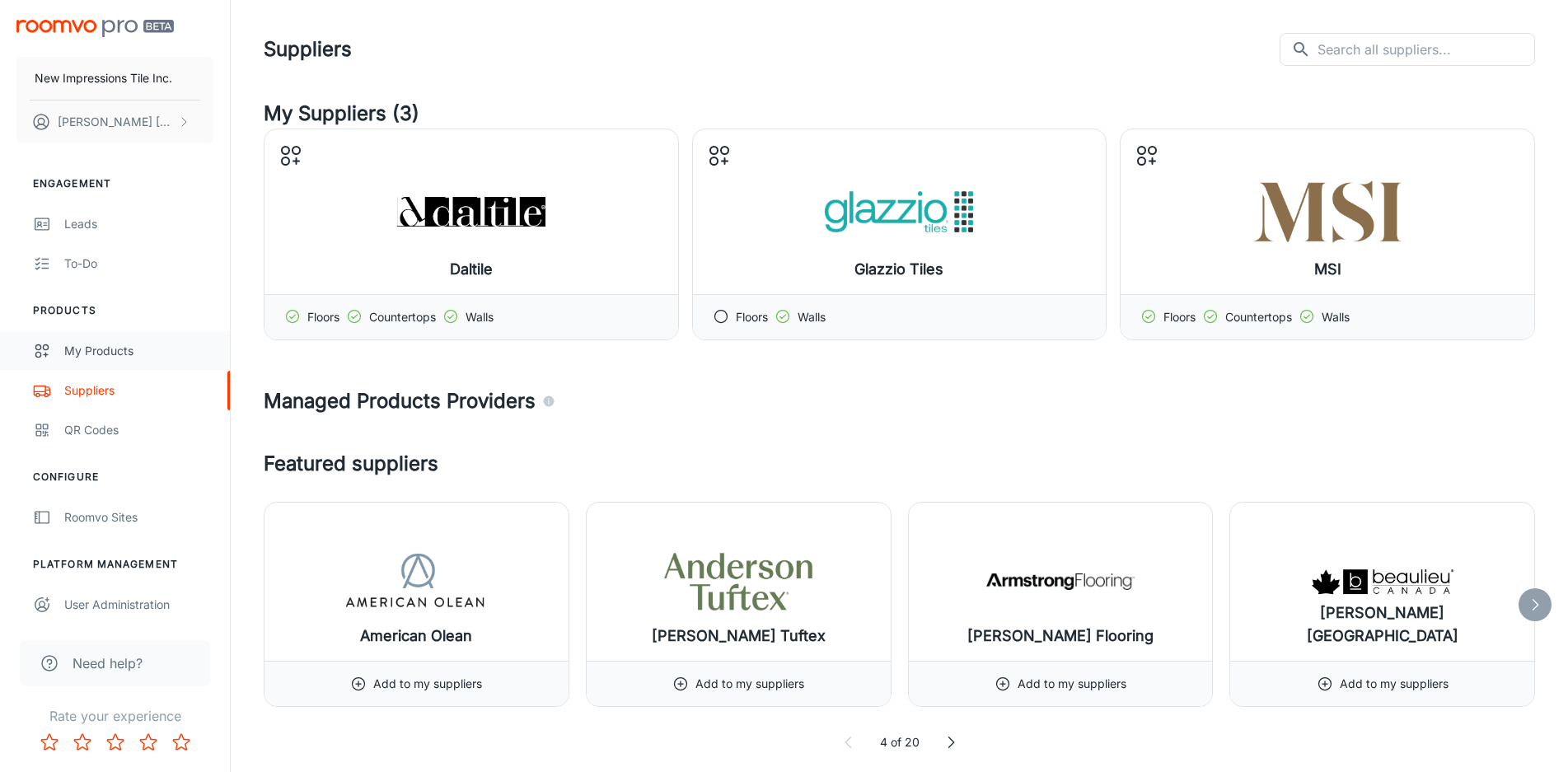
click at [109, 357] on div "My Products" at bounding box center [139, 351] width 149 height 18
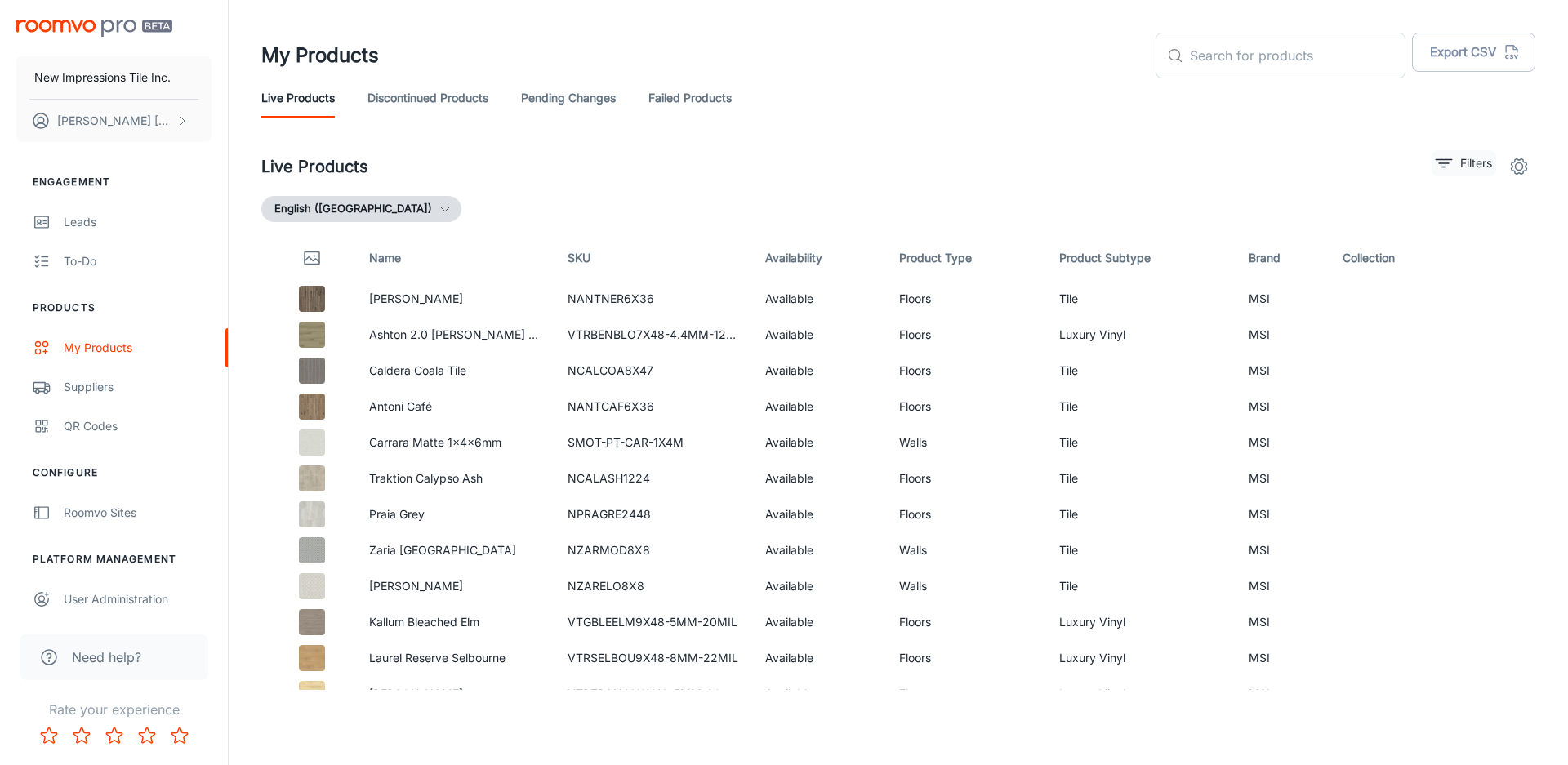
click at [1465, 156] on p "Filters" at bounding box center [1476, 163] width 31 height 18
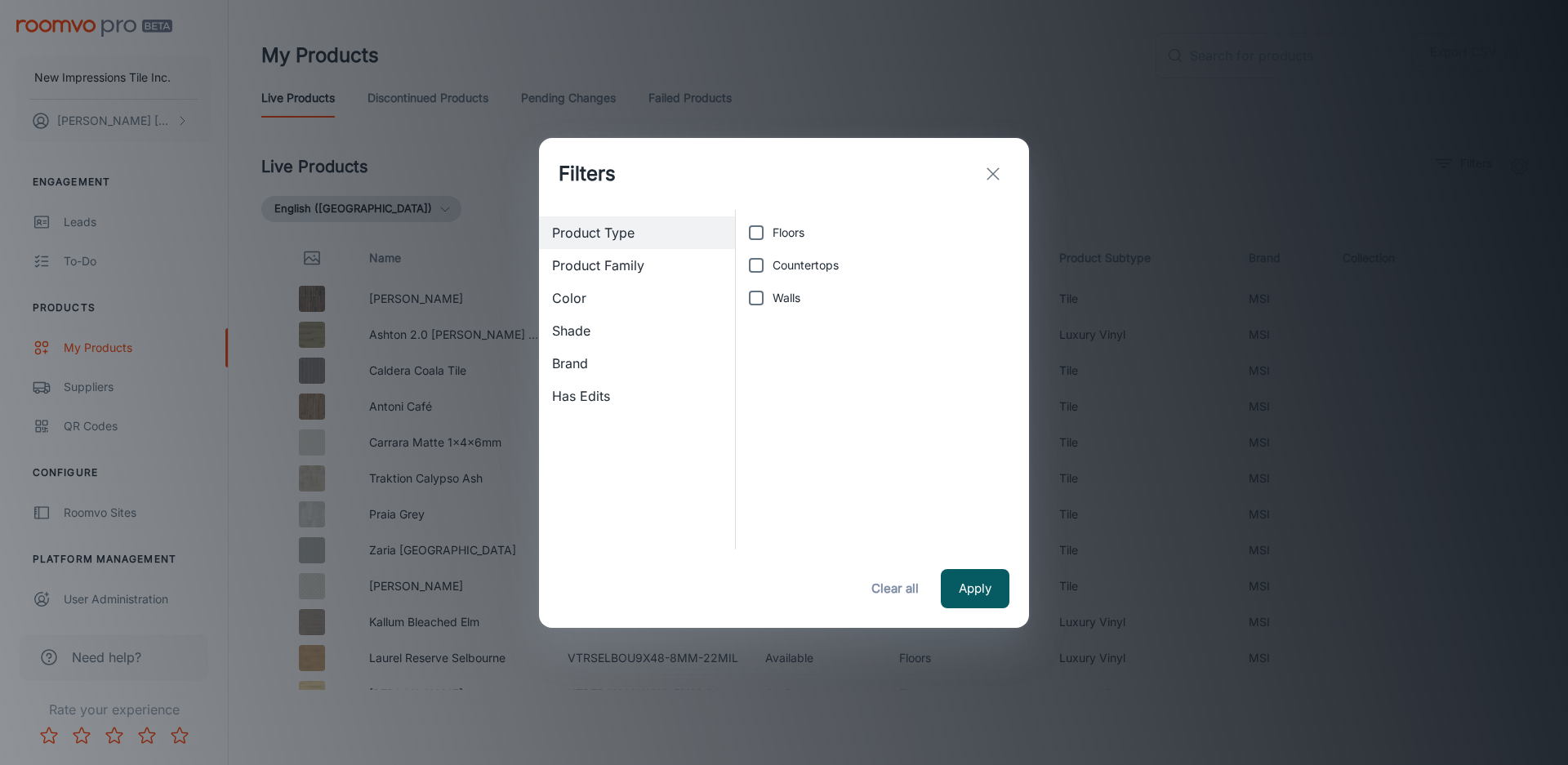
click at [590, 354] on span "Brand" at bounding box center [636, 364] width 170 height 20
click at [777, 265] on span "Daltile" at bounding box center [788, 265] width 32 height 18
click at [773, 265] on input "Daltile" at bounding box center [755, 265] width 32 height 32
checkbox input "true"
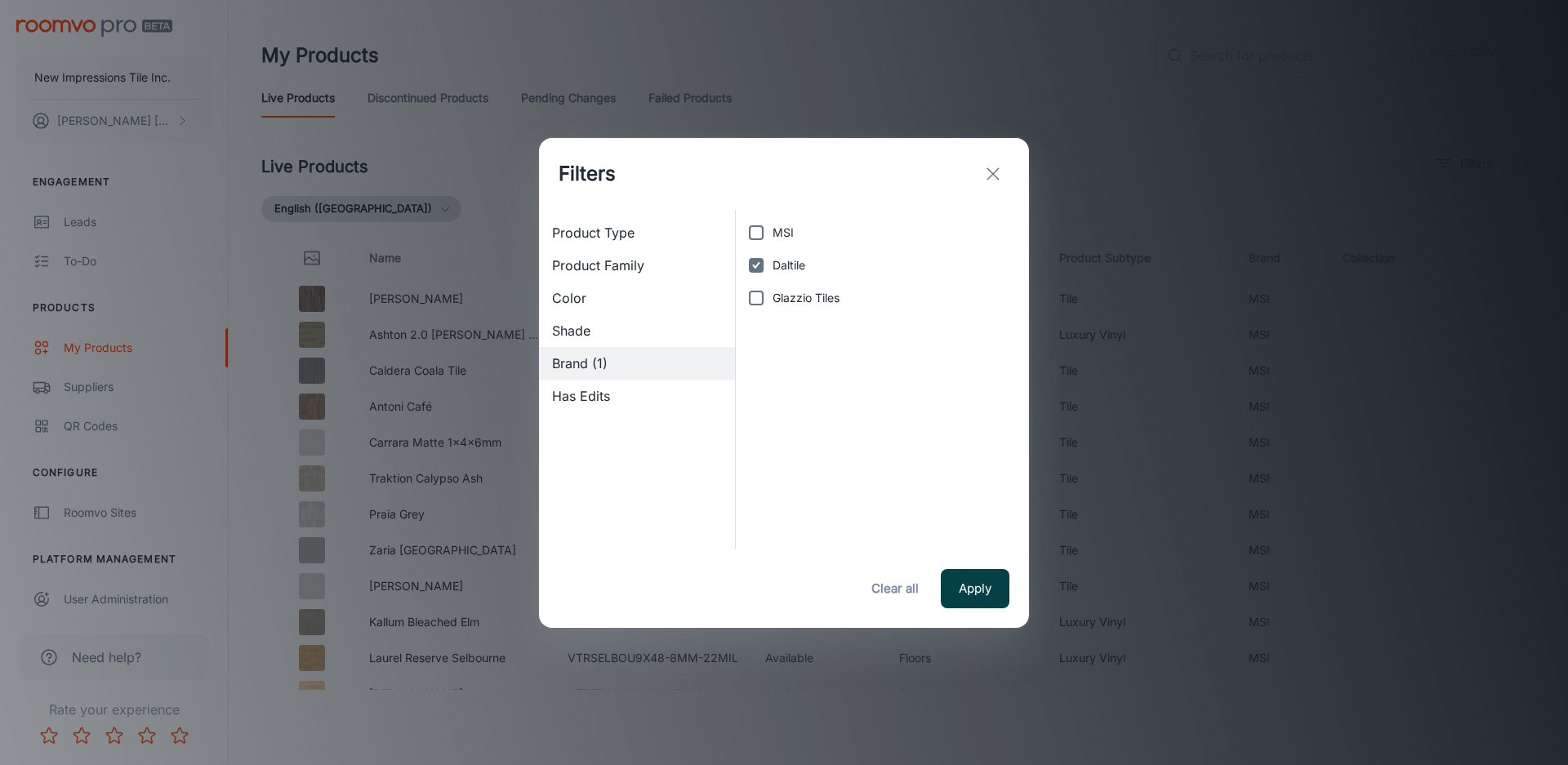
click at [972, 579] on button "Apply" at bounding box center [975, 589] width 69 height 39
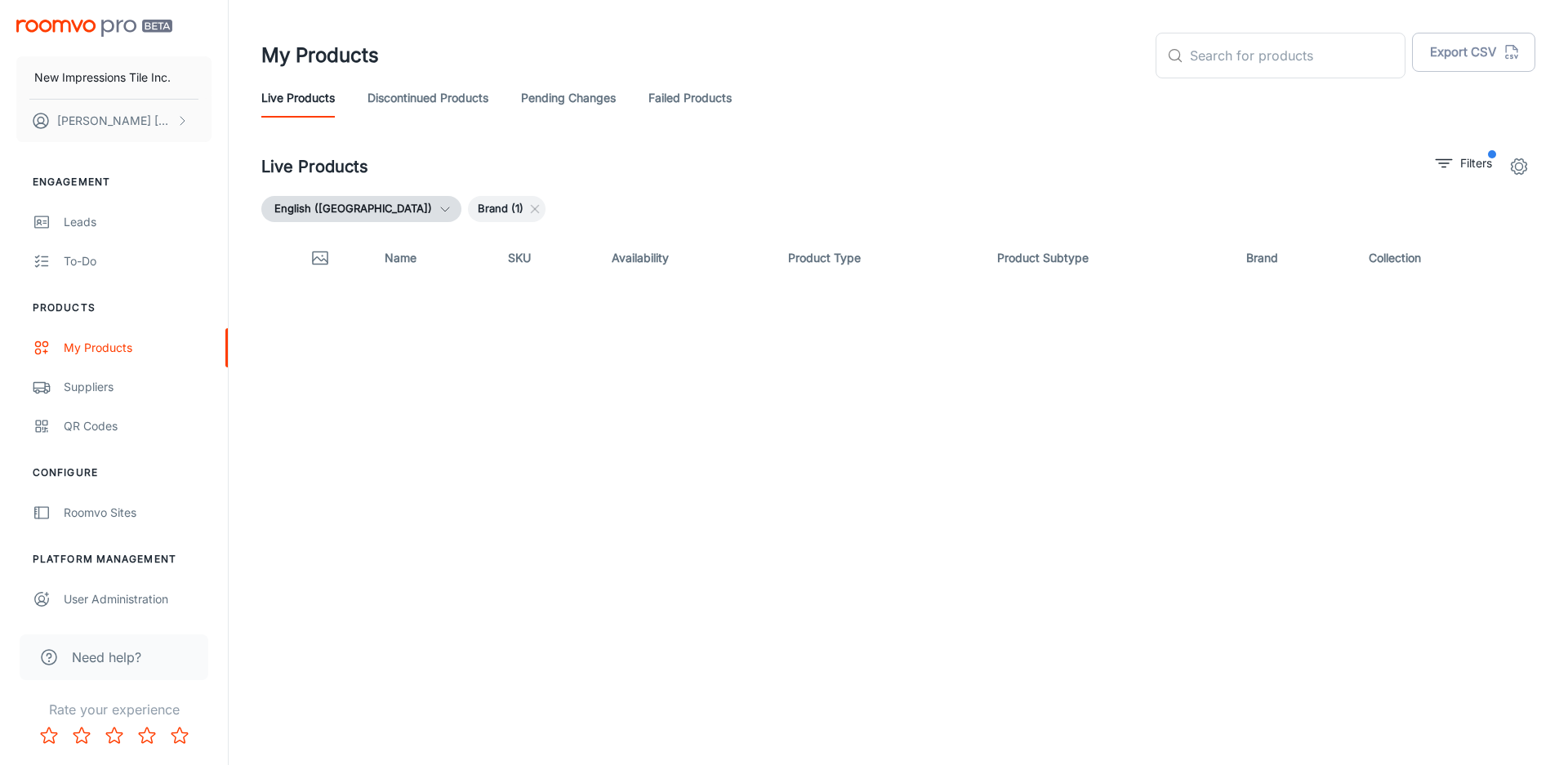
click at [468, 208] on span "Brand (1)" at bounding box center [500, 208] width 65 height 17
click at [143, 387] on div "Suppliers" at bounding box center [138, 387] width 147 height 18
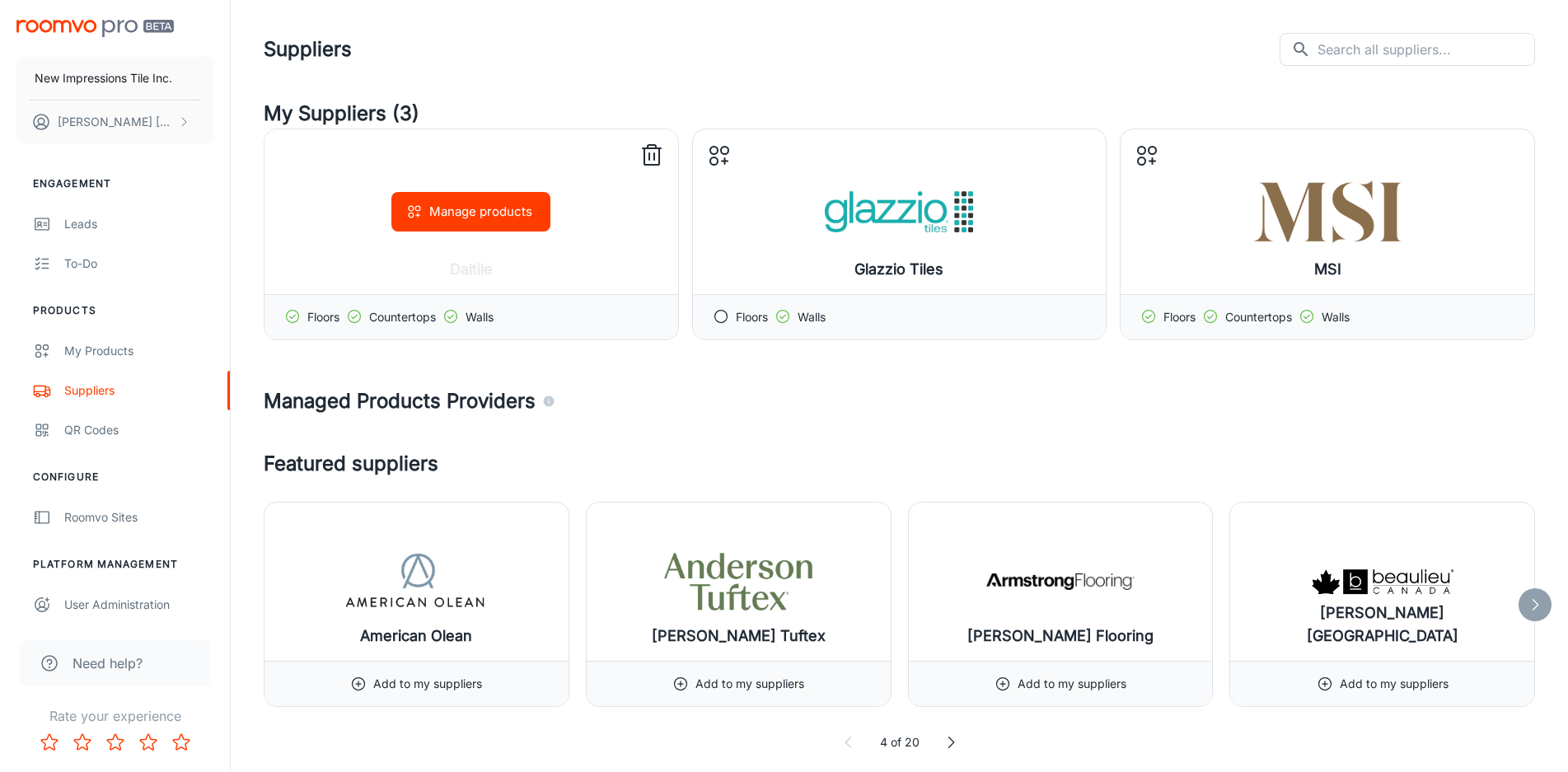
click at [652, 143] on icon at bounding box center [652, 156] width 27 height 27
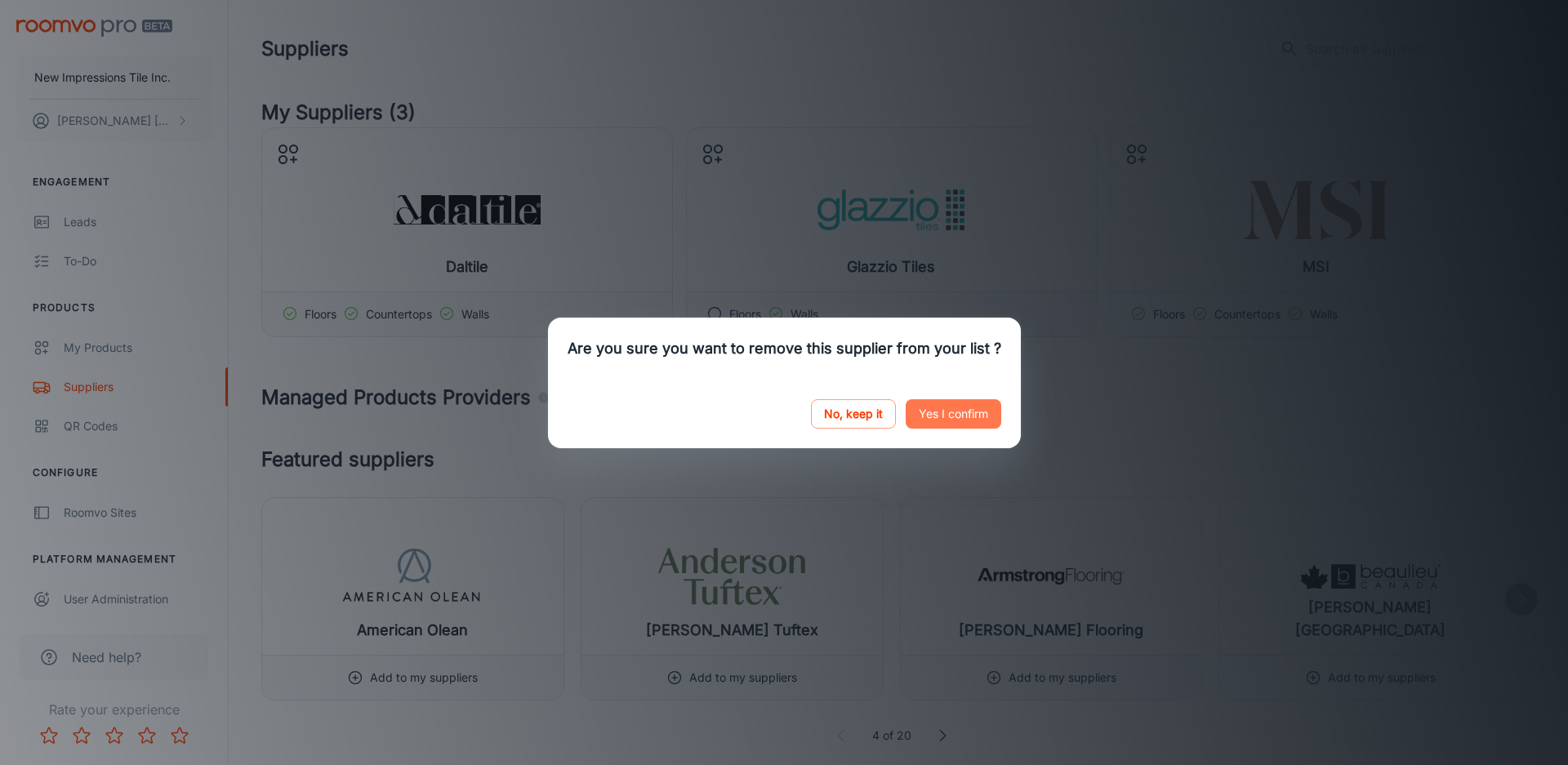
click at [944, 408] on button "Yes I confirm" at bounding box center [953, 414] width 95 height 29
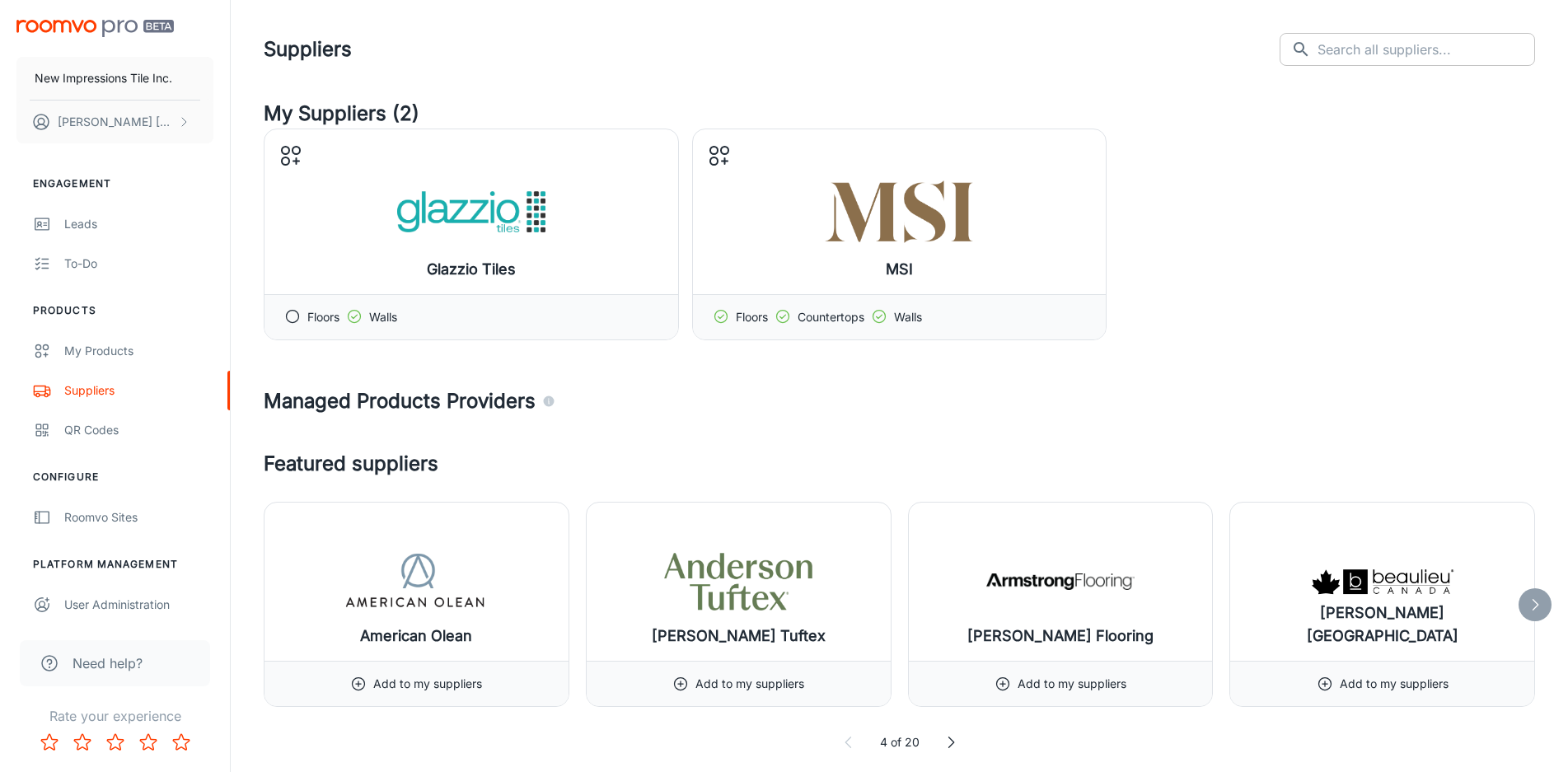
click at [1402, 49] on input "text" at bounding box center [1425, 49] width 217 height 33
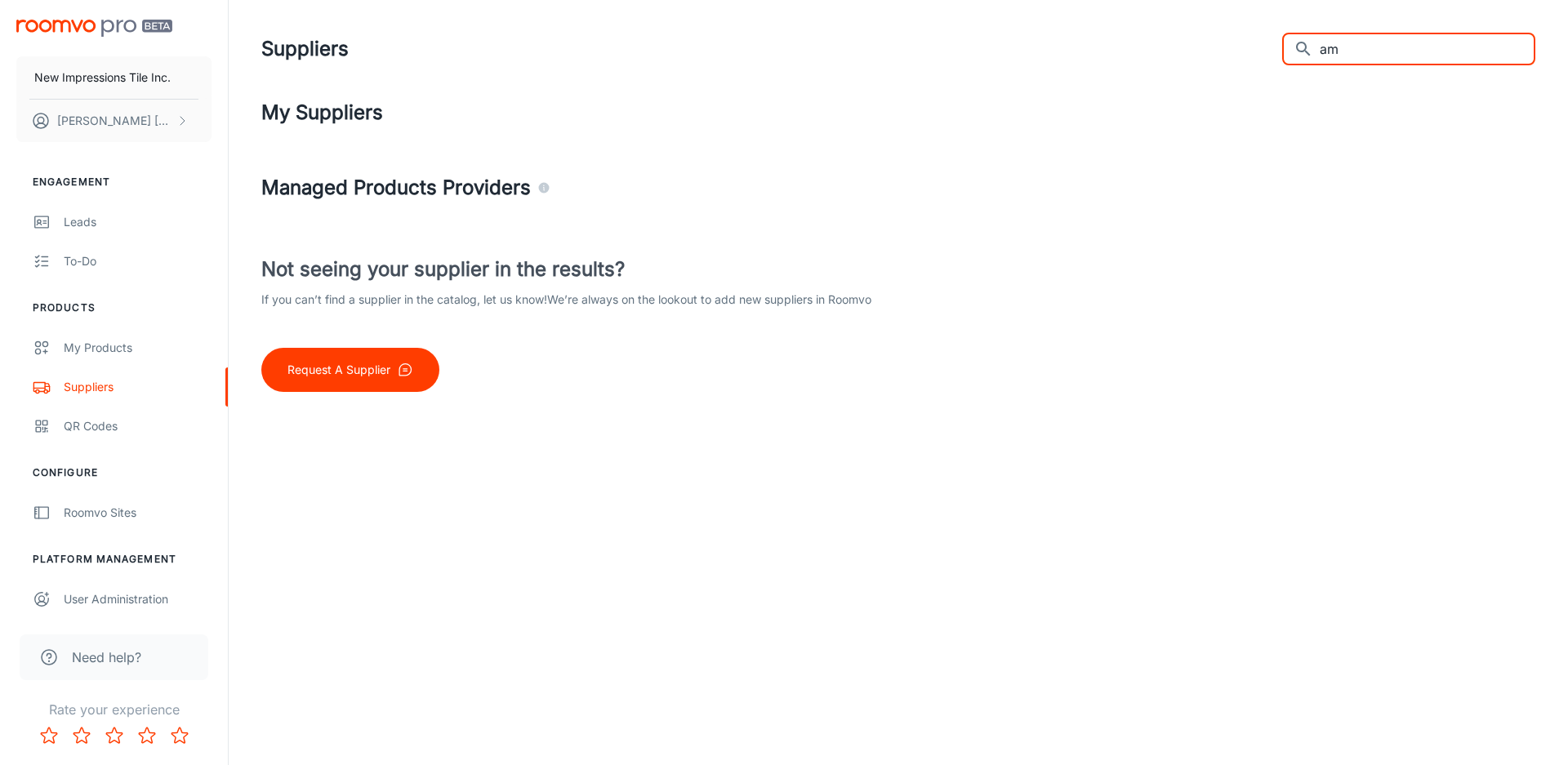
type input "a"
type input "goton"
